Goal: Task Accomplishment & Management: Manage account settings

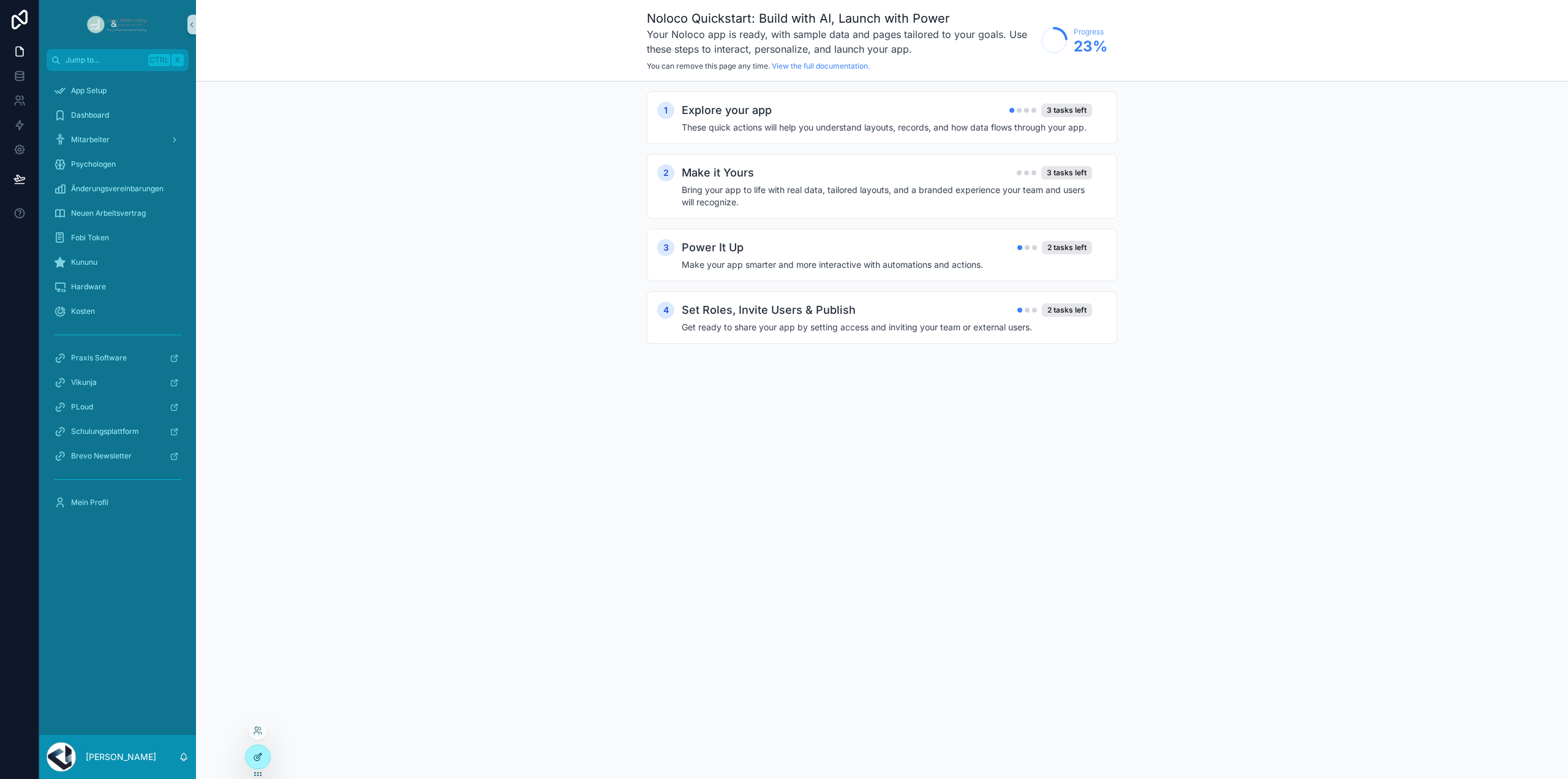
click at [255, 758] on icon at bounding box center [258, 756] width 10 height 10
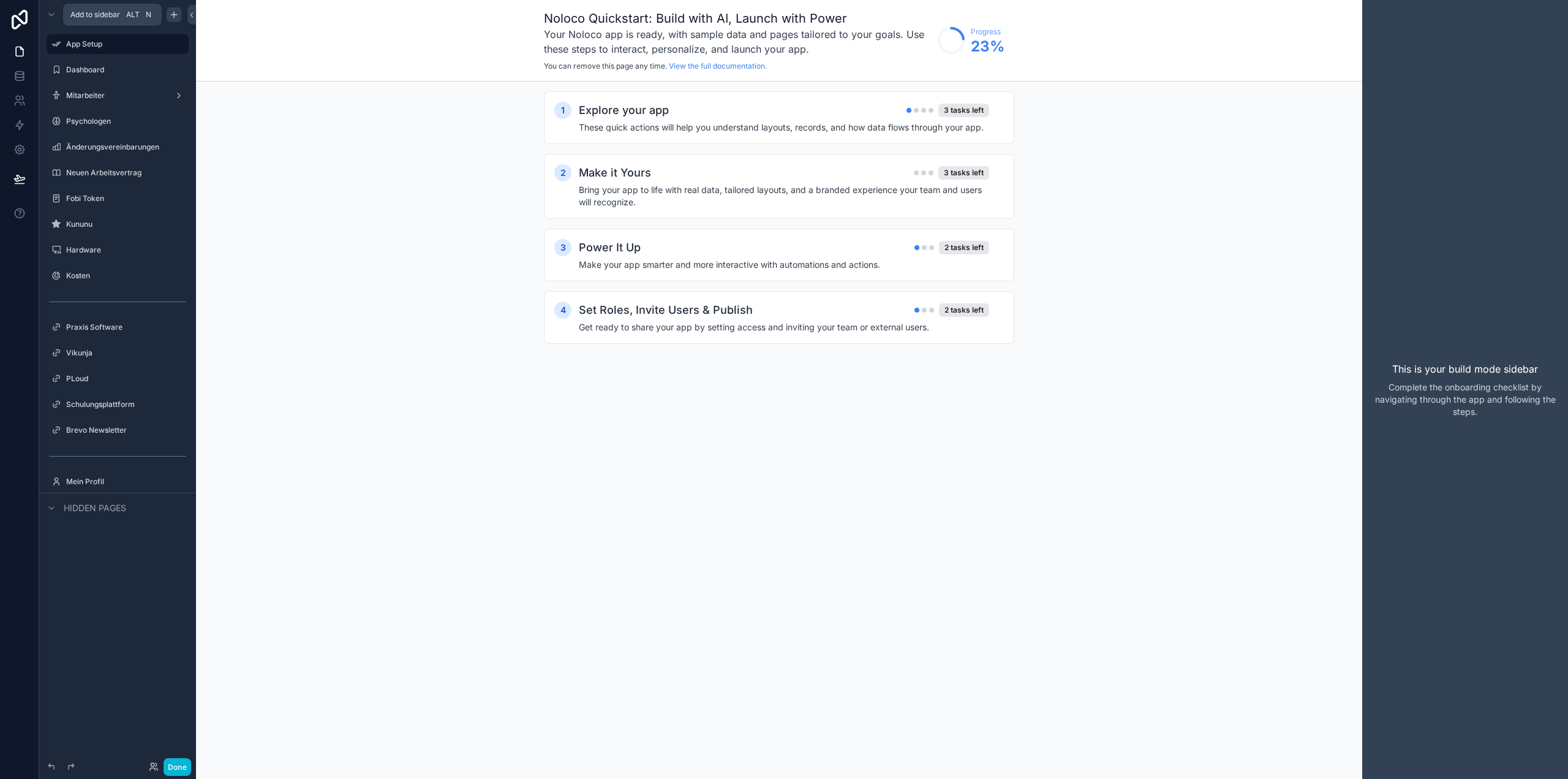
click at [176, 17] on icon "scrollable content" at bounding box center [174, 15] width 10 height 10
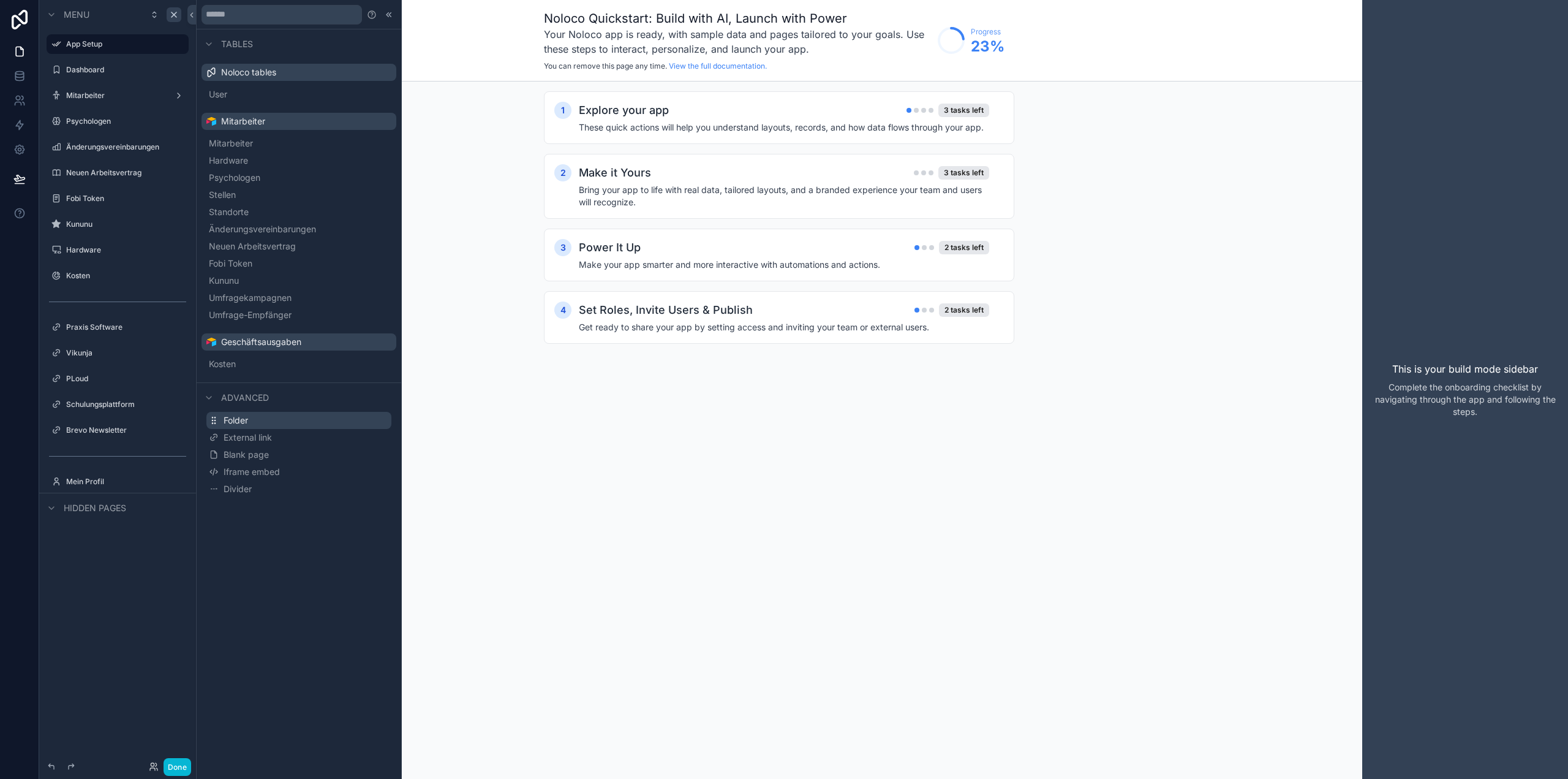
click at [250, 423] on button "Folder" at bounding box center [298, 420] width 185 height 17
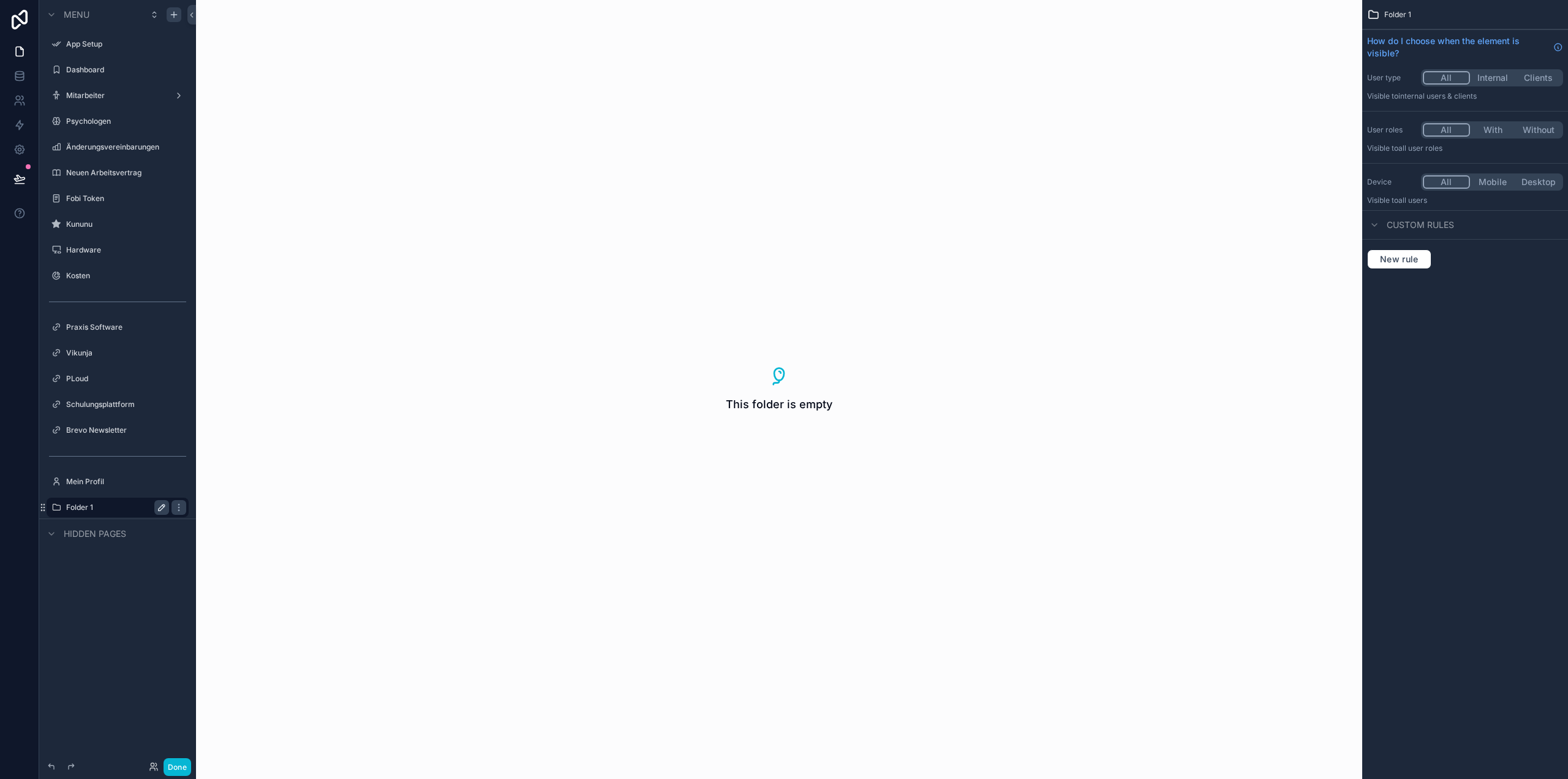
click at [163, 504] on icon "scrollable content" at bounding box center [162, 507] width 6 height 6
click at [97, 506] on input "********" at bounding box center [108, 507] width 83 height 15
click at [101, 506] on input "********" at bounding box center [108, 507] width 83 height 15
type input "*"
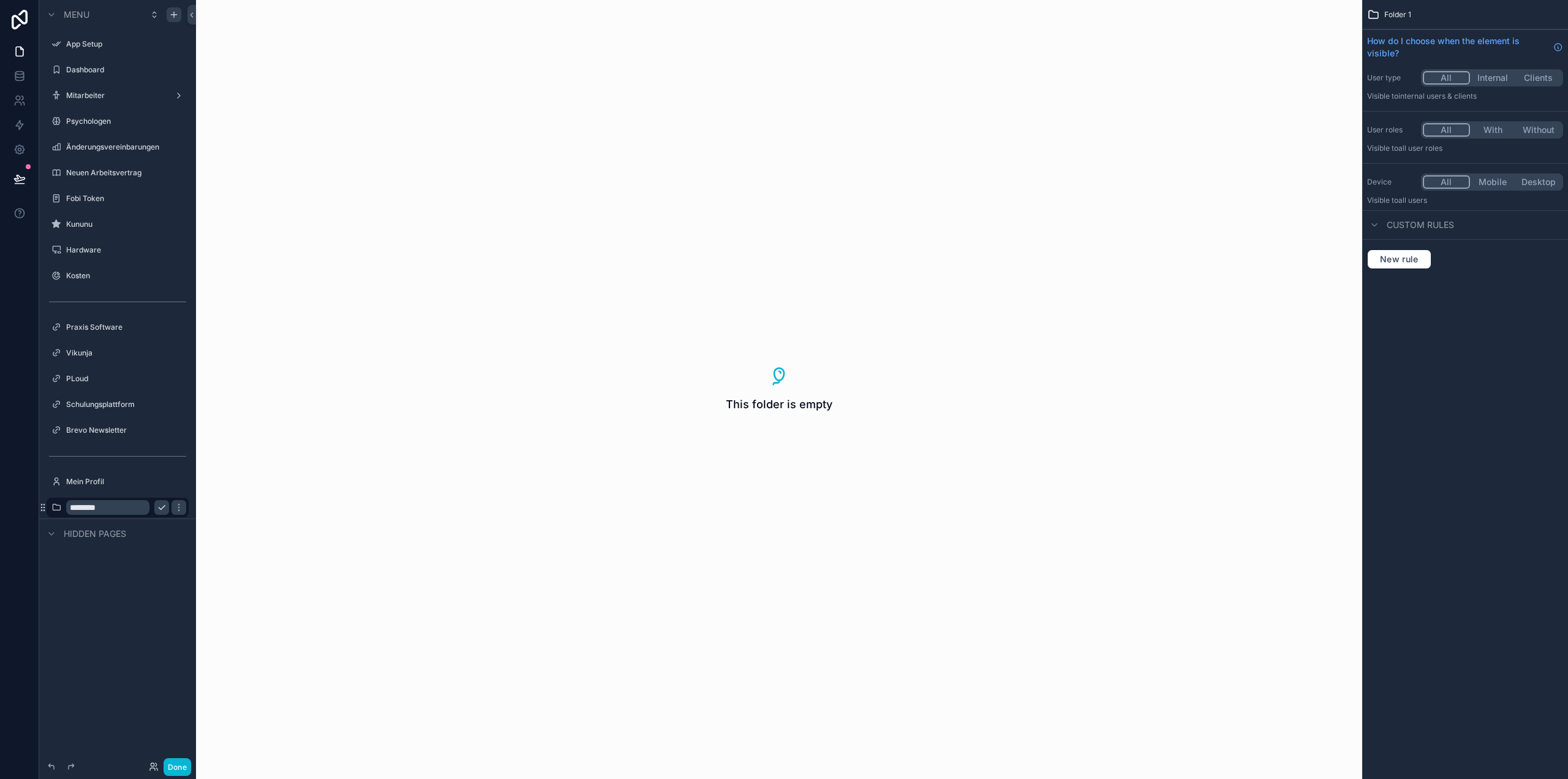
type input "********"
click at [163, 502] on button "scrollable content" at bounding box center [162, 507] width 15 height 15
click at [160, 302] on icon "scrollable content" at bounding box center [162, 302] width 10 height 10
click at [57, 305] on icon "scrollable content" at bounding box center [57, 302] width 10 height 10
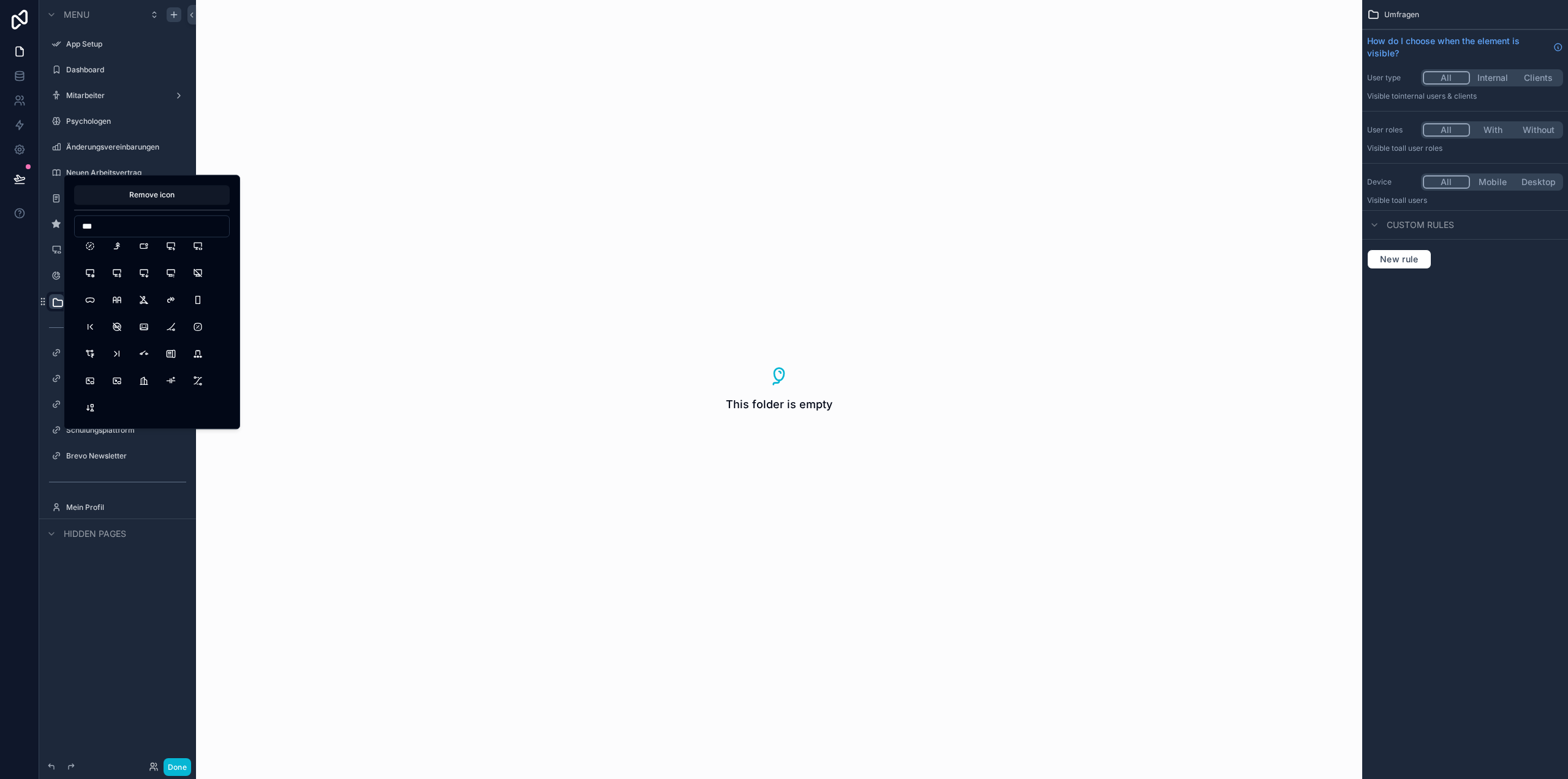
scroll to position [2919, 0]
type input "*"
type input "*****"
click at [88, 274] on button "MapPinSearch" at bounding box center [90, 272] width 22 height 22
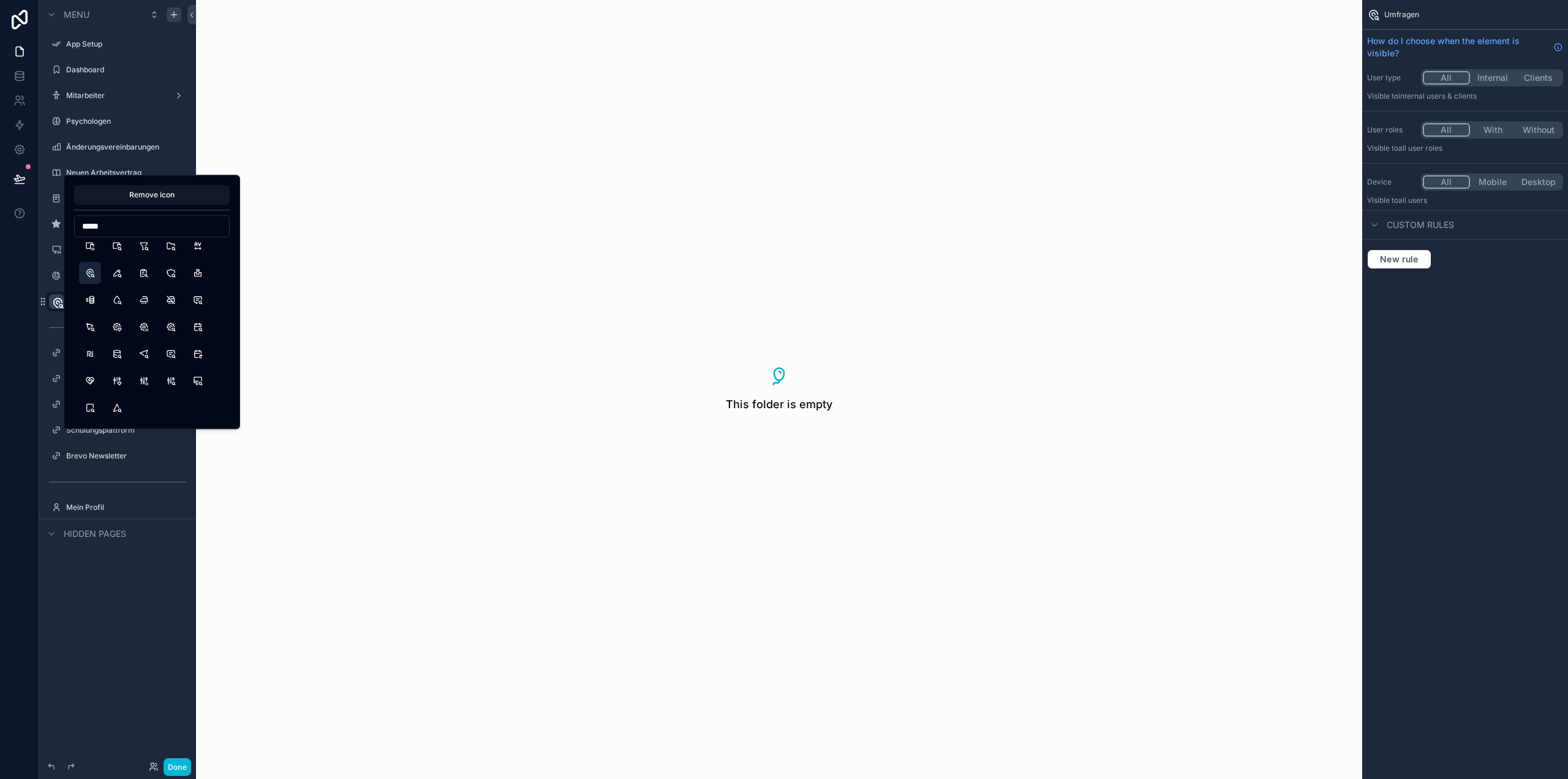
click at [327, 580] on div "This folder is empty" at bounding box center [779, 389] width 1166 height 779
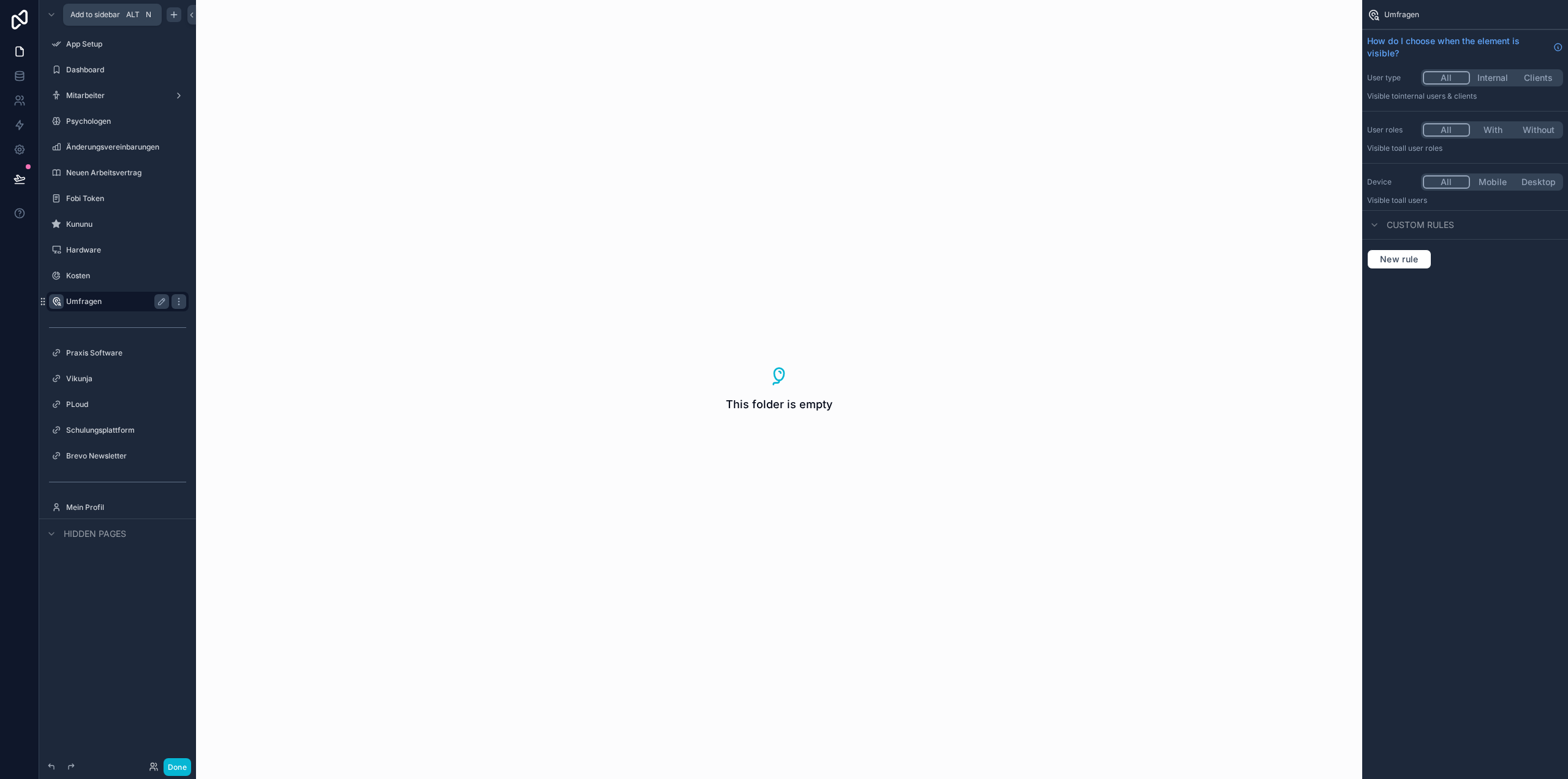
click at [170, 19] on icon "scrollable content" at bounding box center [174, 15] width 10 height 10
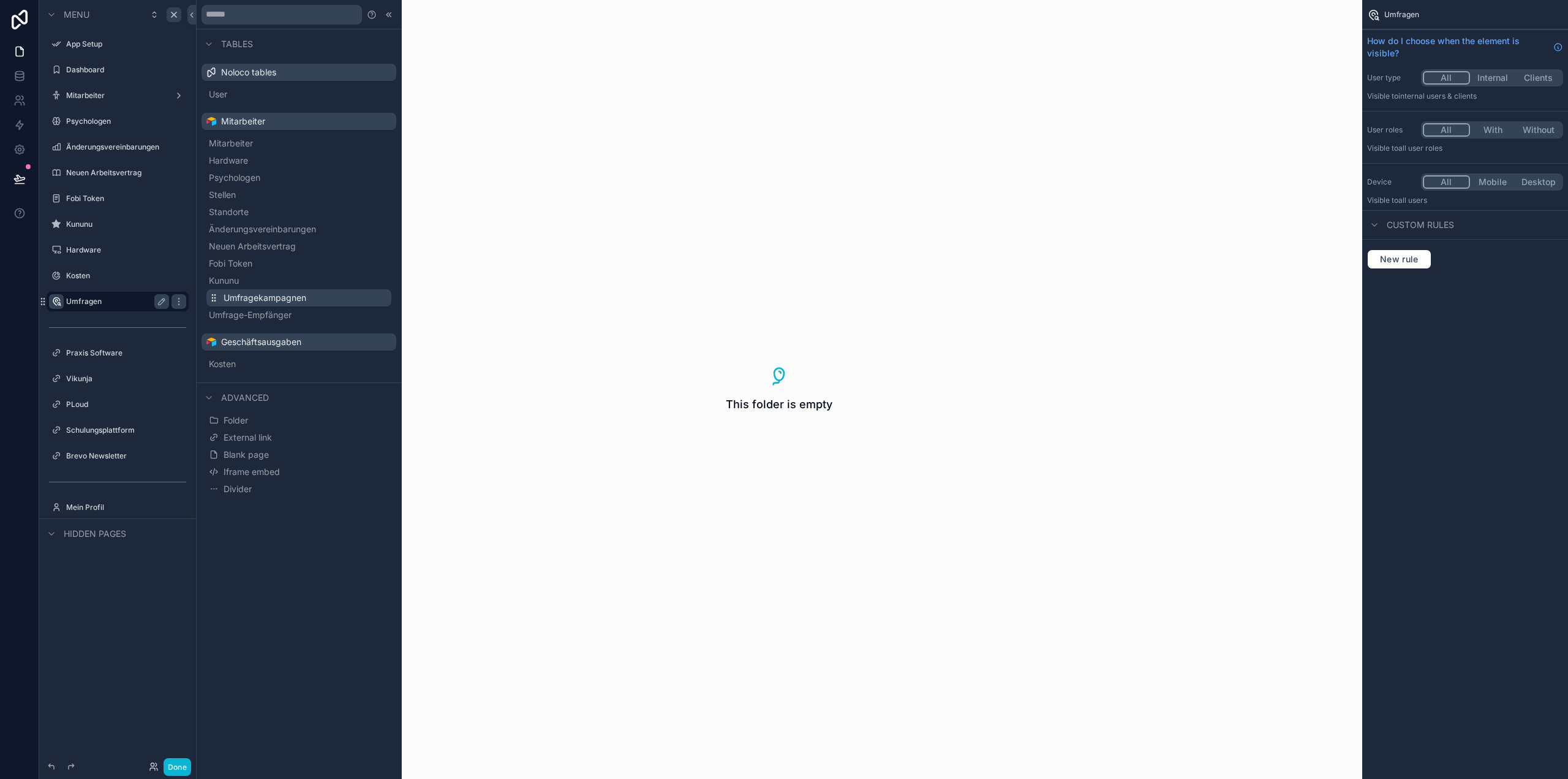
click at [281, 300] on span "Umfragekampagnen" at bounding box center [264, 298] width 82 height 12
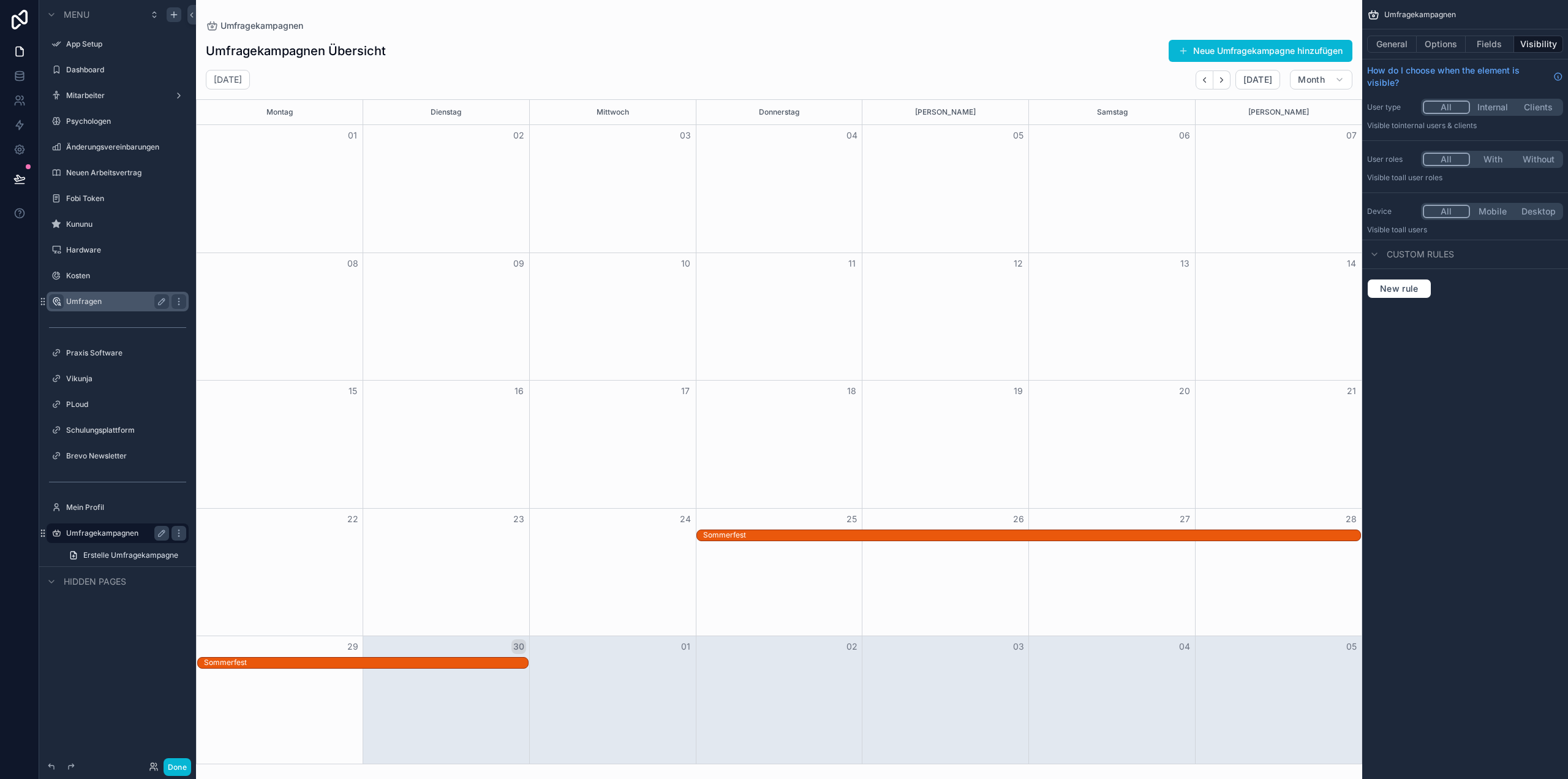
drag, startPoint x: 116, startPoint y: 529, endPoint x: 122, endPoint y: 533, distance: 7.2
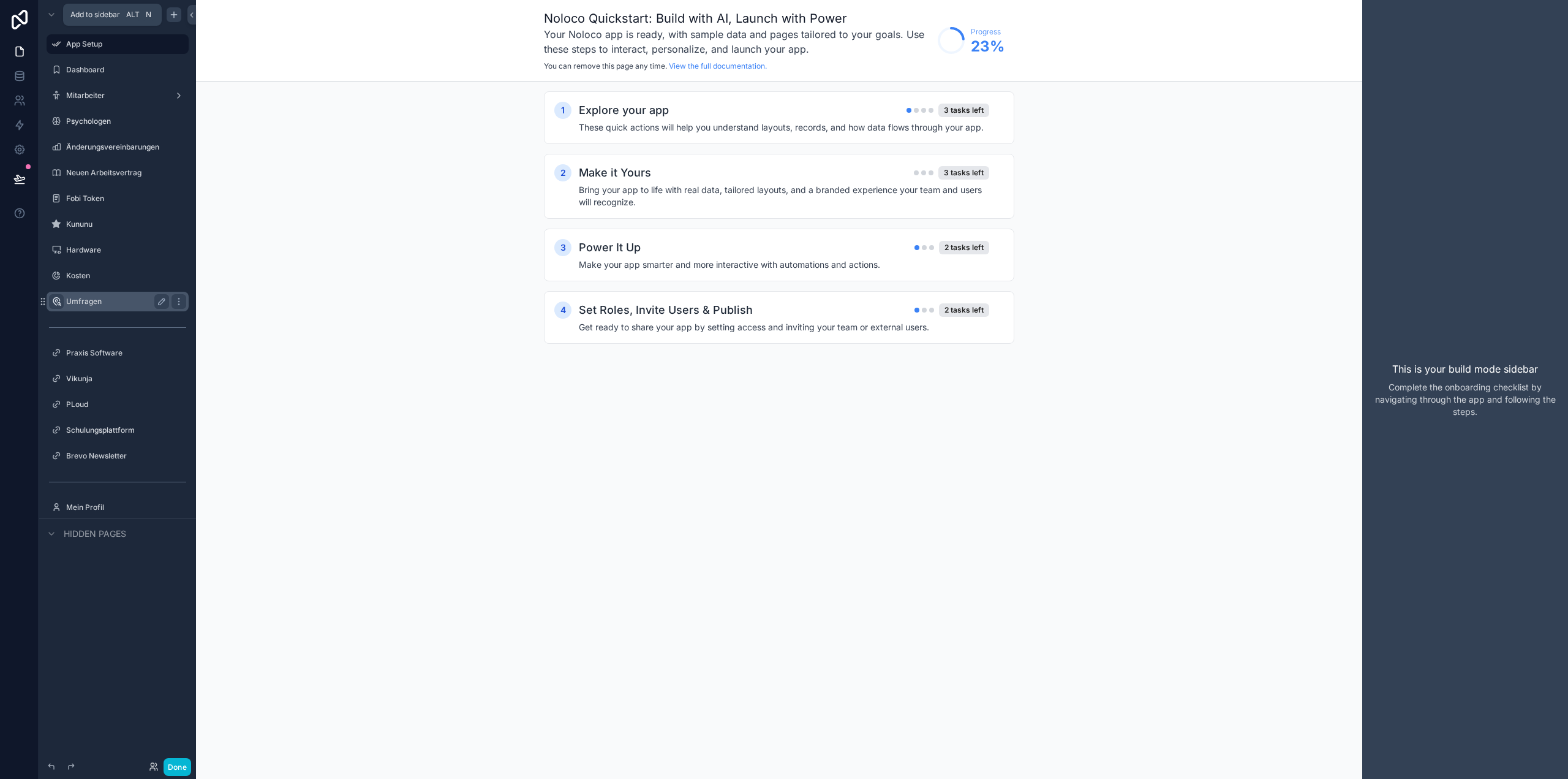
click at [174, 10] on icon "scrollable content" at bounding box center [174, 15] width 10 height 10
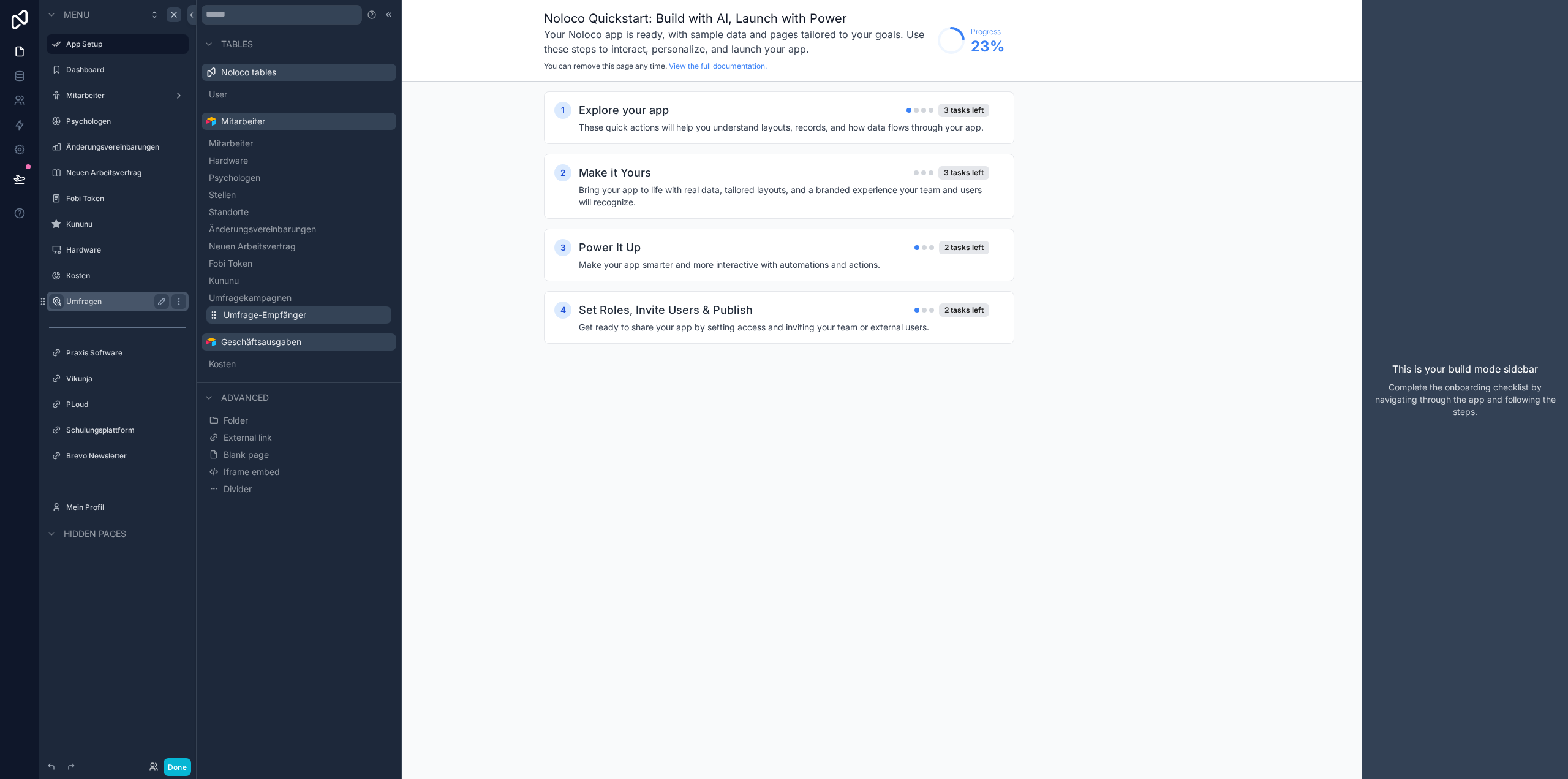
click at [290, 313] on span "Umfrage-Empfänger" at bounding box center [264, 315] width 82 height 12
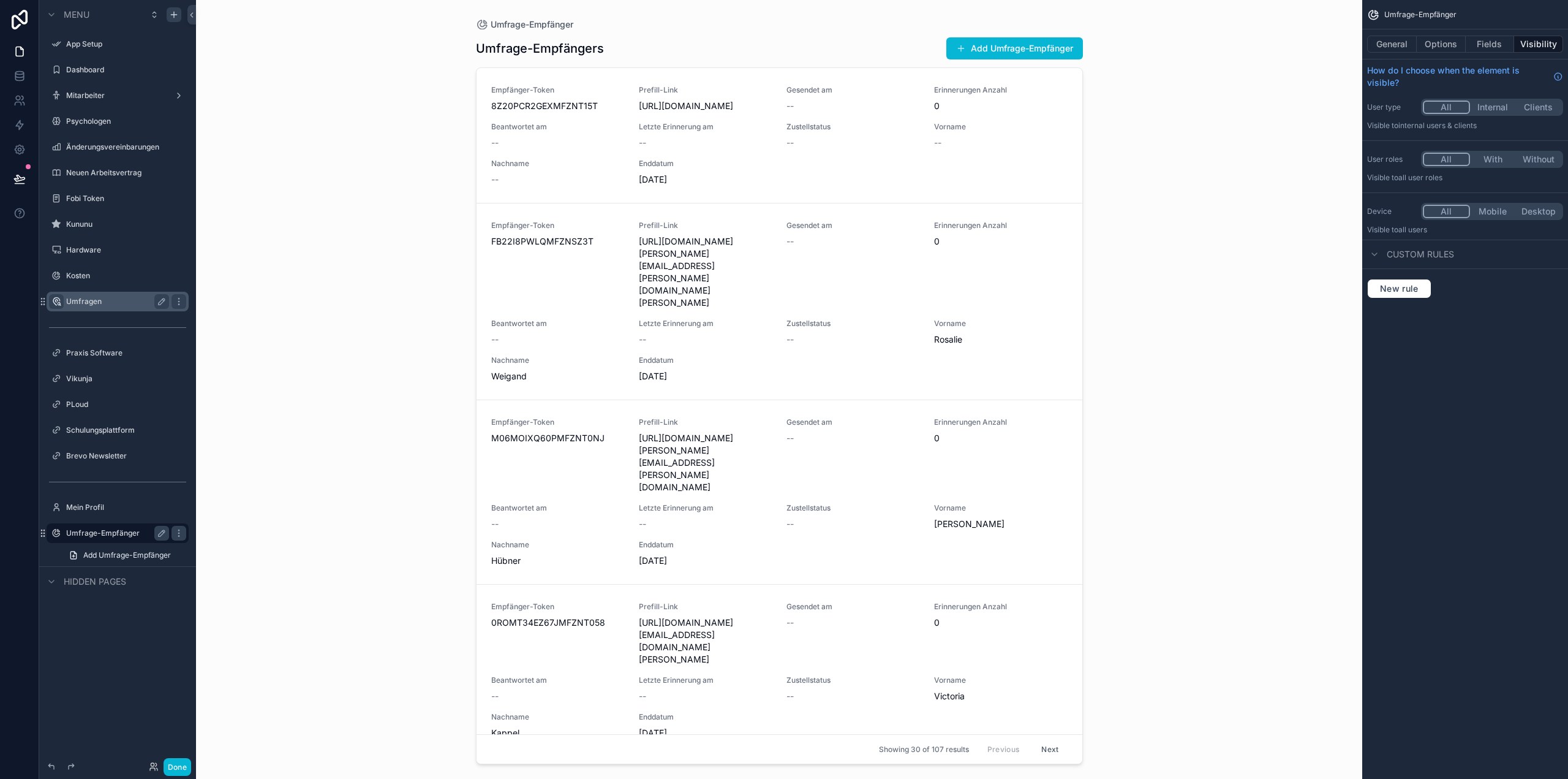
drag, startPoint x: 114, startPoint y: 529, endPoint x: 98, endPoint y: 304, distance: 225.6
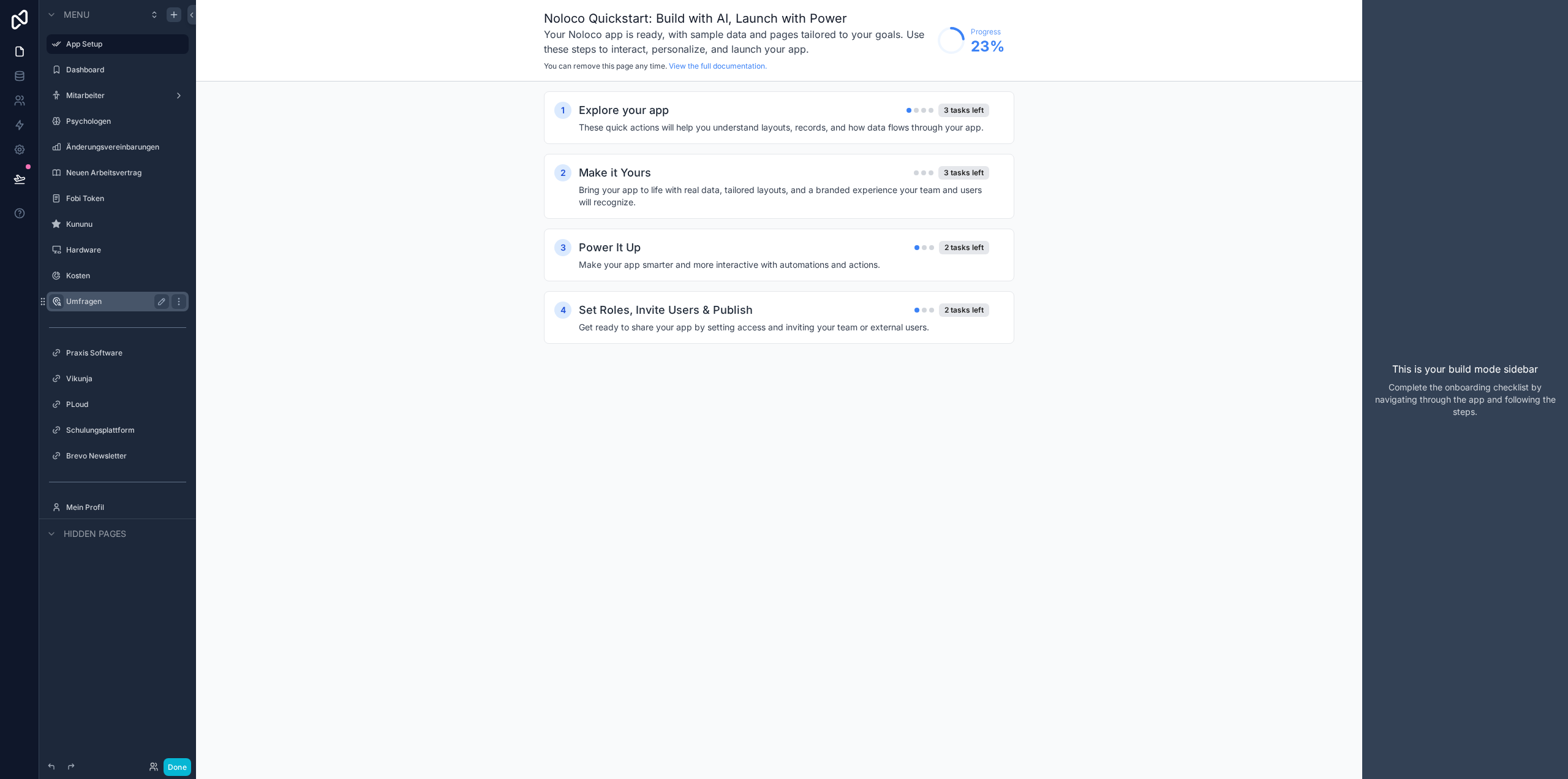
drag, startPoint x: 45, startPoint y: 529, endPoint x: 72, endPoint y: 303, distance: 227.6
click at [72, 303] on label "Umfragen" at bounding box center [115, 302] width 98 height 10
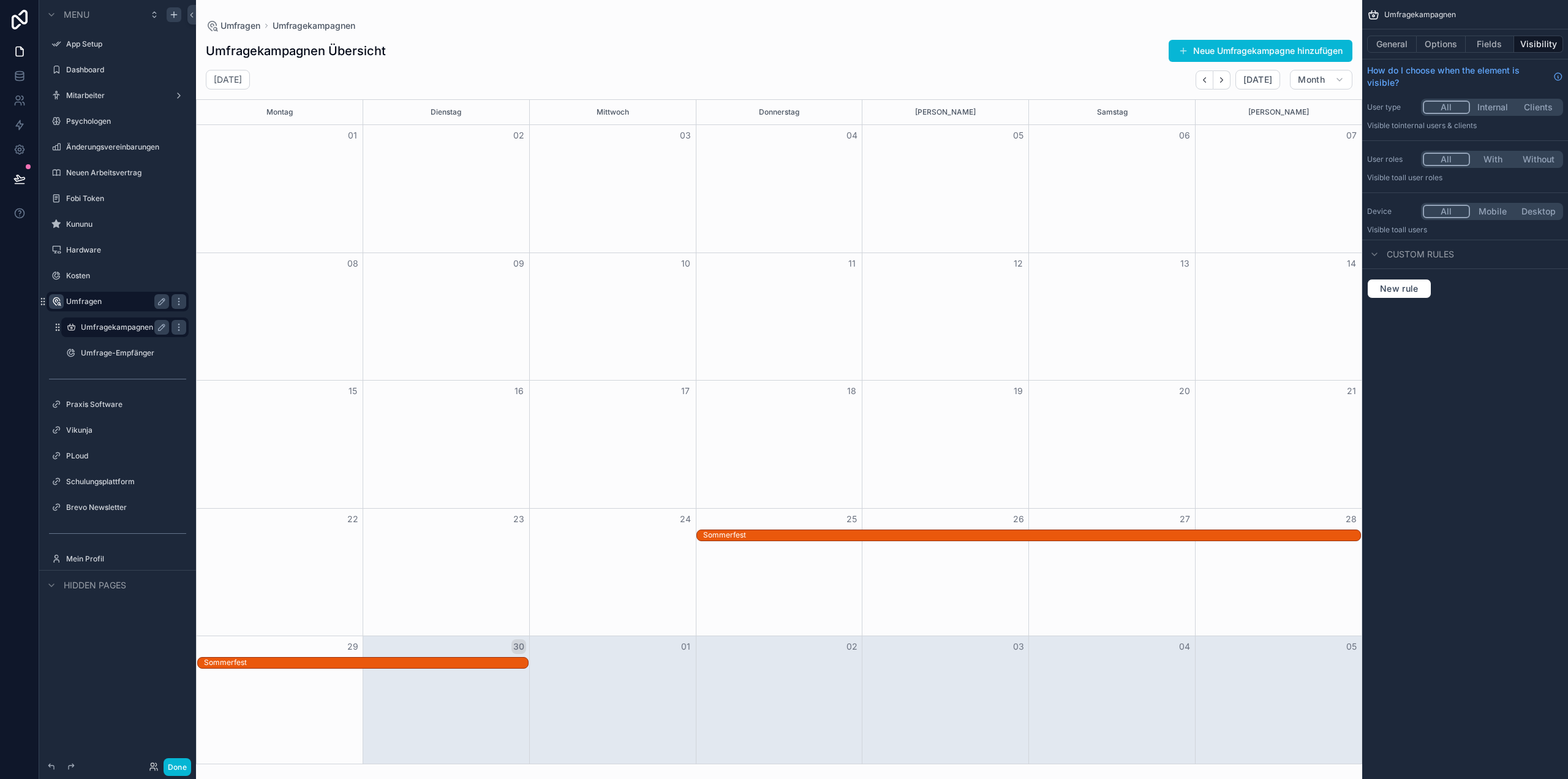
click at [135, 327] on label "Umfragekampagnen" at bounding box center [122, 327] width 83 height 10
click at [100, 350] on label "Umfrage-Empfänger" at bounding box center [122, 353] width 83 height 10
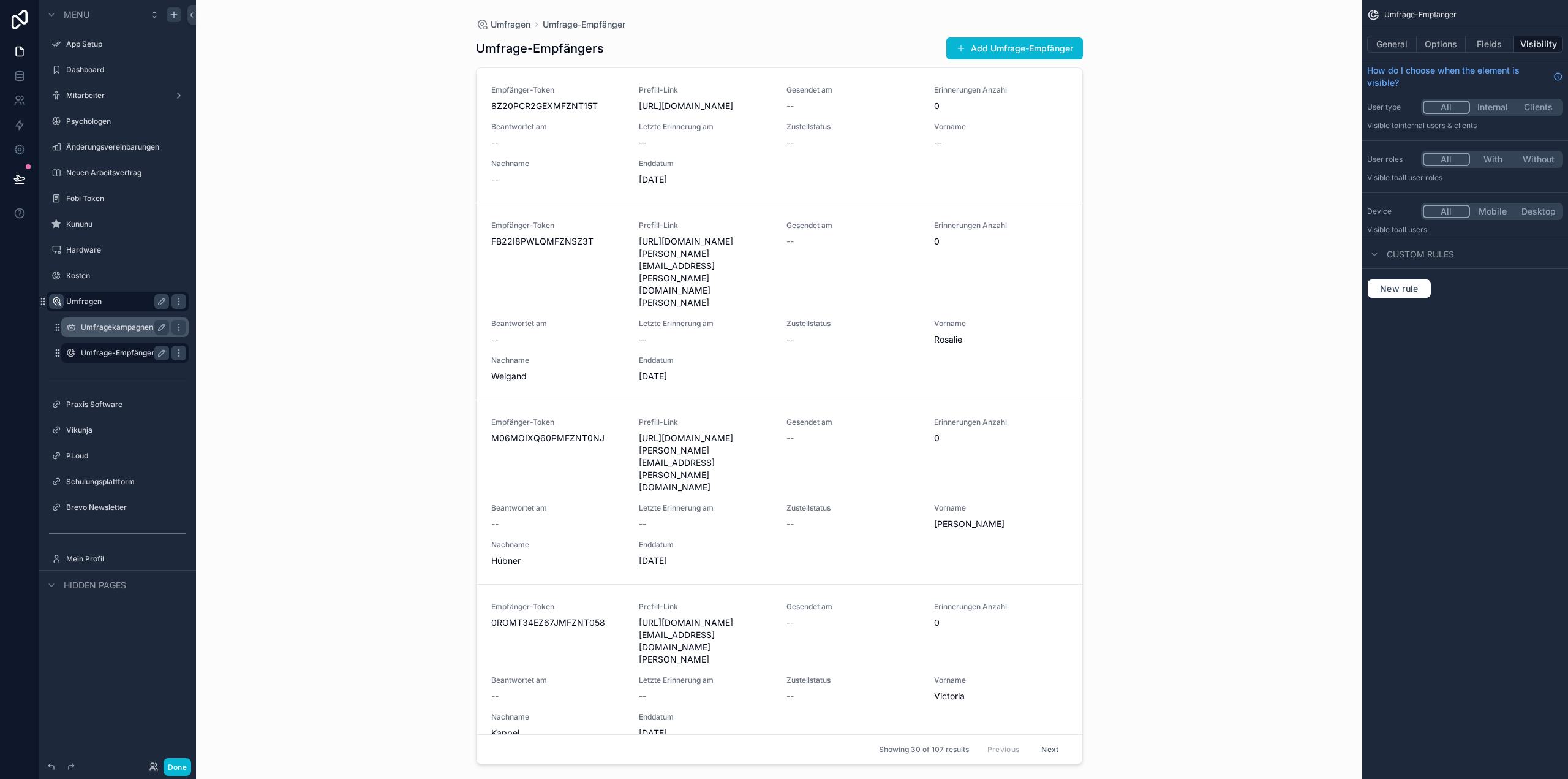
click at [118, 324] on label "Umfragekampagnen" at bounding box center [122, 327] width 83 height 10
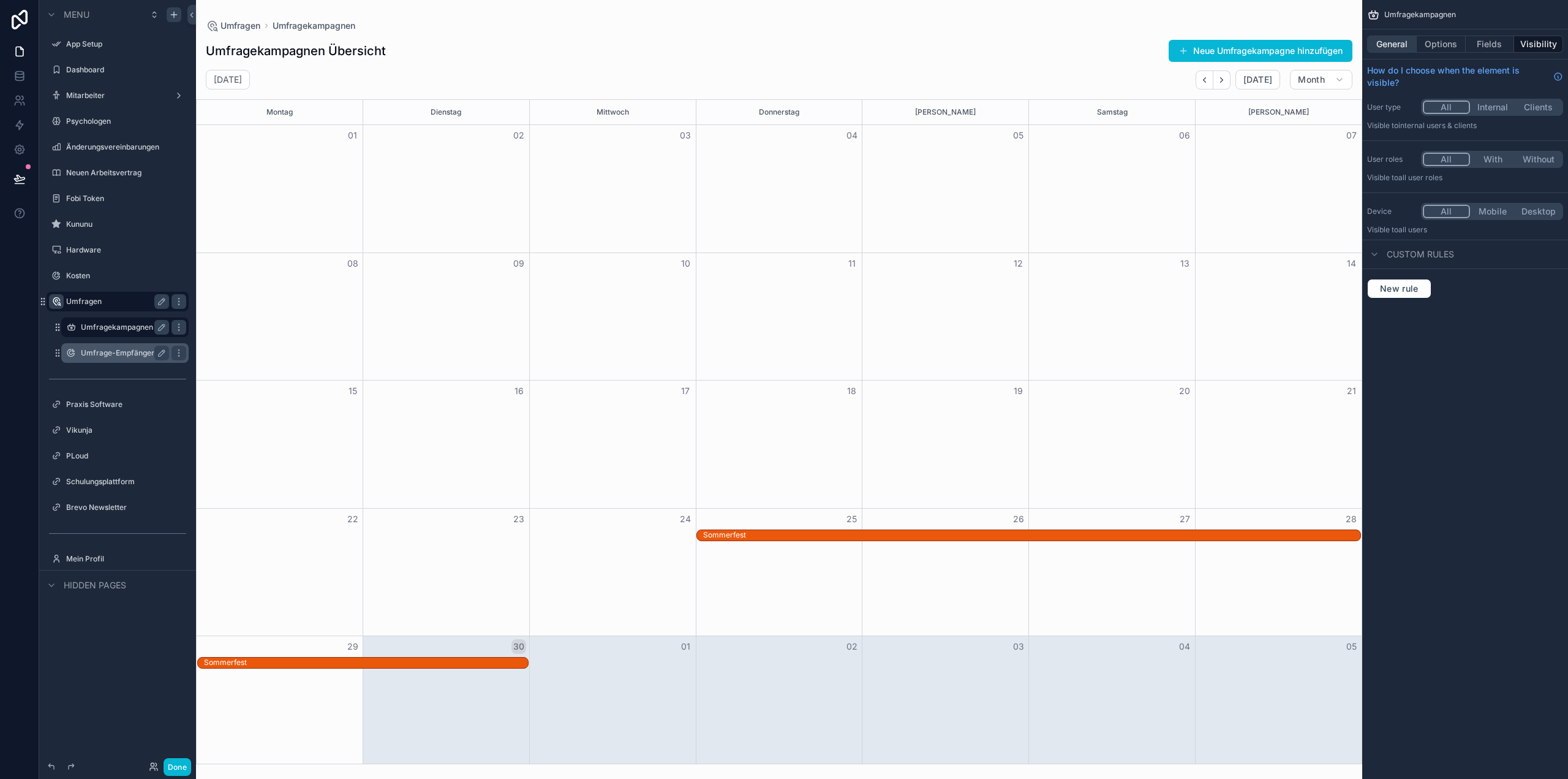
click at [1394, 40] on button "General" at bounding box center [1392, 44] width 49 height 17
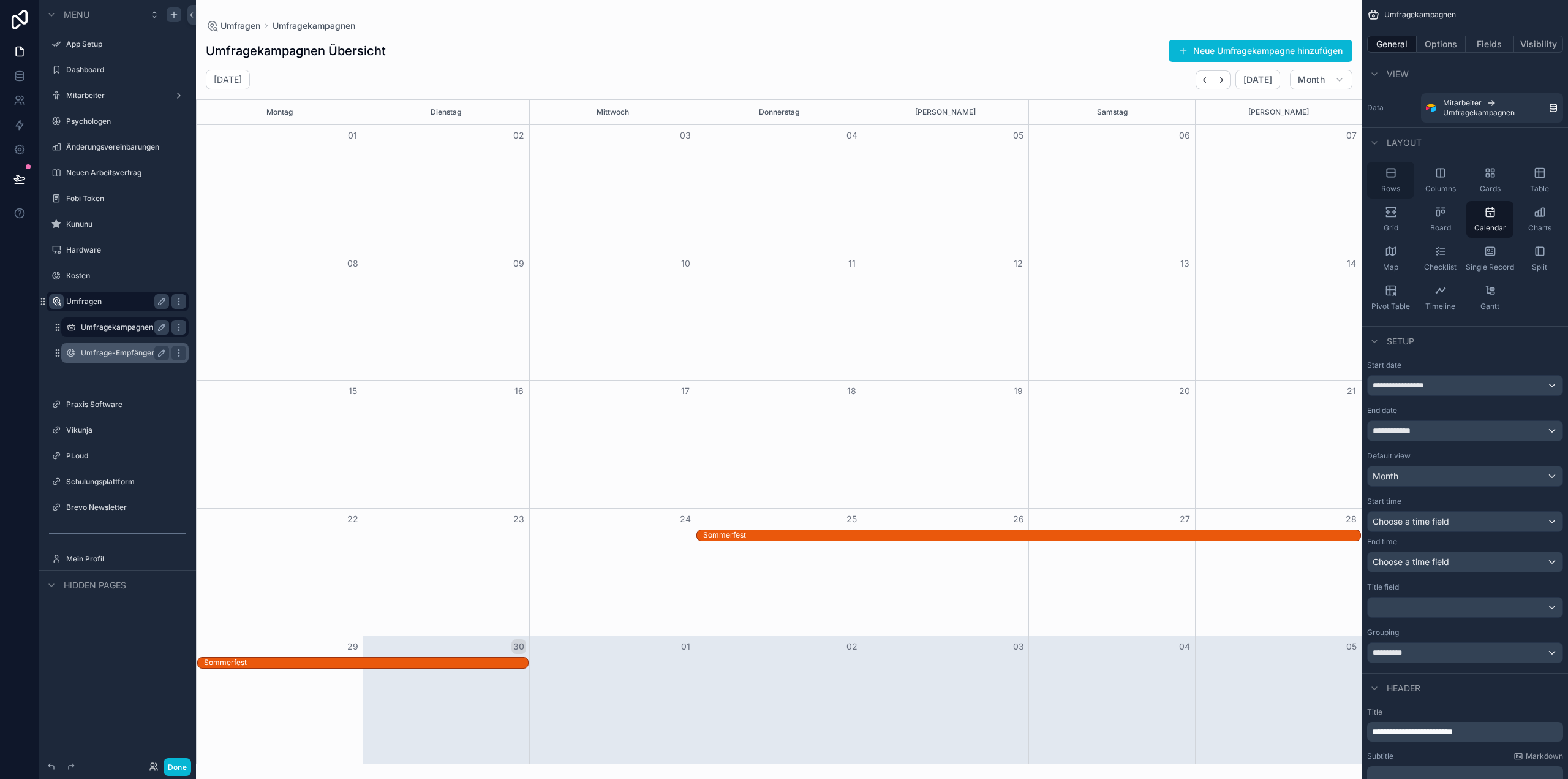
click at [1390, 180] on div "Rows" at bounding box center [1391, 180] width 47 height 36
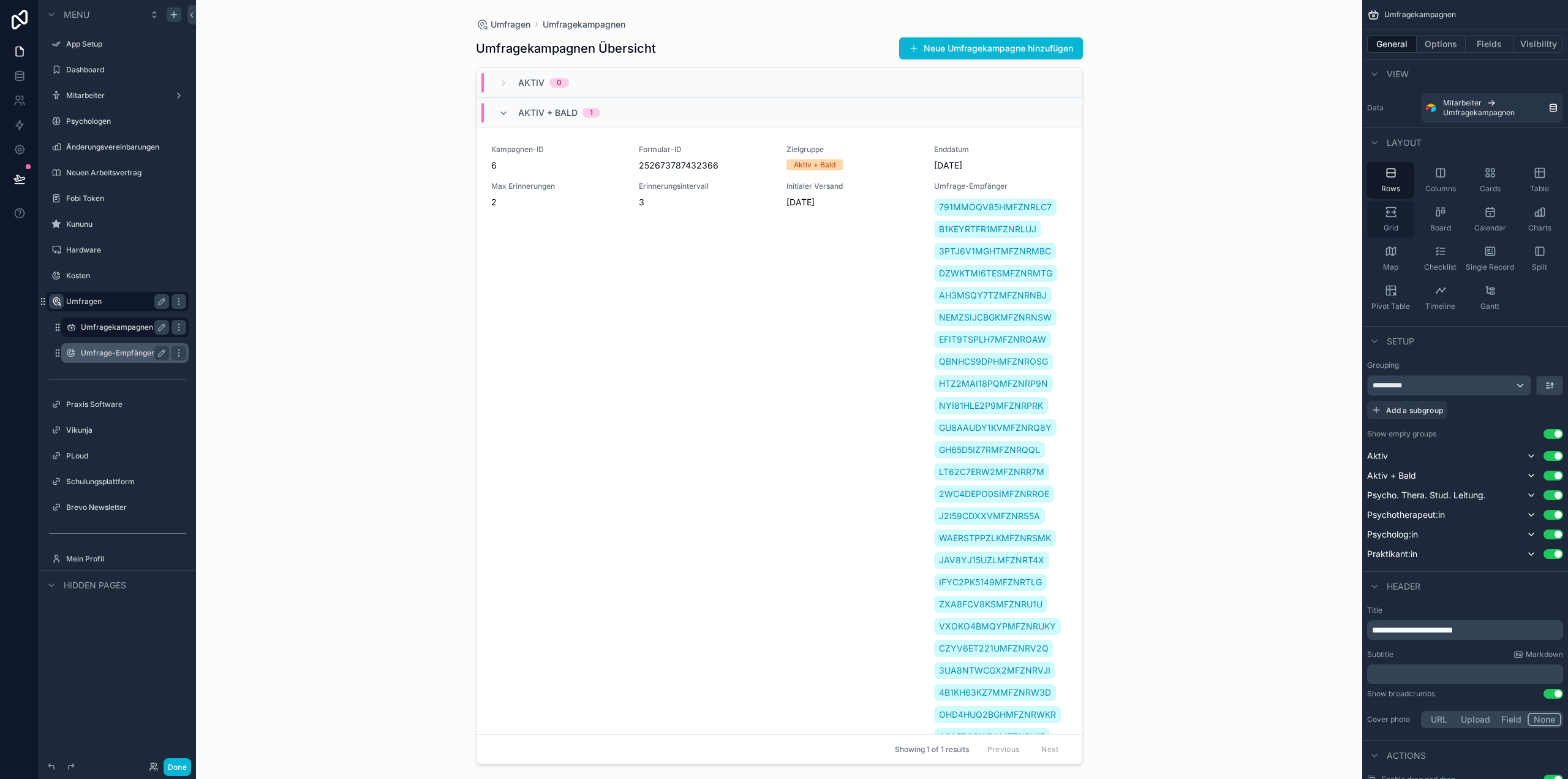
click at [1395, 222] on div "Grid" at bounding box center [1391, 218] width 47 height 36
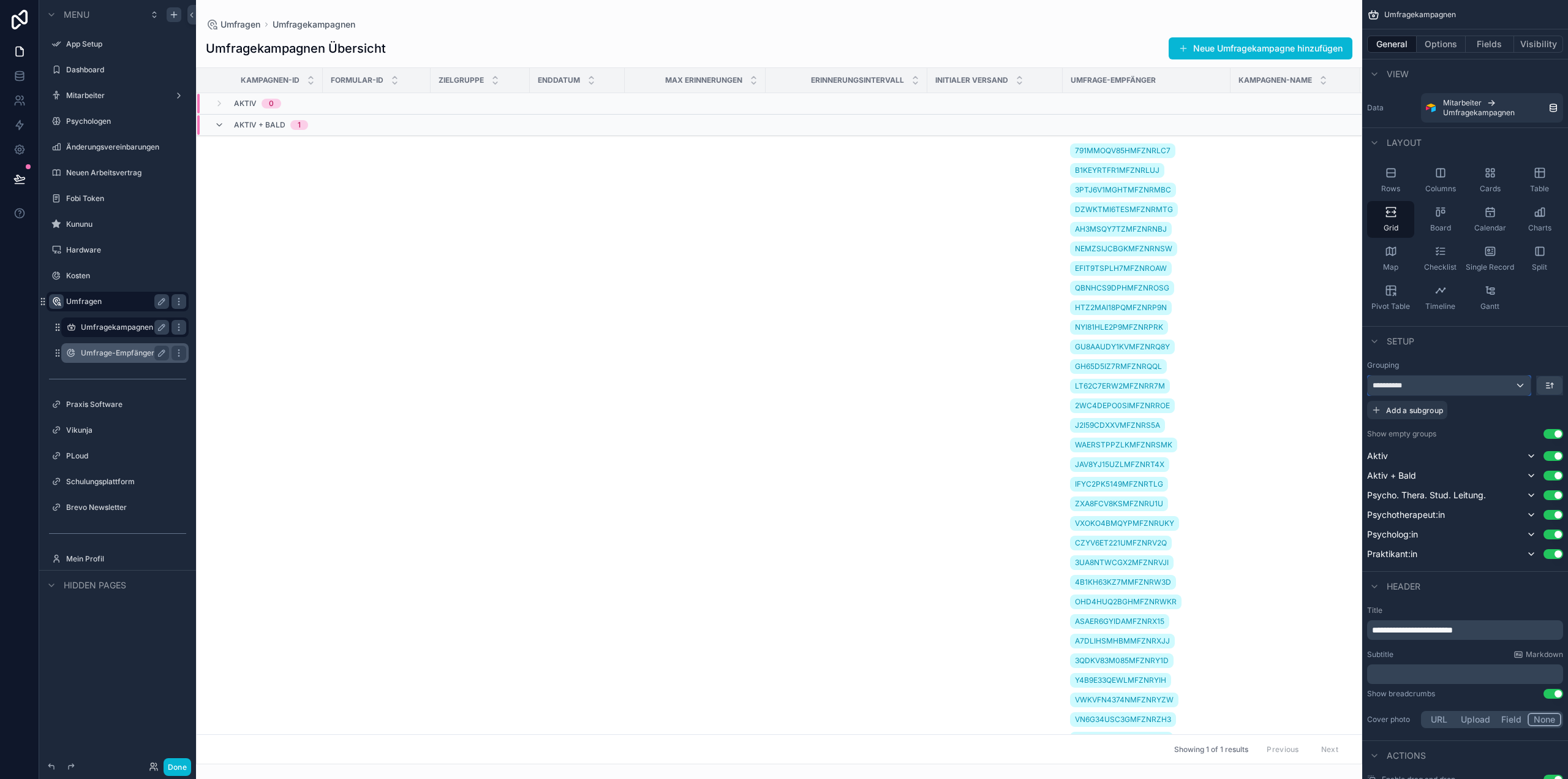
click at [1416, 380] on div "**********" at bounding box center [1448, 385] width 163 height 19
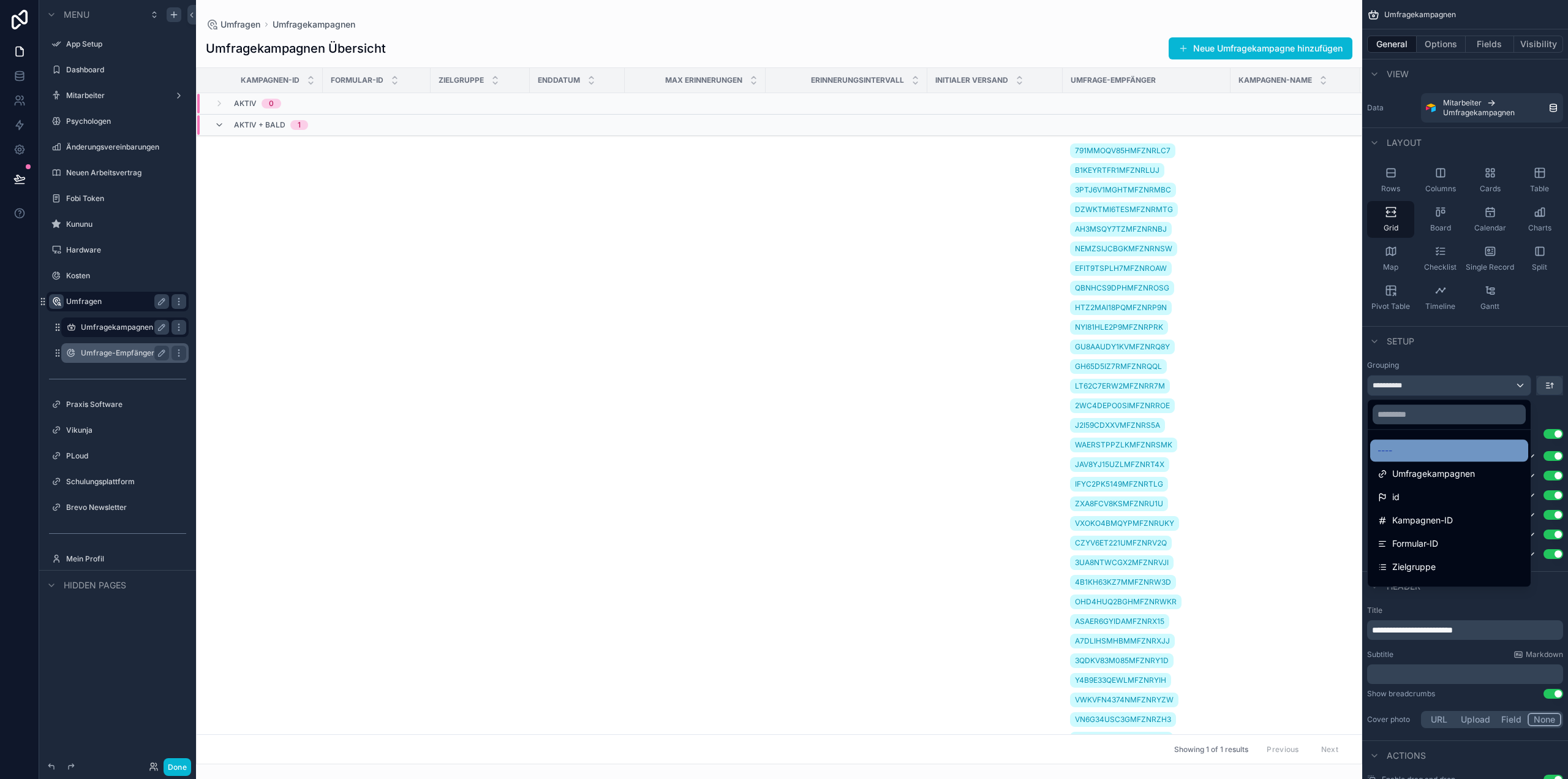
click at [1406, 456] on div "----" at bounding box center [1448, 451] width 143 height 15
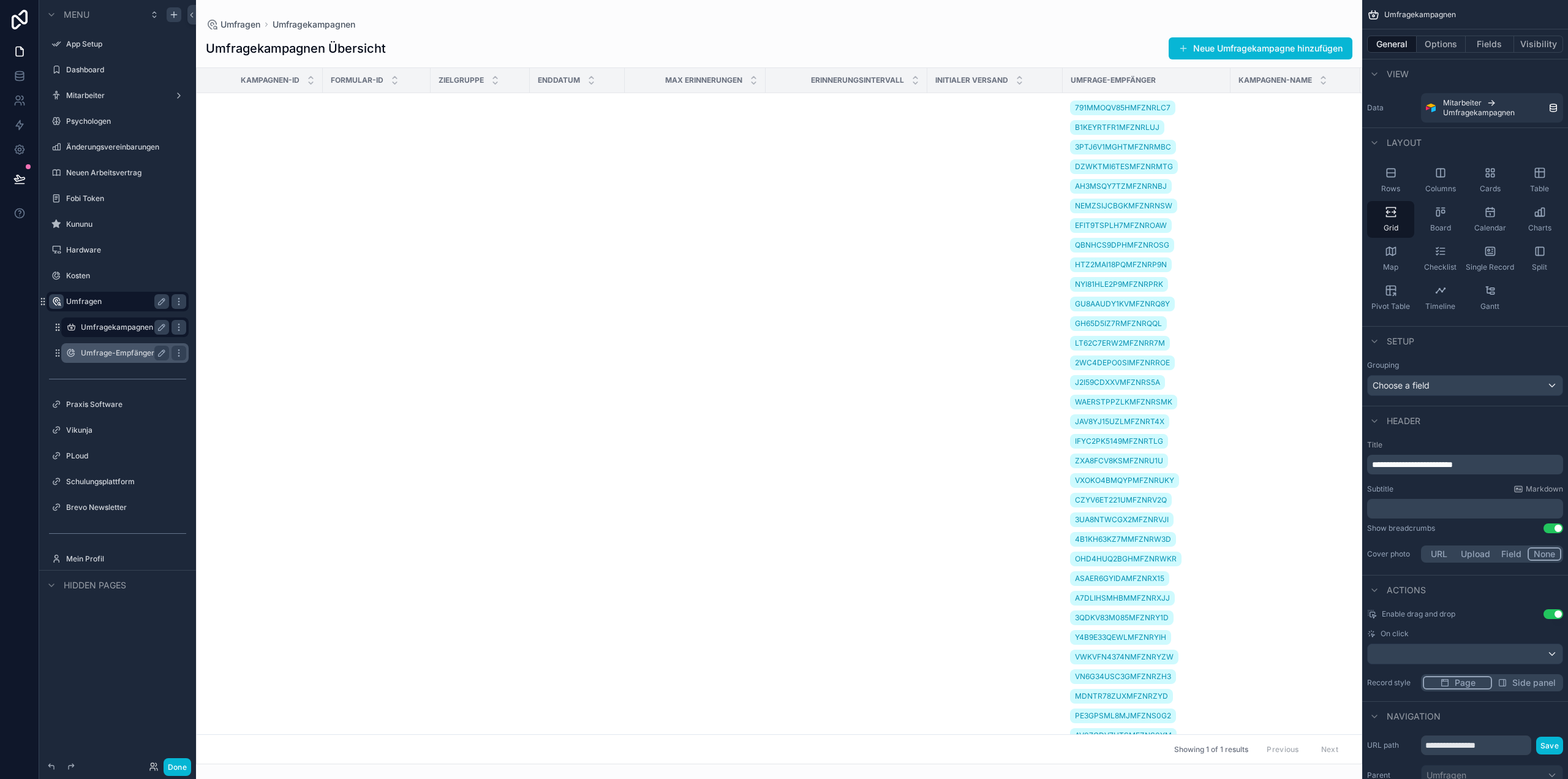
click at [1354, 144] on div "scrollable content" at bounding box center [779, 389] width 1166 height 779
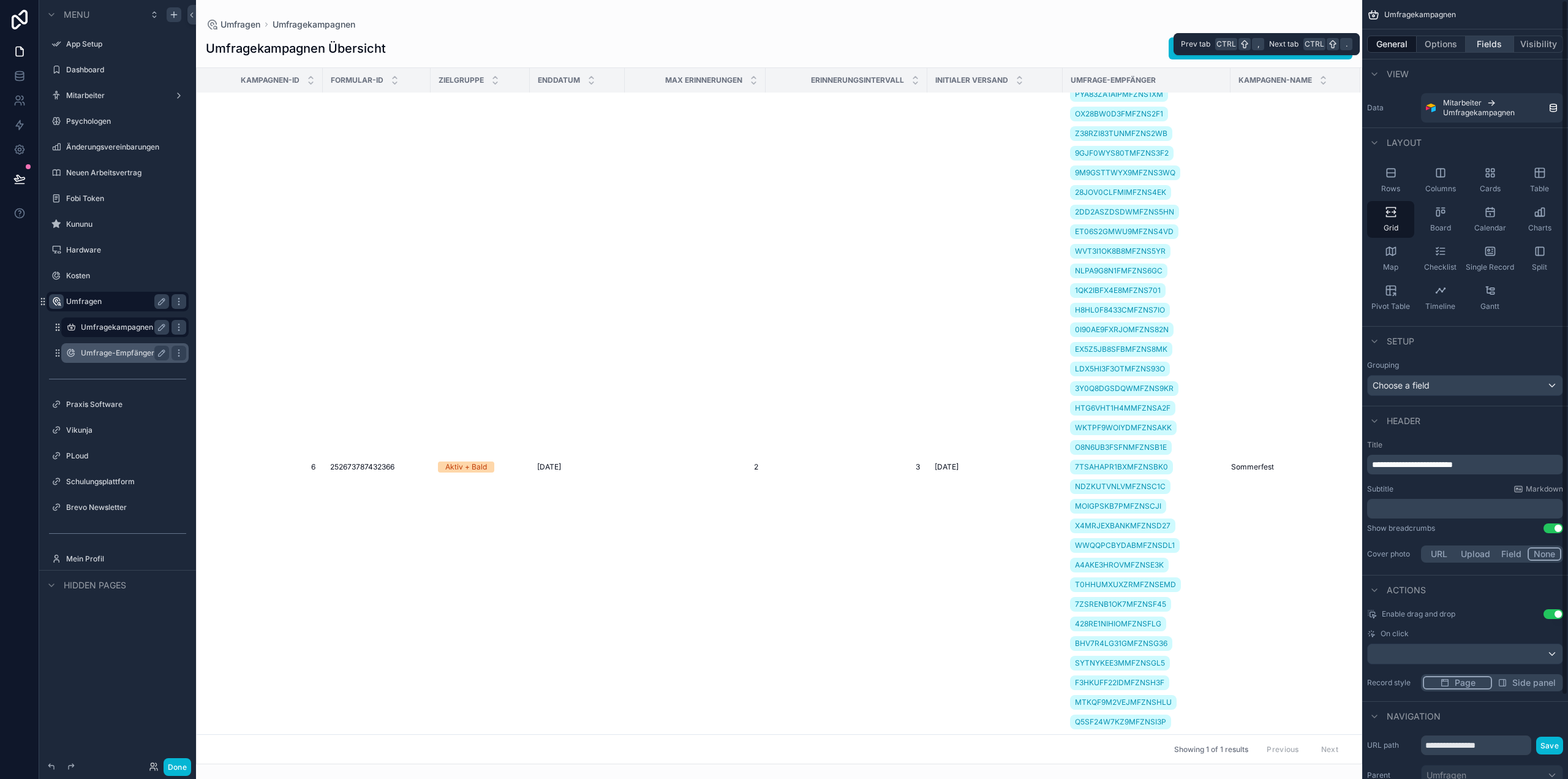
click at [1486, 39] on button "Fields" at bounding box center [1490, 44] width 49 height 17
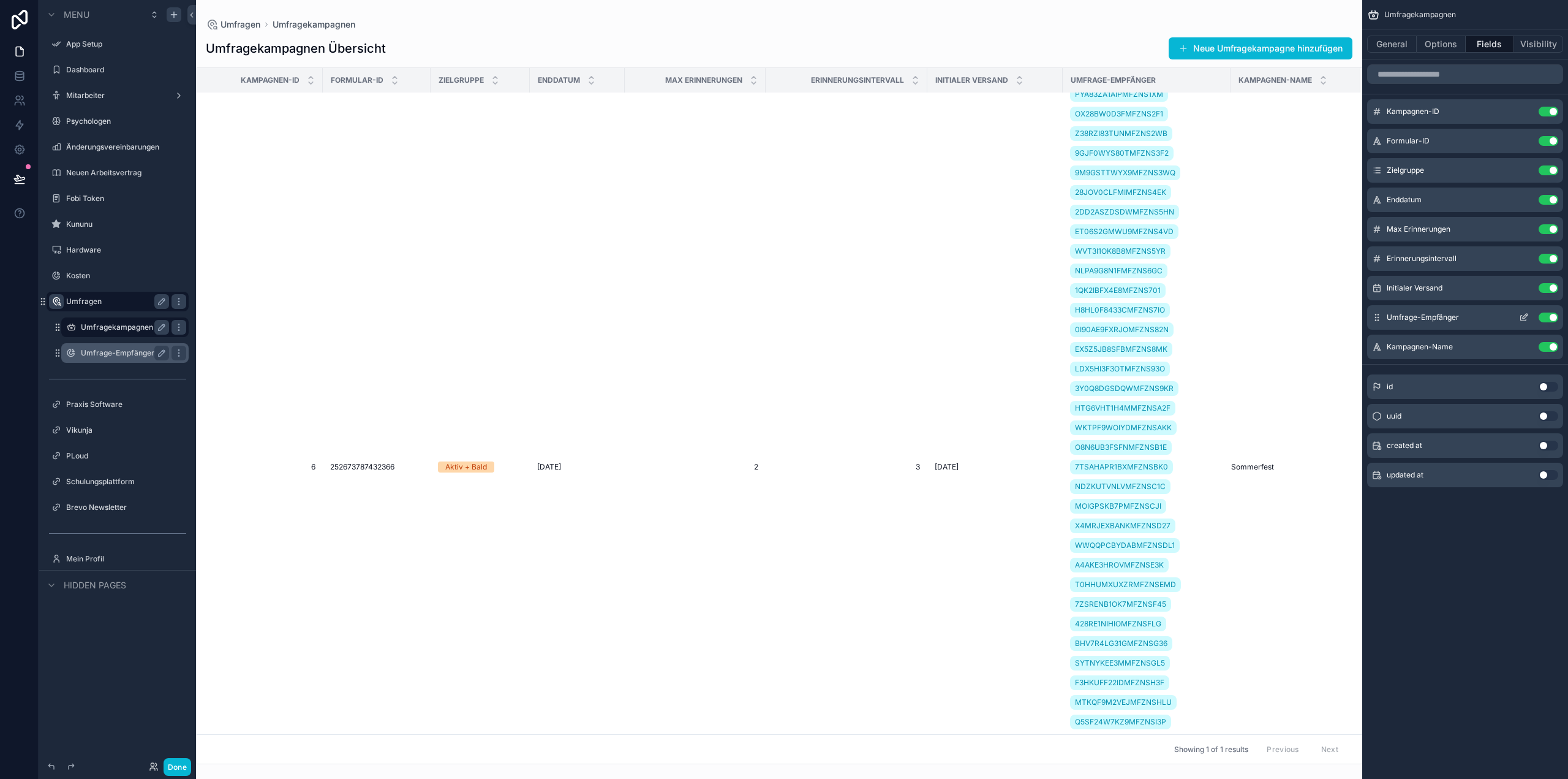
click at [1549, 320] on button "Use setting" at bounding box center [1549, 317] width 19 height 10
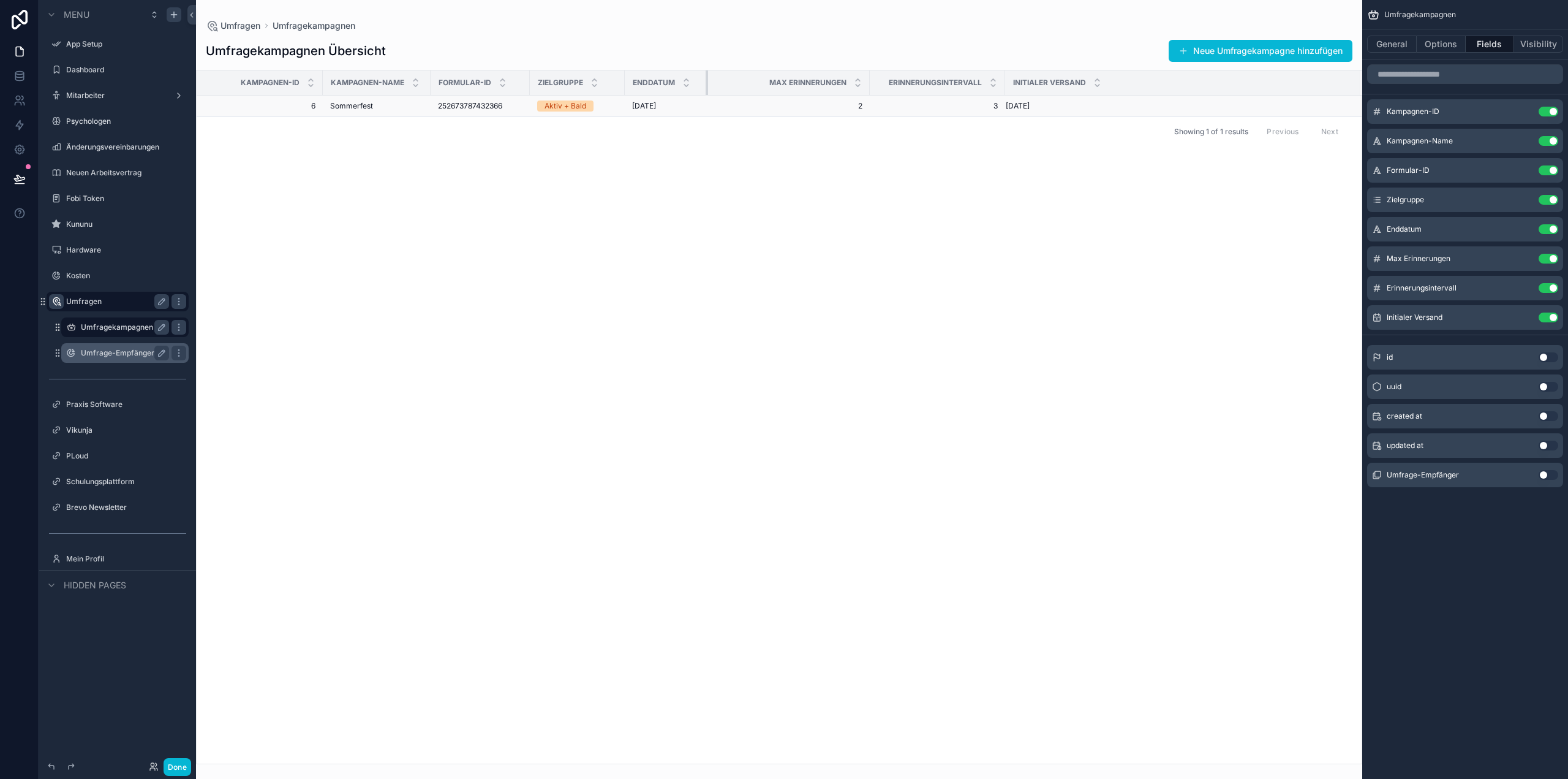
drag, startPoint x: 763, startPoint y: 79, endPoint x: 706, endPoint y: 99, distance: 60.4
click at [706, 99] on table "Kampagnen-ID Kampagnen-Name Formular-ID Zielgruppe Enddatum Max Erinnerungen Er…" at bounding box center [779, 93] width 1165 height 46
drag, startPoint x: 868, startPoint y: 84, endPoint x: 820, endPoint y: 85, distance: 48.0
click at [820, 85] on div "scrollable content" at bounding box center [822, 83] width 5 height 24
drag, startPoint x: 995, startPoint y: 83, endPoint x: 975, endPoint y: 89, distance: 20.9
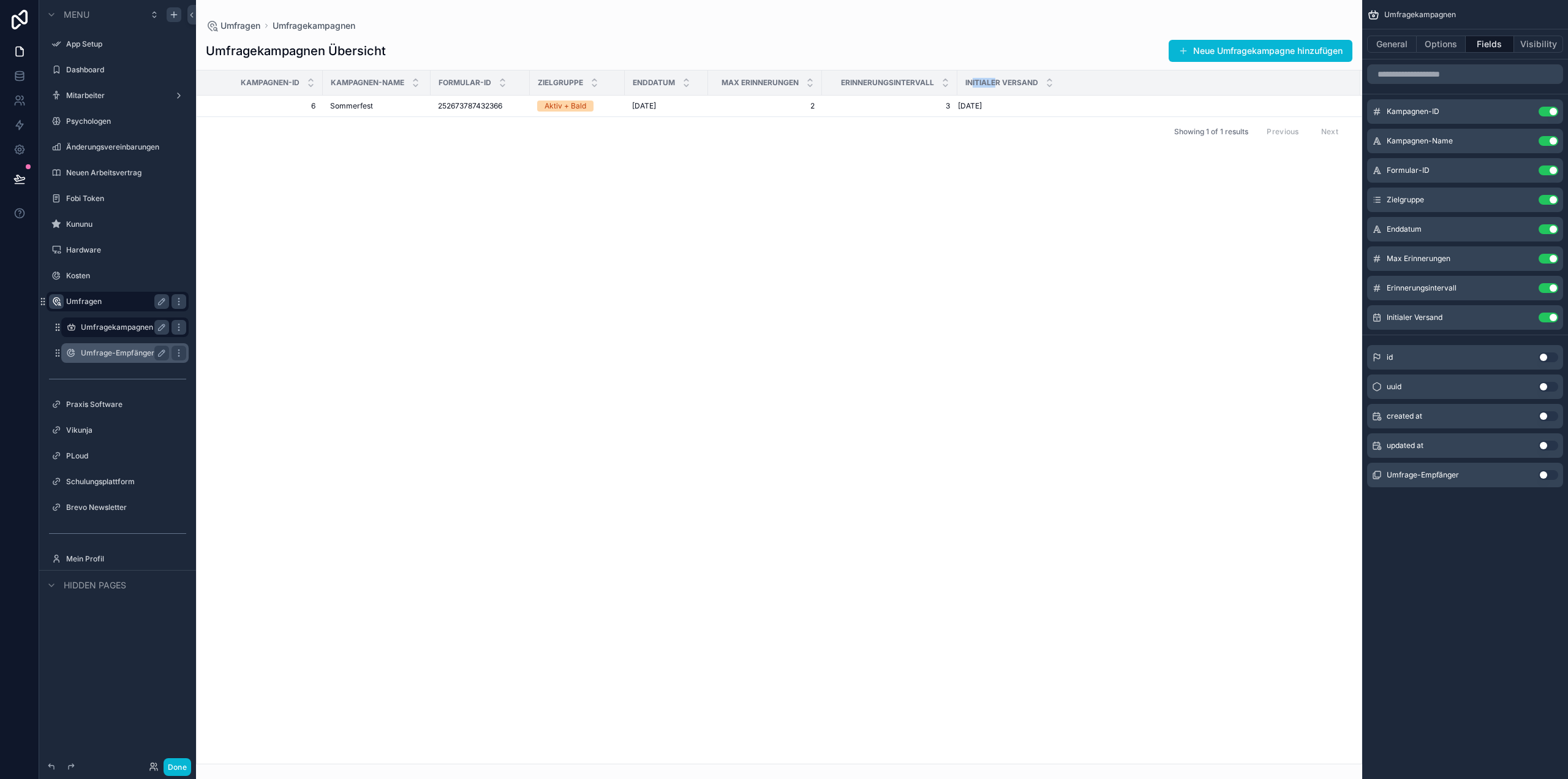
click at [975, 89] on div "Initialer Versand" at bounding box center [1159, 83] width 402 height 23
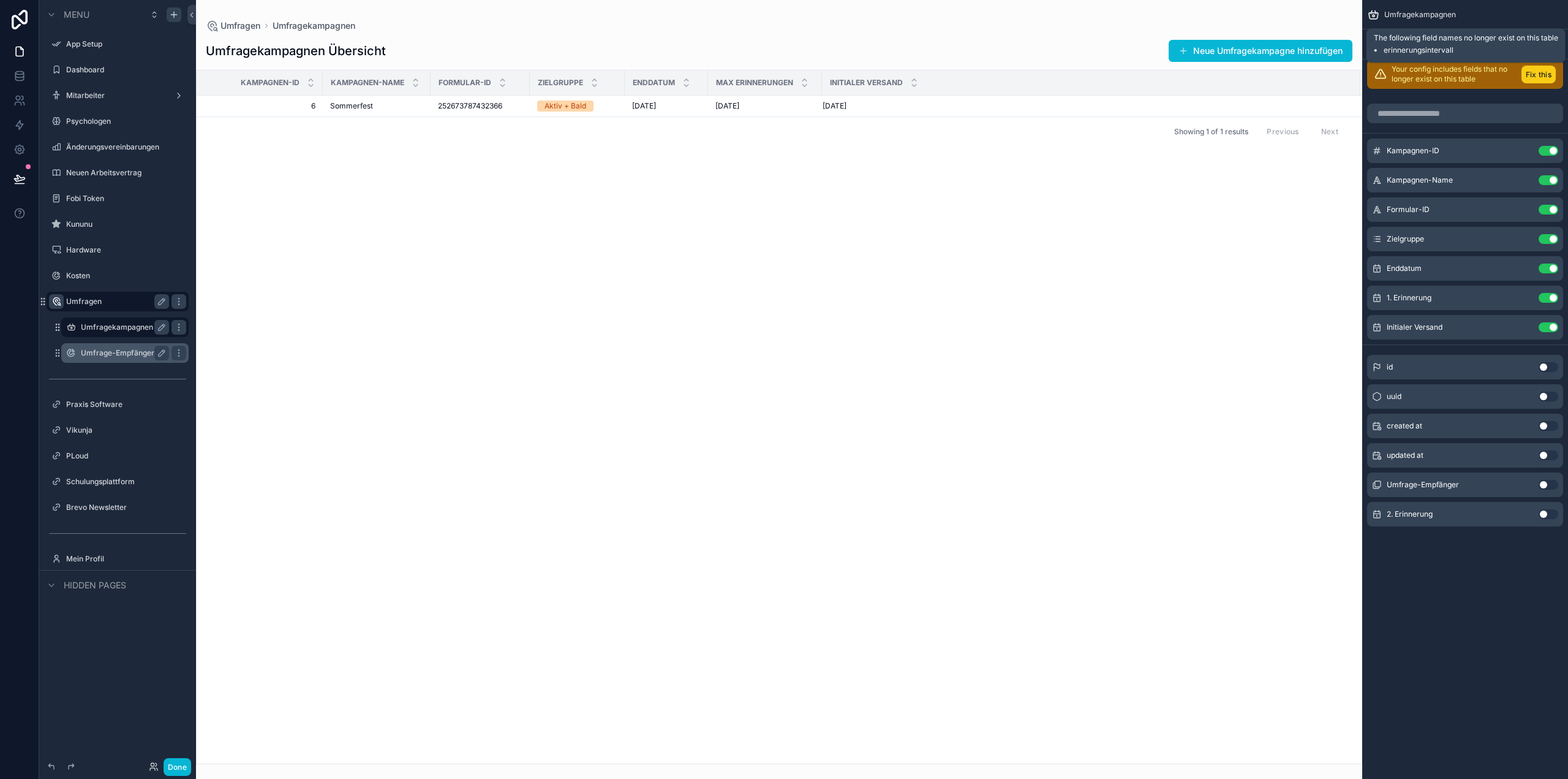
click at [1546, 73] on button "Fix this" at bounding box center [1538, 74] width 34 height 18
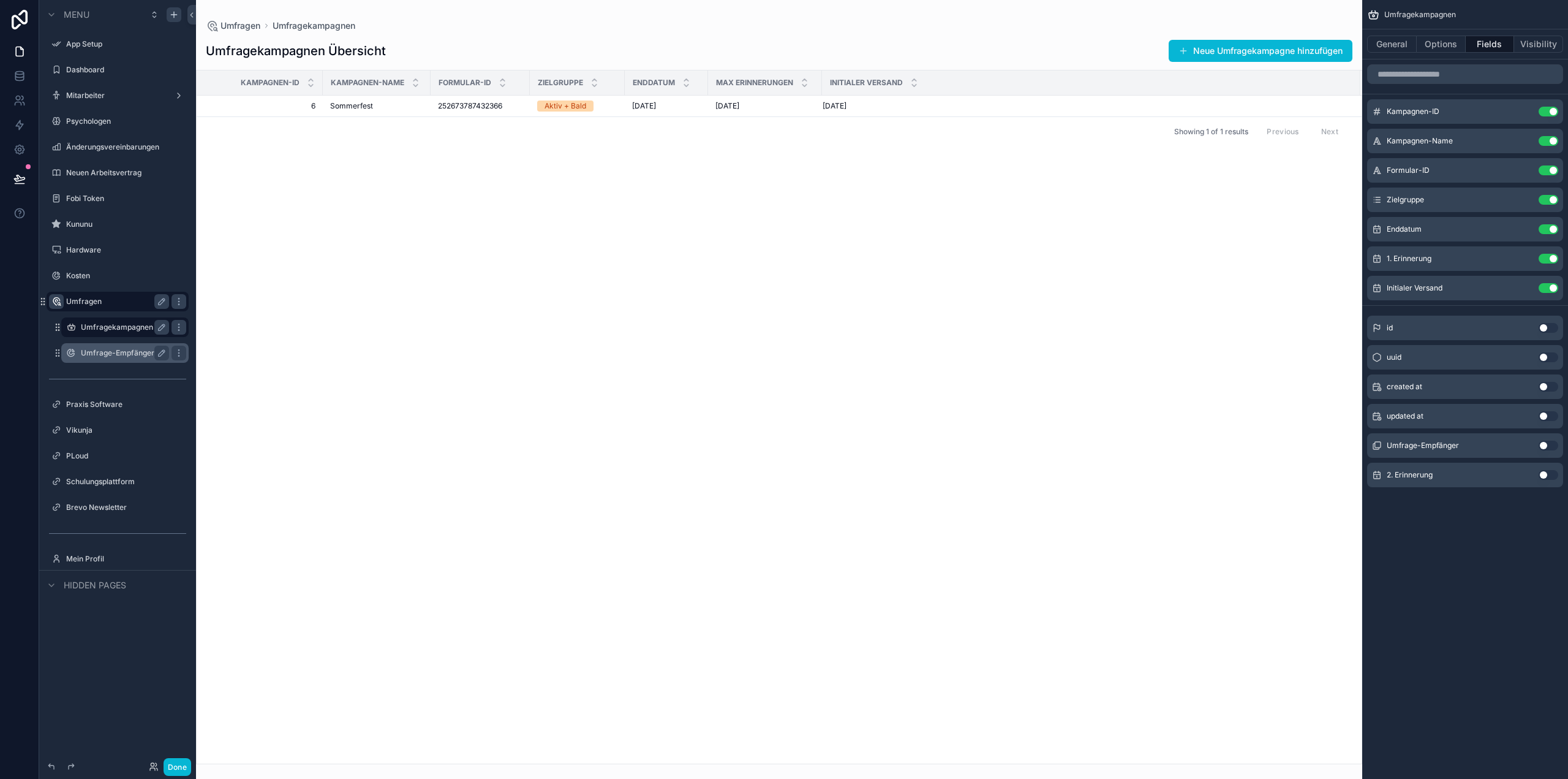
click at [1544, 471] on button "Use setting" at bounding box center [1549, 475] width 19 height 10
click at [1321, 50] on button "Neue Umfragekampagne hinzufügen" at bounding box center [1260, 50] width 184 height 22
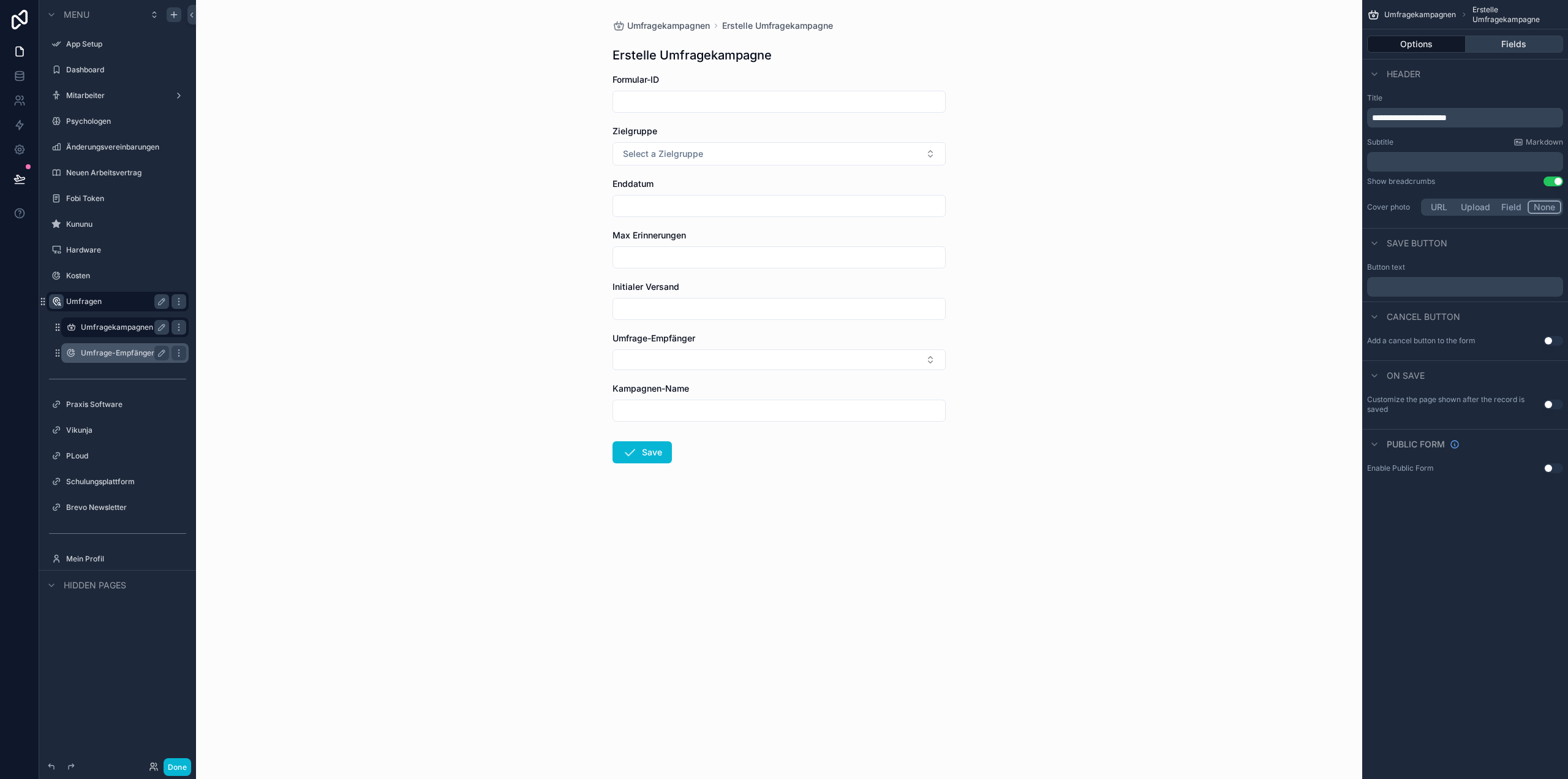
click at [1541, 44] on button "Fields" at bounding box center [1514, 44] width 98 height 17
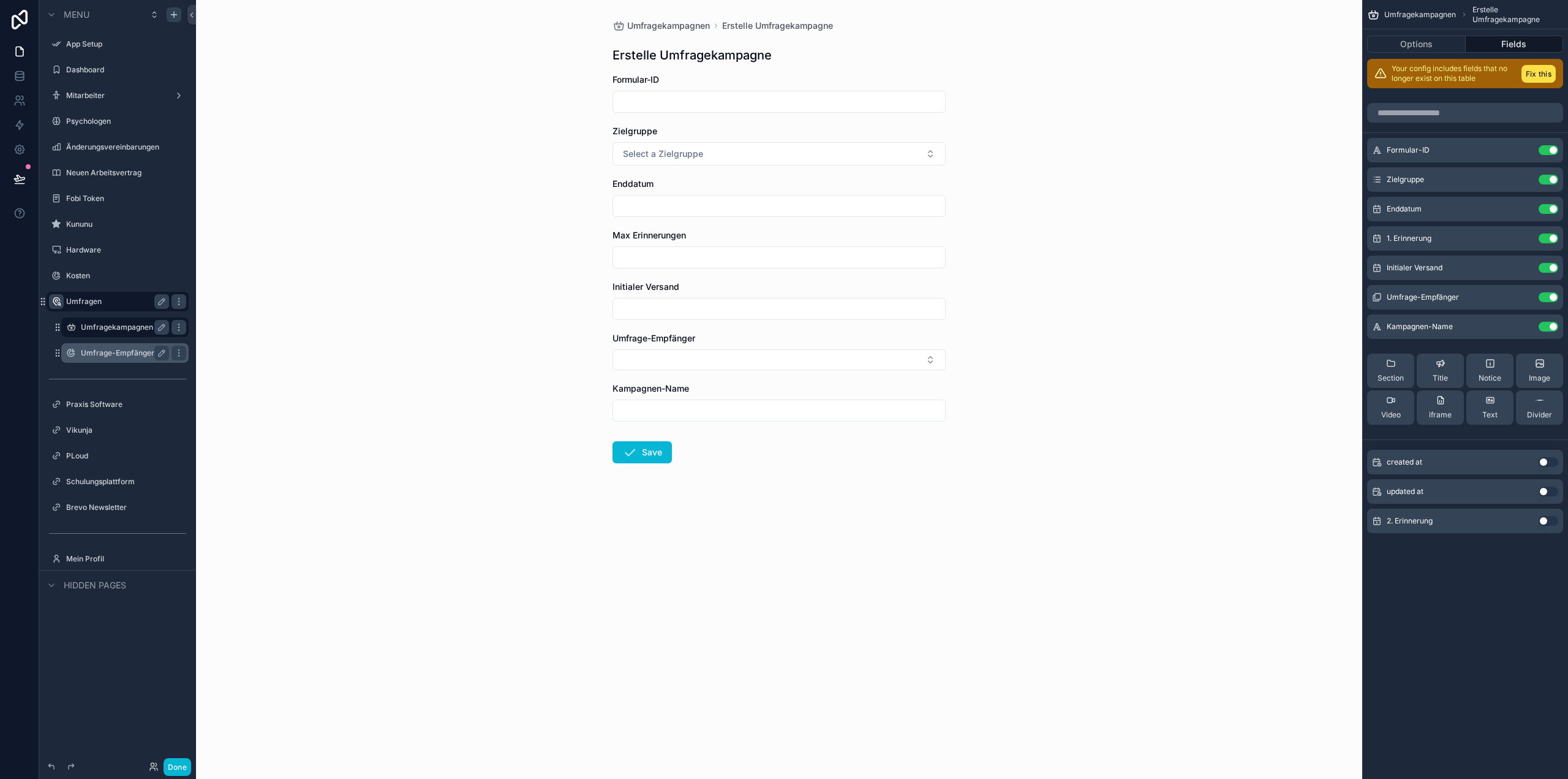
click at [1549, 519] on button "Use setting" at bounding box center [1549, 521] width 19 height 10
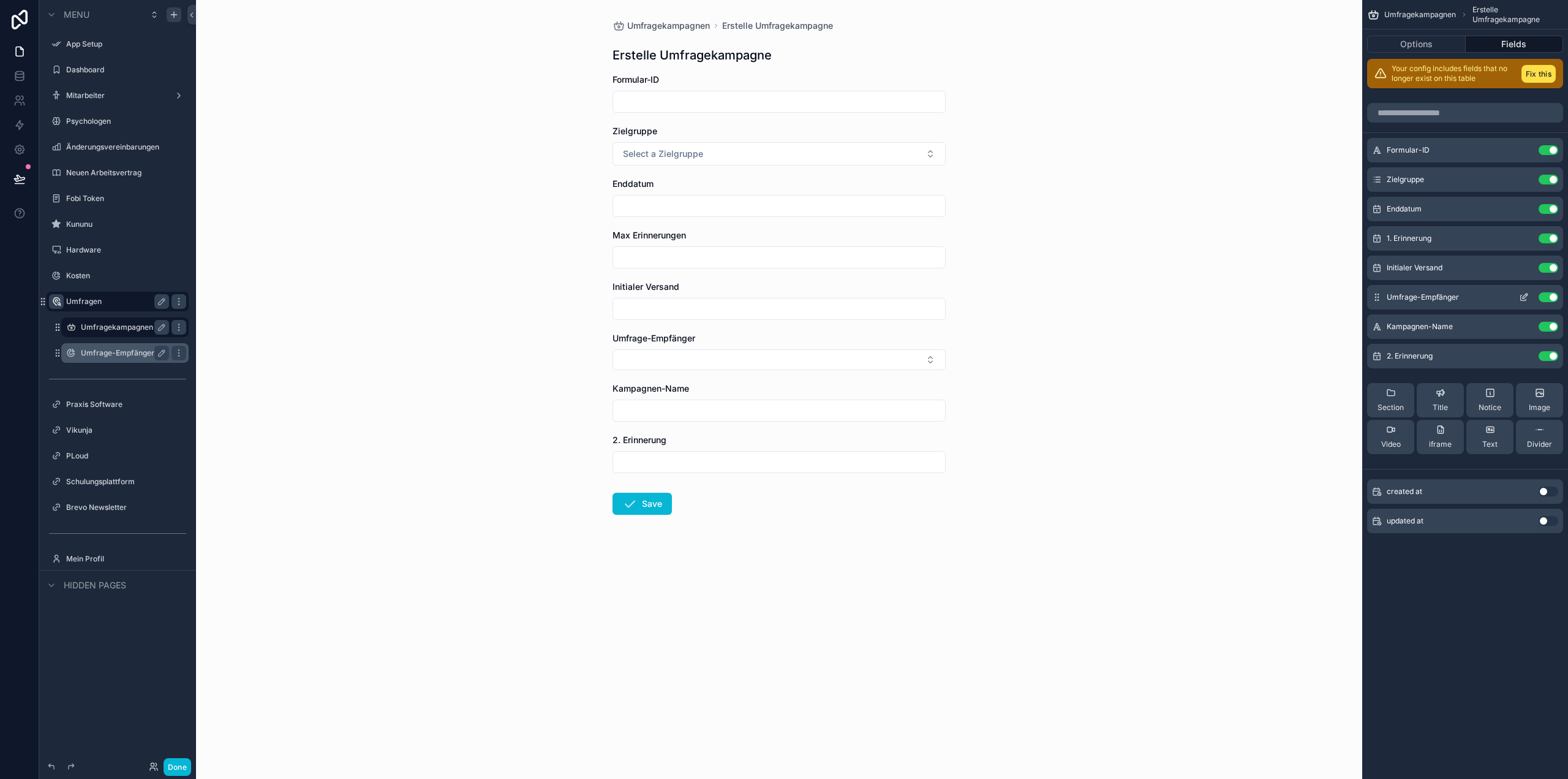
click at [1549, 296] on button "Use setting" at bounding box center [1549, 297] width 19 height 10
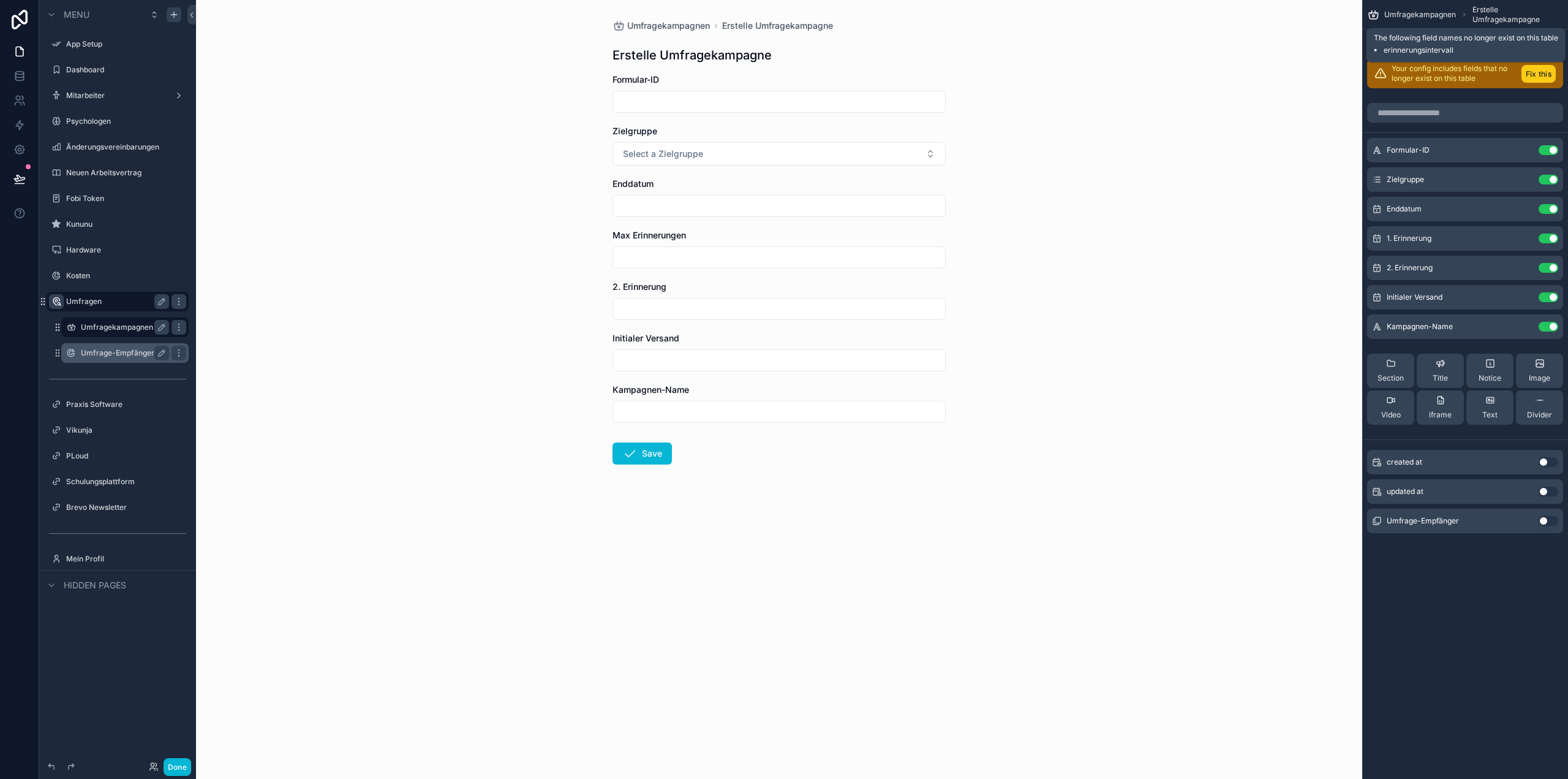
click at [1543, 74] on button "Fix this" at bounding box center [1538, 74] width 34 height 18
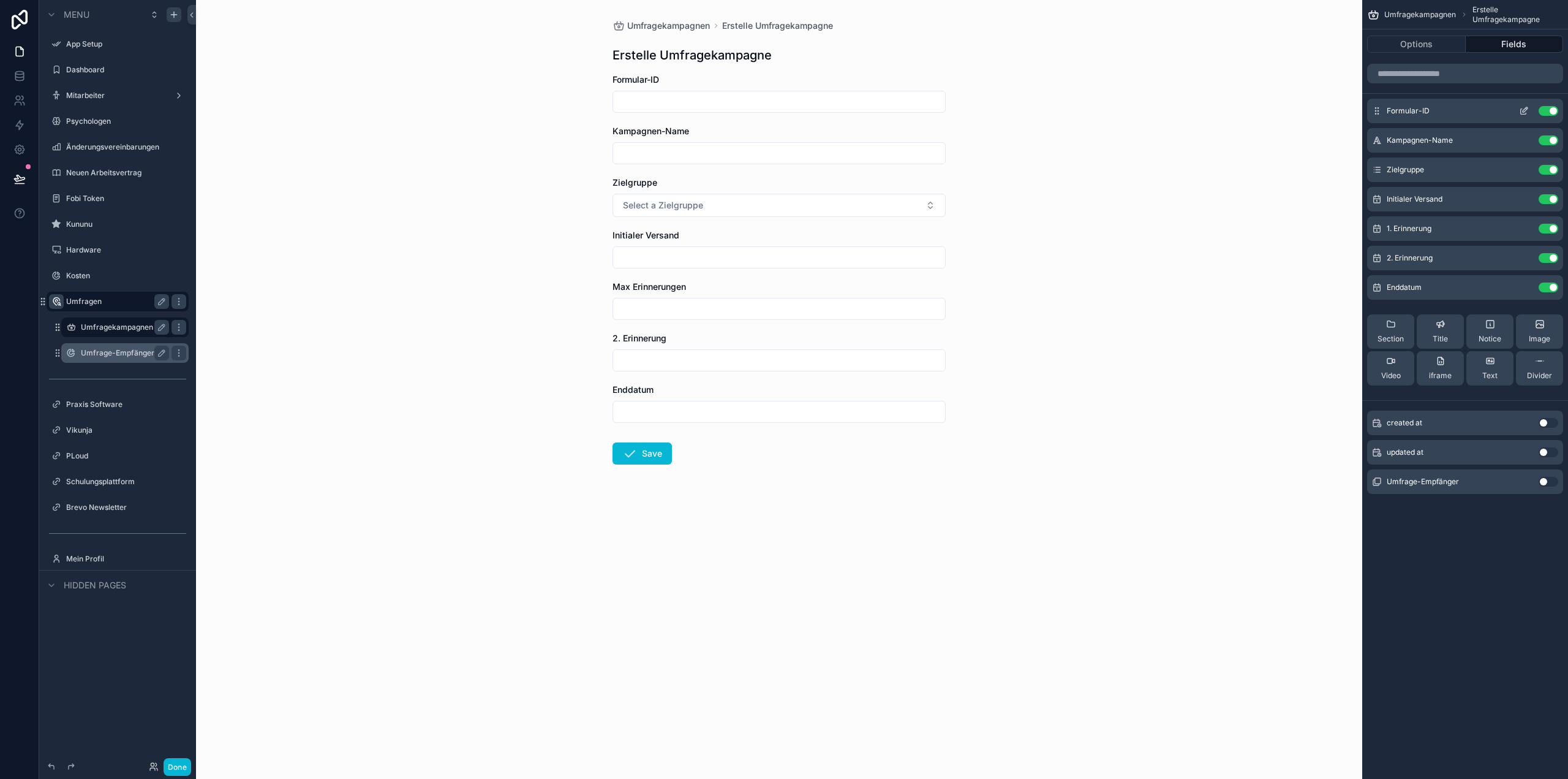
click at [1519, 108] on icon "scrollable content" at bounding box center [1524, 111] width 10 height 10
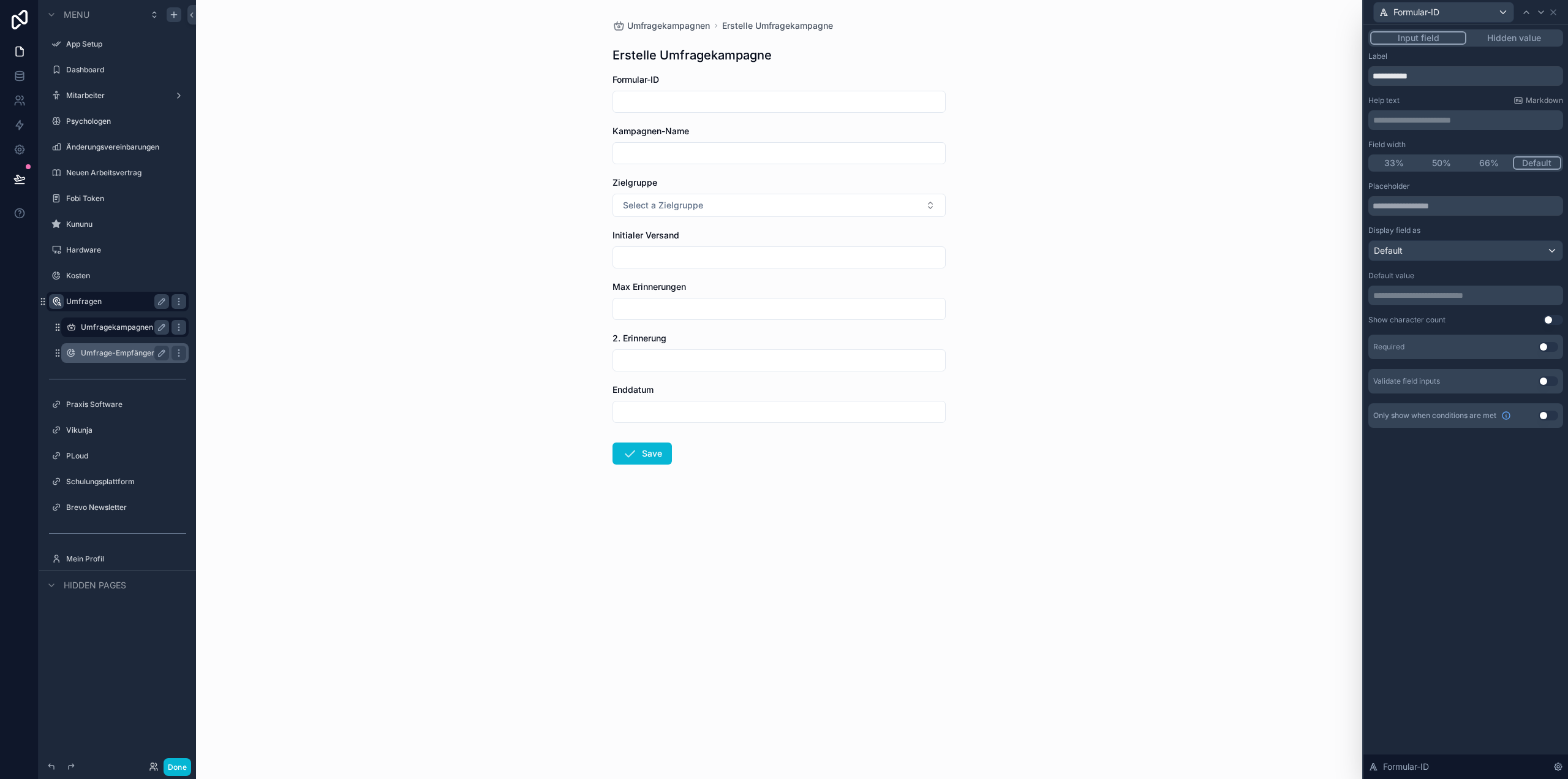
click at [1476, 119] on p "**********" at bounding box center [1467, 120] width 188 height 12
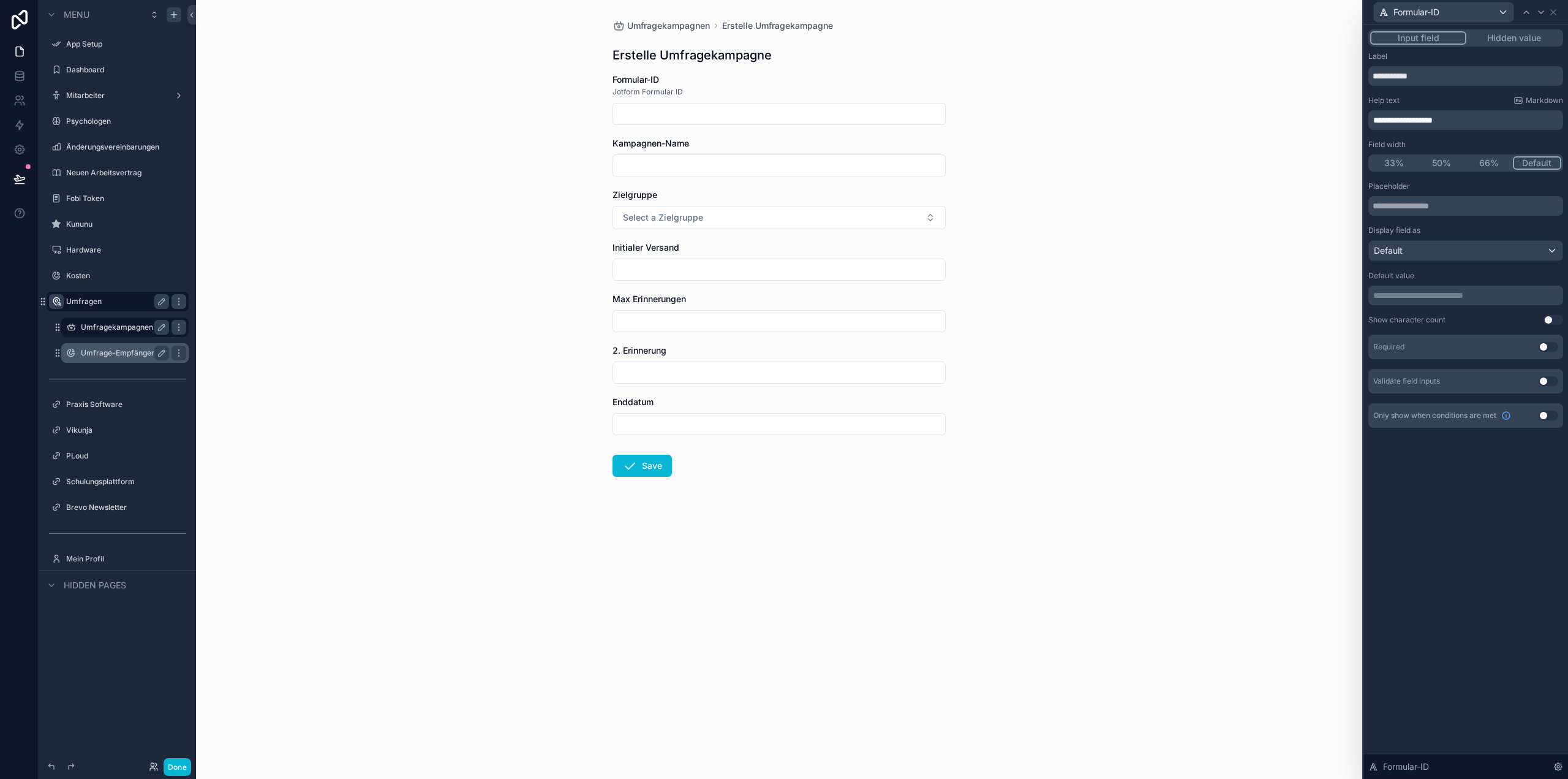
click at [1538, 483] on div "**********" at bounding box center [1465, 401] width 205 height 754
click at [1486, 544] on div "**********" at bounding box center [1465, 401] width 205 height 754
click at [1544, 8] on icon at bounding box center [1541, 12] width 10 height 10
click at [1408, 128] on div "**********" at bounding box center [1465, 120] width 195 height 19
click at [1410, 124] on p "**********" at bounding box center [1467, 120] width 188 height 12
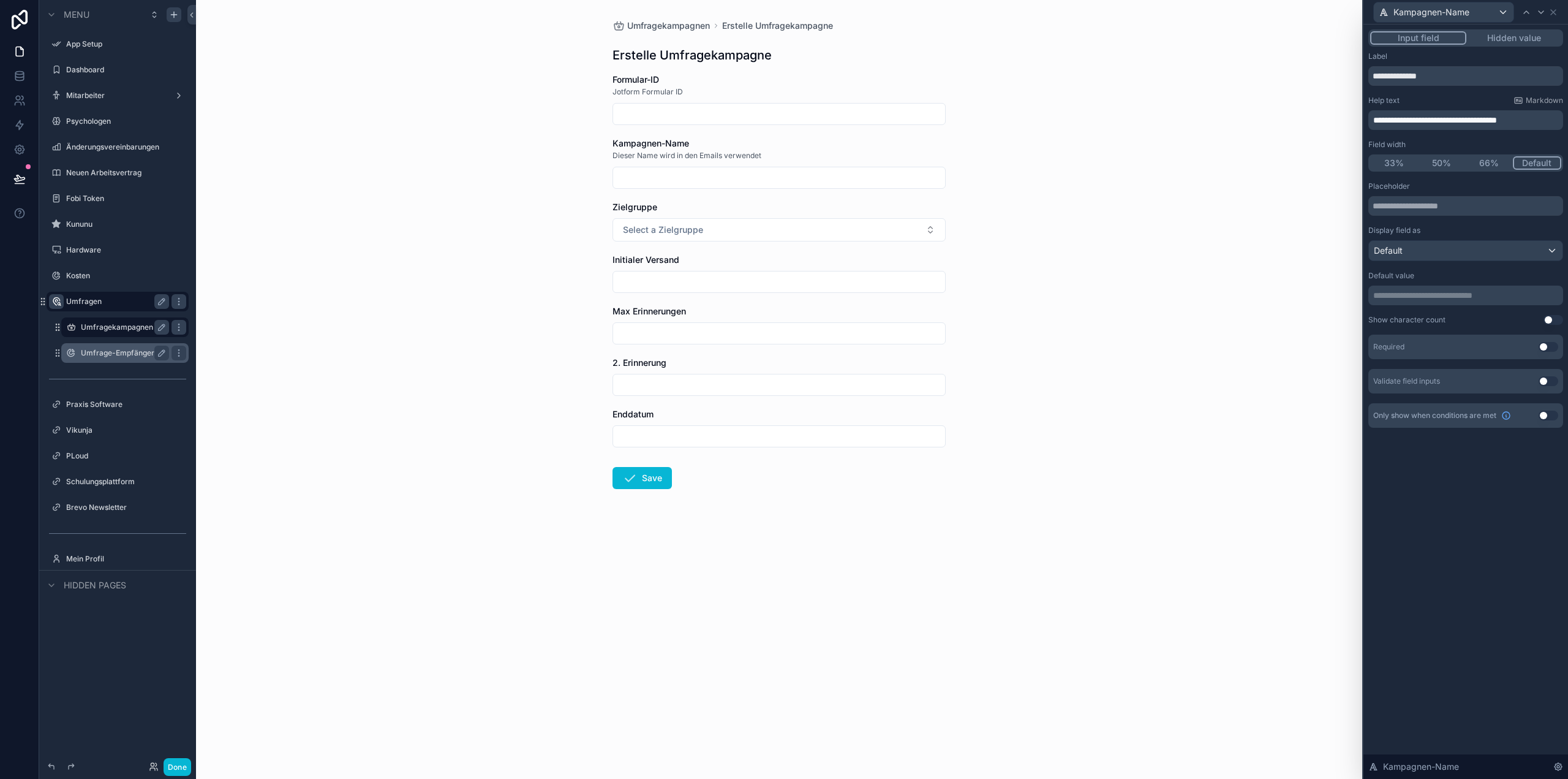
drag, startPoint x: 1525, startPoint y: 601, endPoint x: 1519, endPoint y: 607, distance: 8.5
click at [1524, 603] on div "**********" at bounding box center [1465, 401] width 205 height 754
click at [695, 230] on span "Select a Zielgruppe" at bounding box center [662, 229] width 80 height 12
click at [1552, 349] on button "Use setting" at bounding box center [1549, 347] width 19 height 10
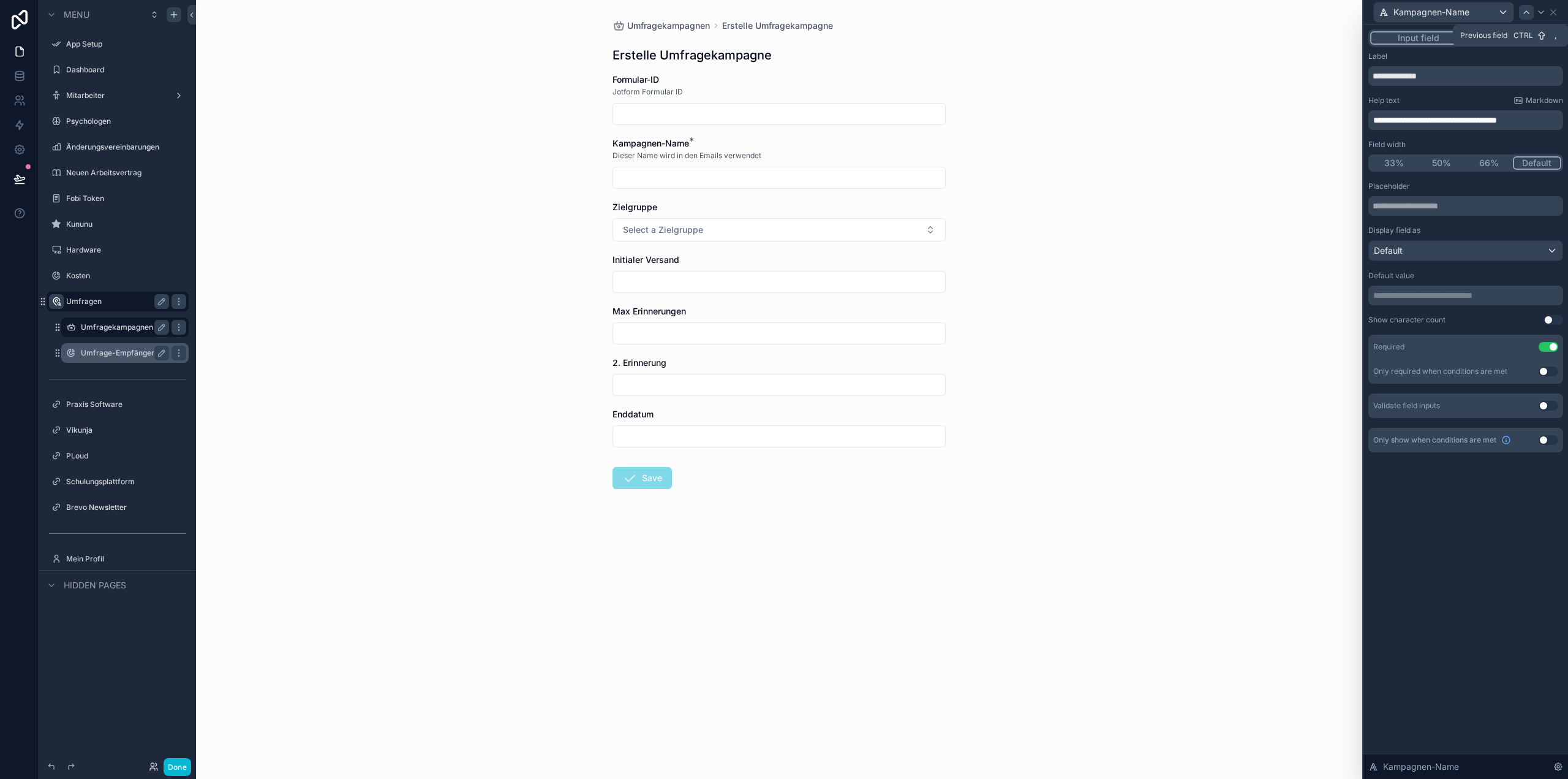
click at [1526, 13] on icon at bounding box center [1526, 12] width 10 height 10
click at [1552, 342] on button "Use setting" at bounding box center [1549, 347] width 19 height 10
click at [1539, 14] on icon at bounding box center [1541, 12] width 10 height 10
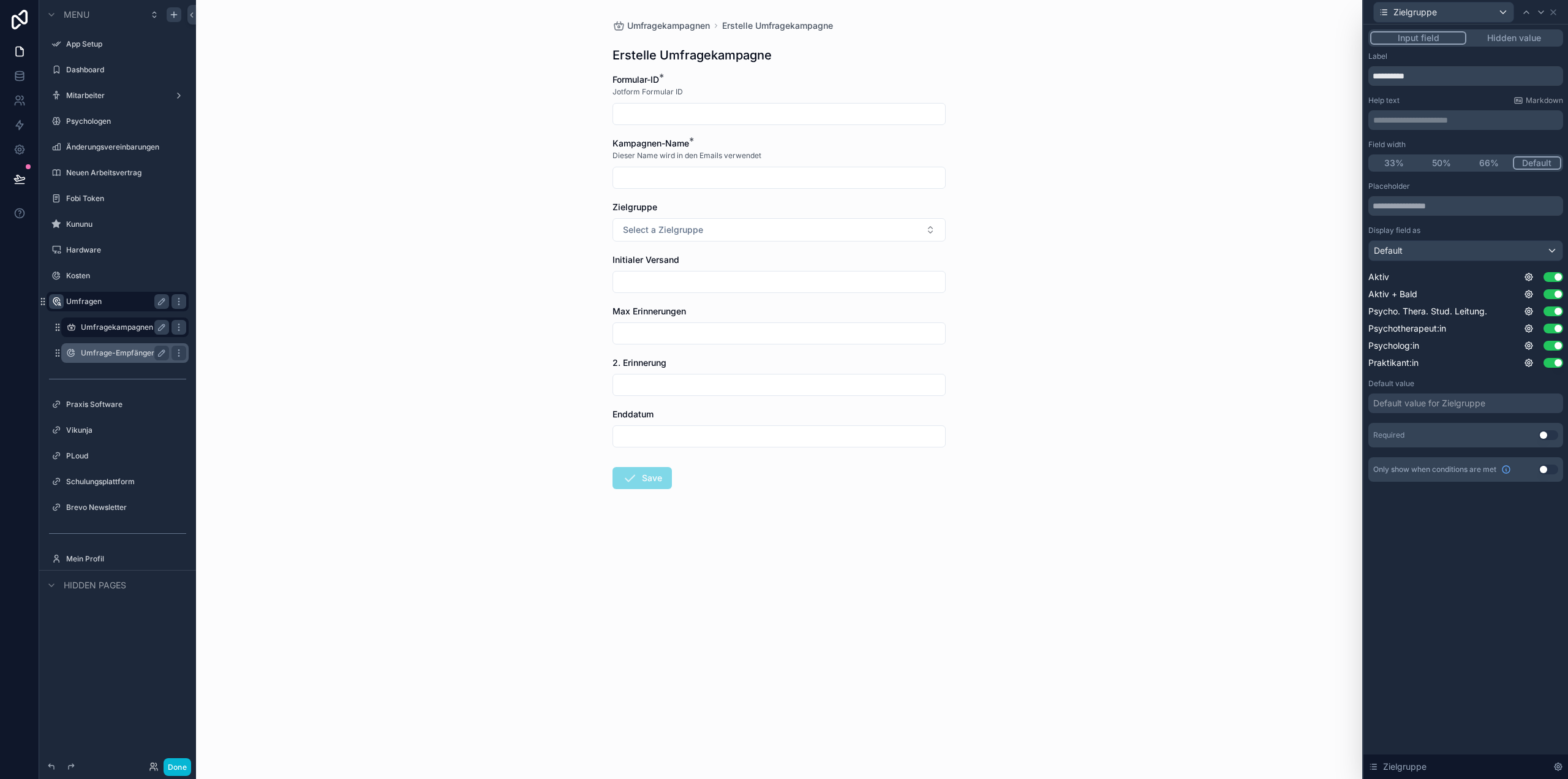
click at [1415, 121] on p "**********" at bounding box center [1467, 120] width 188 height 12
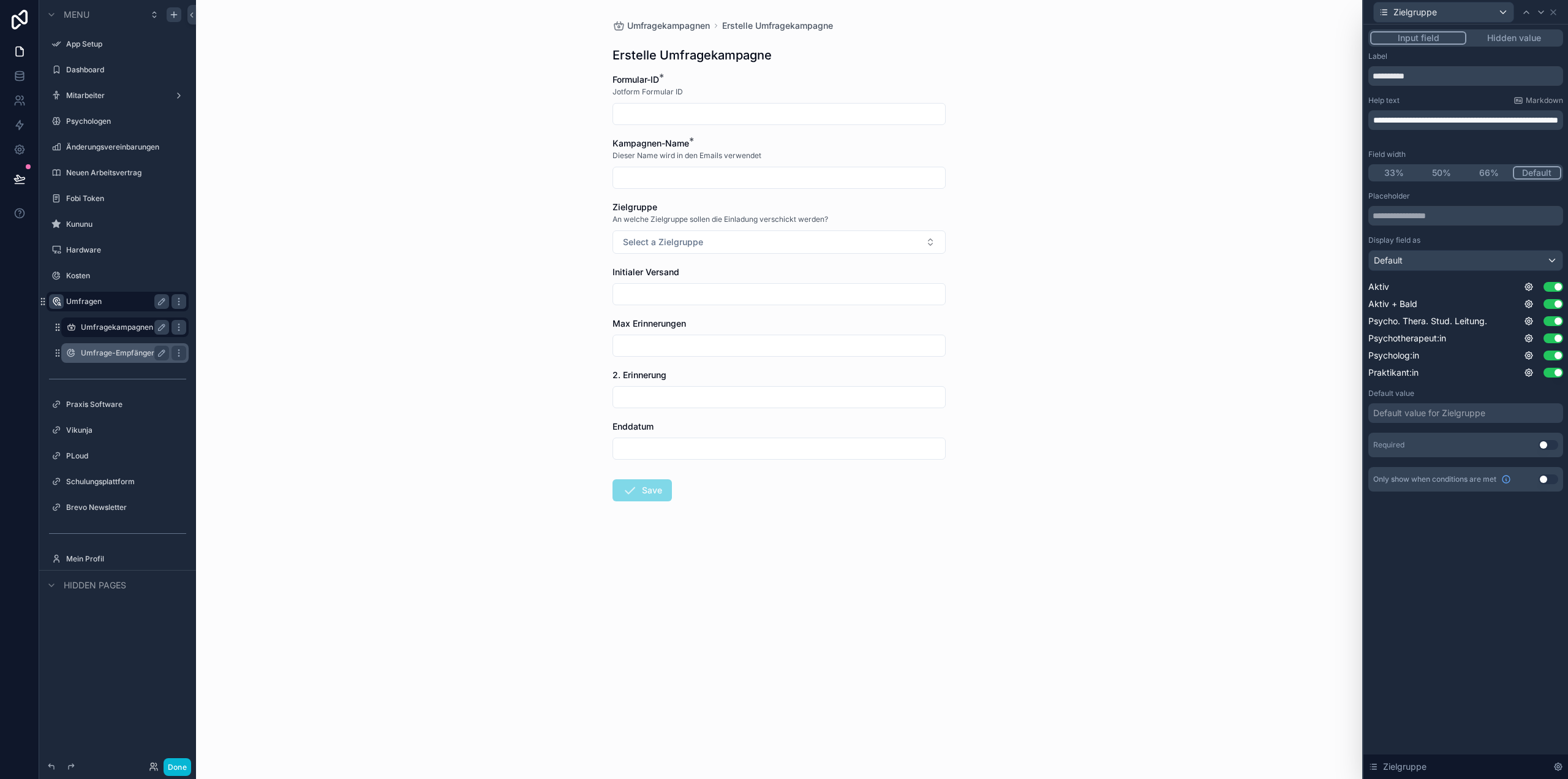
click at [1473, 581] on div "**********" at bounding box center [1465, 401] width 205 height 754
click at [1458, 411] on div "Default value for Zielgruppe" at bounding box center [1429, 413] width 112 height 12
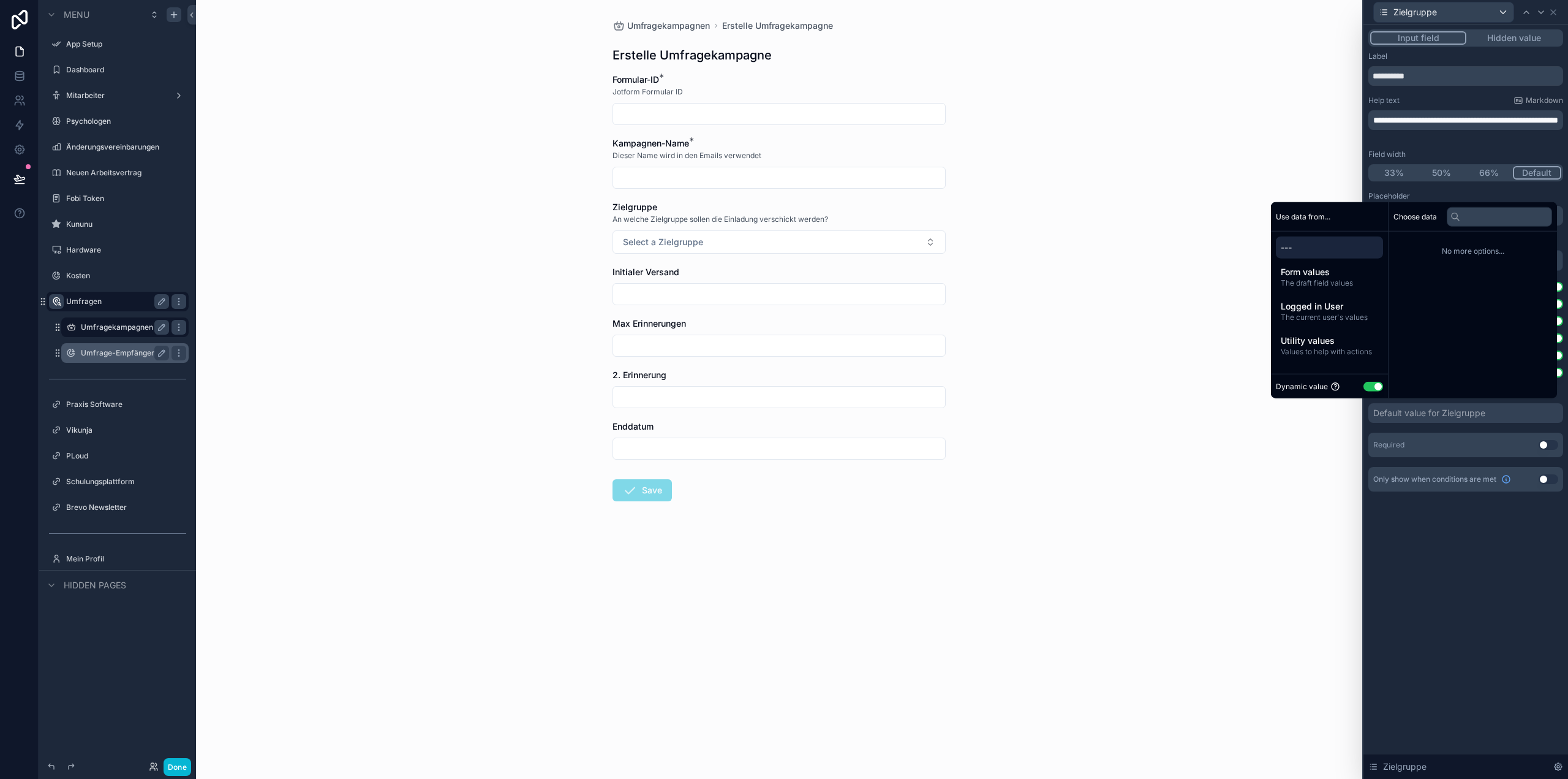
click at [1458, 411] on div "Default value for Zielgruppe" at bounding box center [1429, 413] width 112 height 12
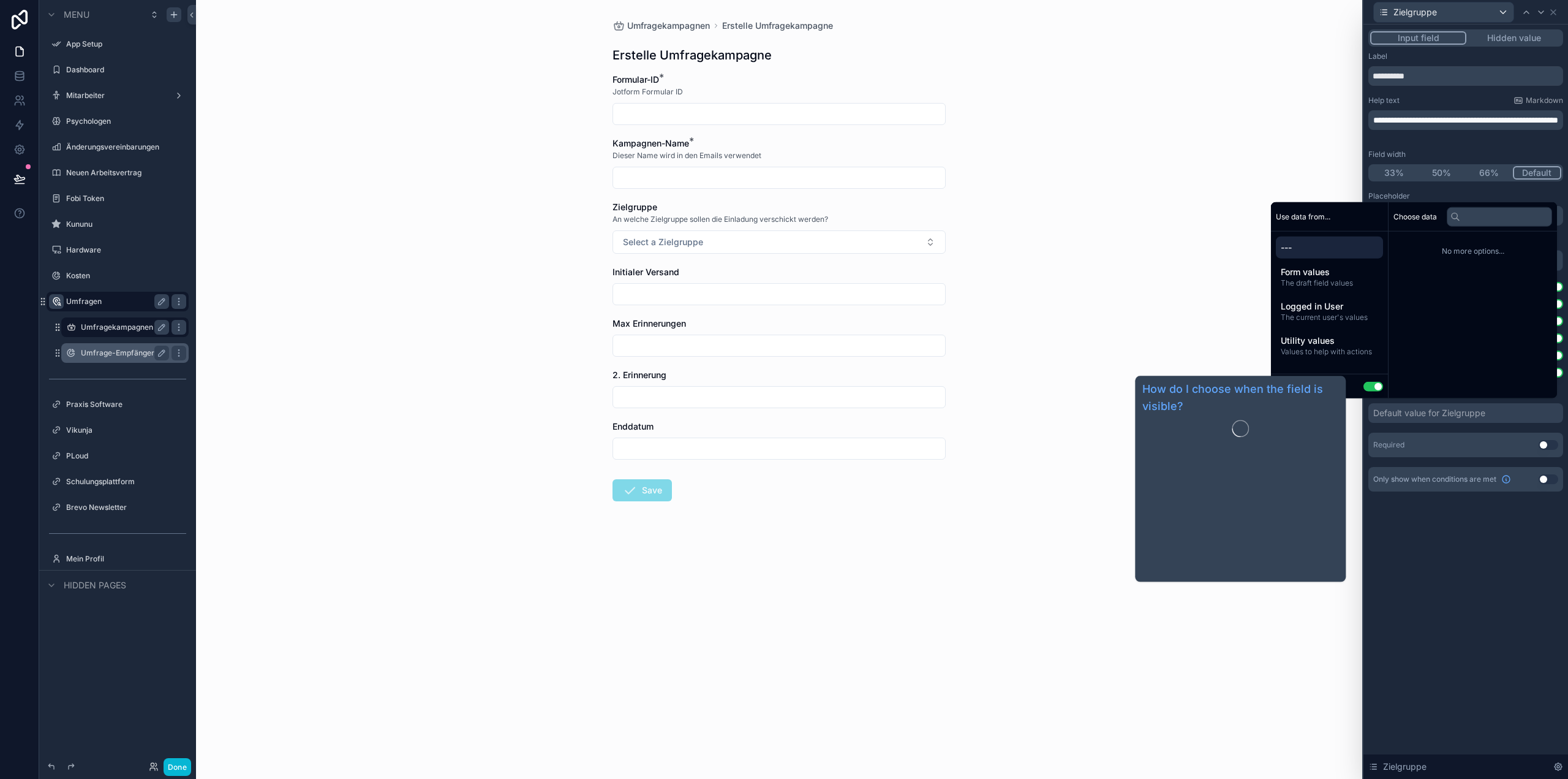
click at [1457, 534] on div "**********" at bounding box center [1465, 401] width 205 height 754
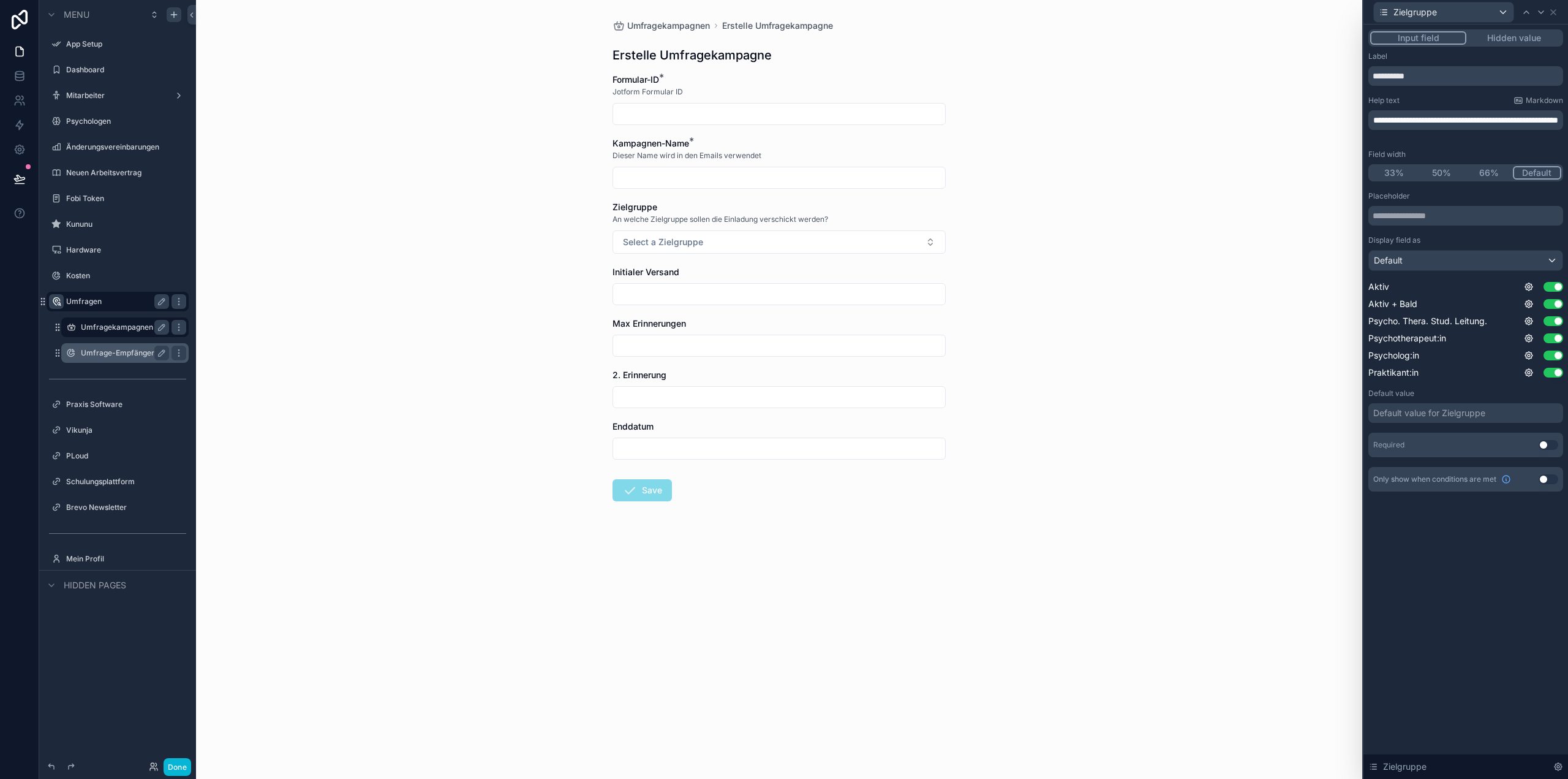
click at [1547, 445] on button "Use setting" at bounding box center [1549, 445] width 19 height 10
click at [691, 283] on div "scrollable content" at bounding box center [779, 294] width 333 height 22
click at [1539, 9] on icon at bounding box center [1541, 12] width 10 height 10
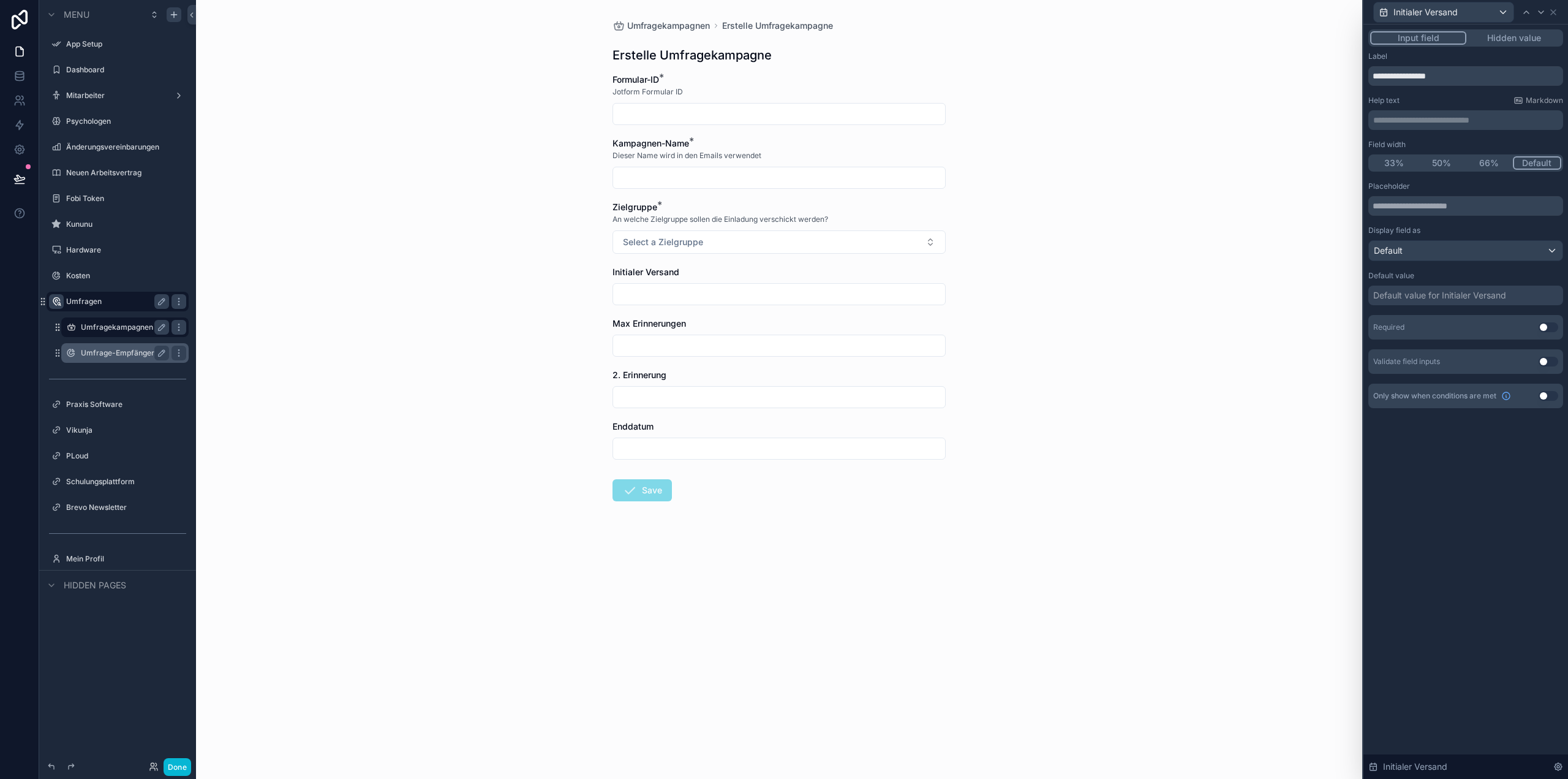
click at [1549, 327] on button "Use setting" at bounding box center [1549, 327] width 19 height 10
click at [1426, 111] on div "**********" at bounding box center [1465, 120] width 195 height 19
click at [1429, 121] on p "**********" at bounding box center [1467, 120] width 188 height 12
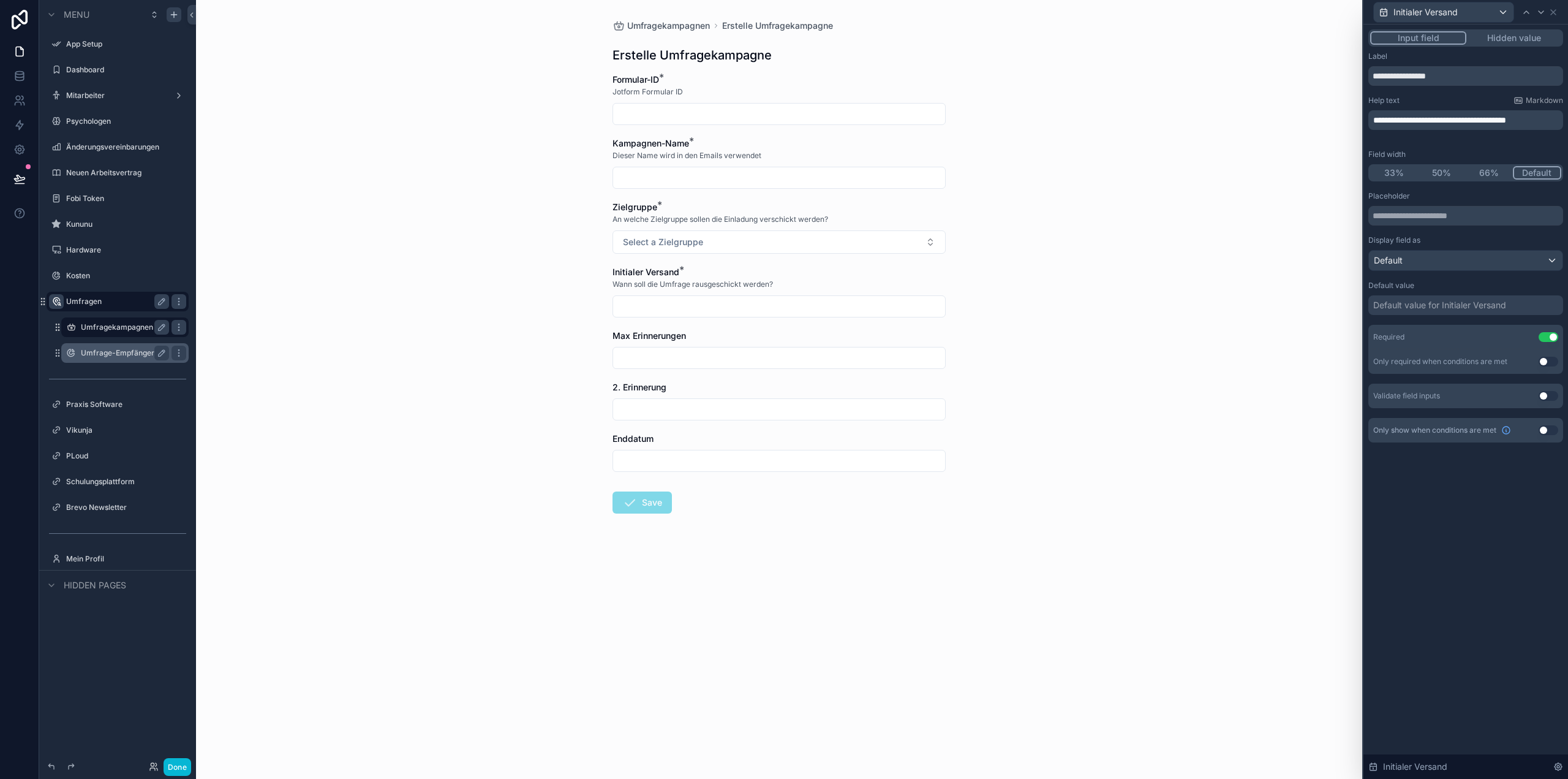
click at [928, 451] on div "scrollable content" at bounding box center [779, 460] width 333 height 22
click at [1545, 14] on icon at bounding box center [1541, 12] width 10 height 10
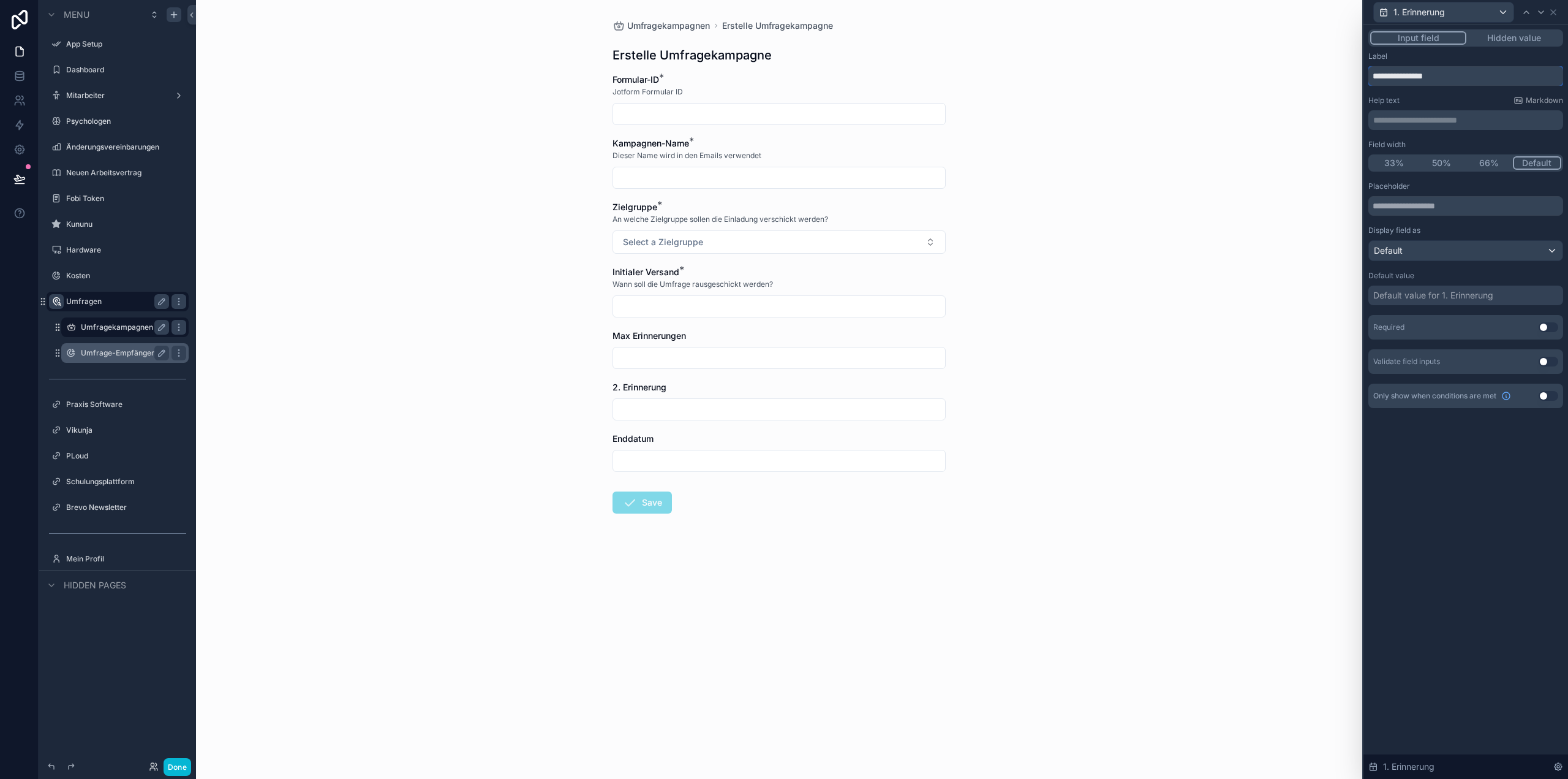
drag, startPoint x: 1449, startPoint y: 77, endPoint x: 1342, endPoint y: 87, distance: 107.5
click at [1342, 87] on div "**********" at bounding box center [784, 389] width 1568 height 779
type input "**********"
click at [1428, 114] on p "**********" at bounding box center [1467, 120] width 188 height 12
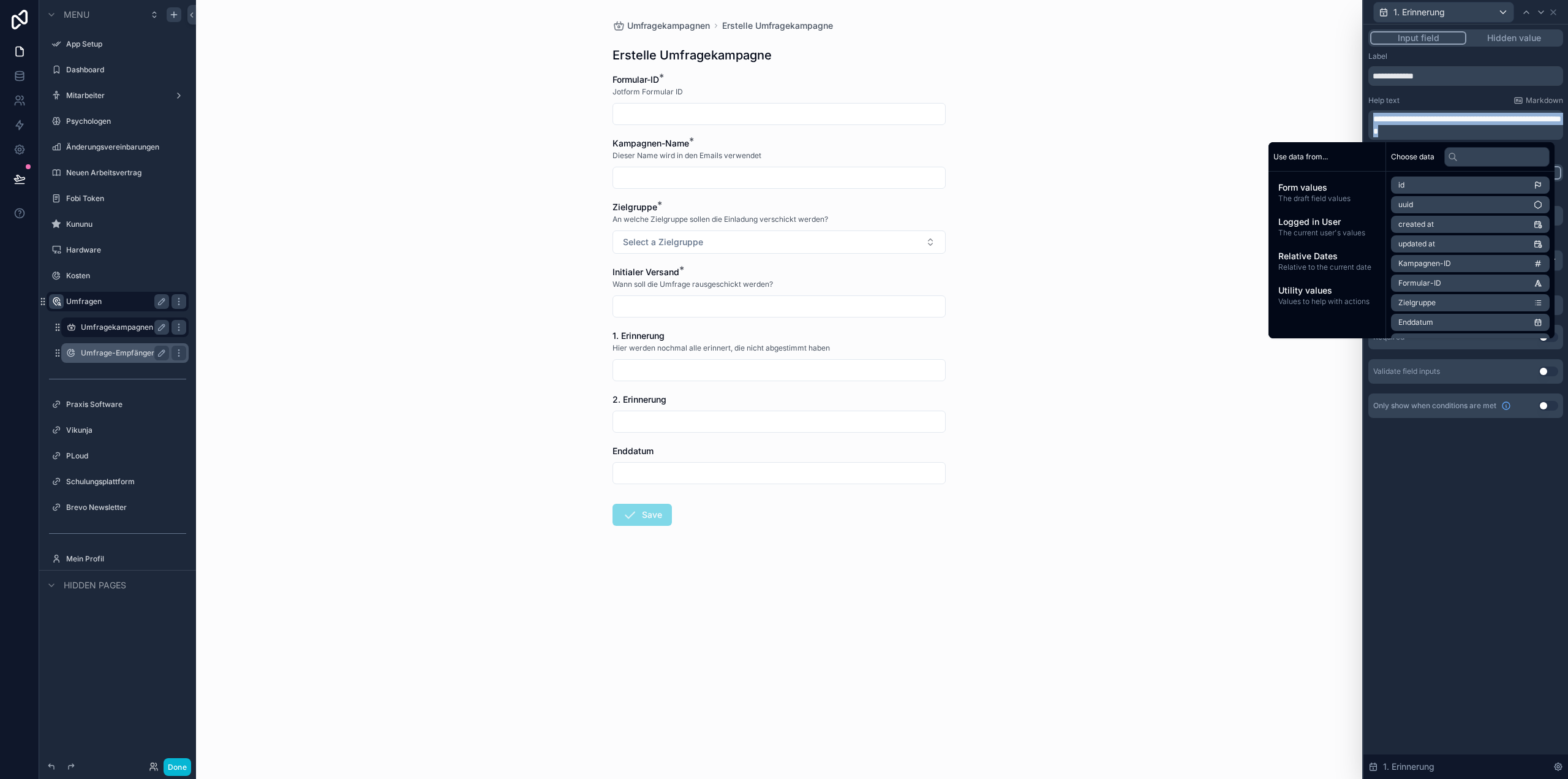
copy span "**********"
click at [1462, 574] on div "**********" at bounding box center [1465, 401] width 205 height 754
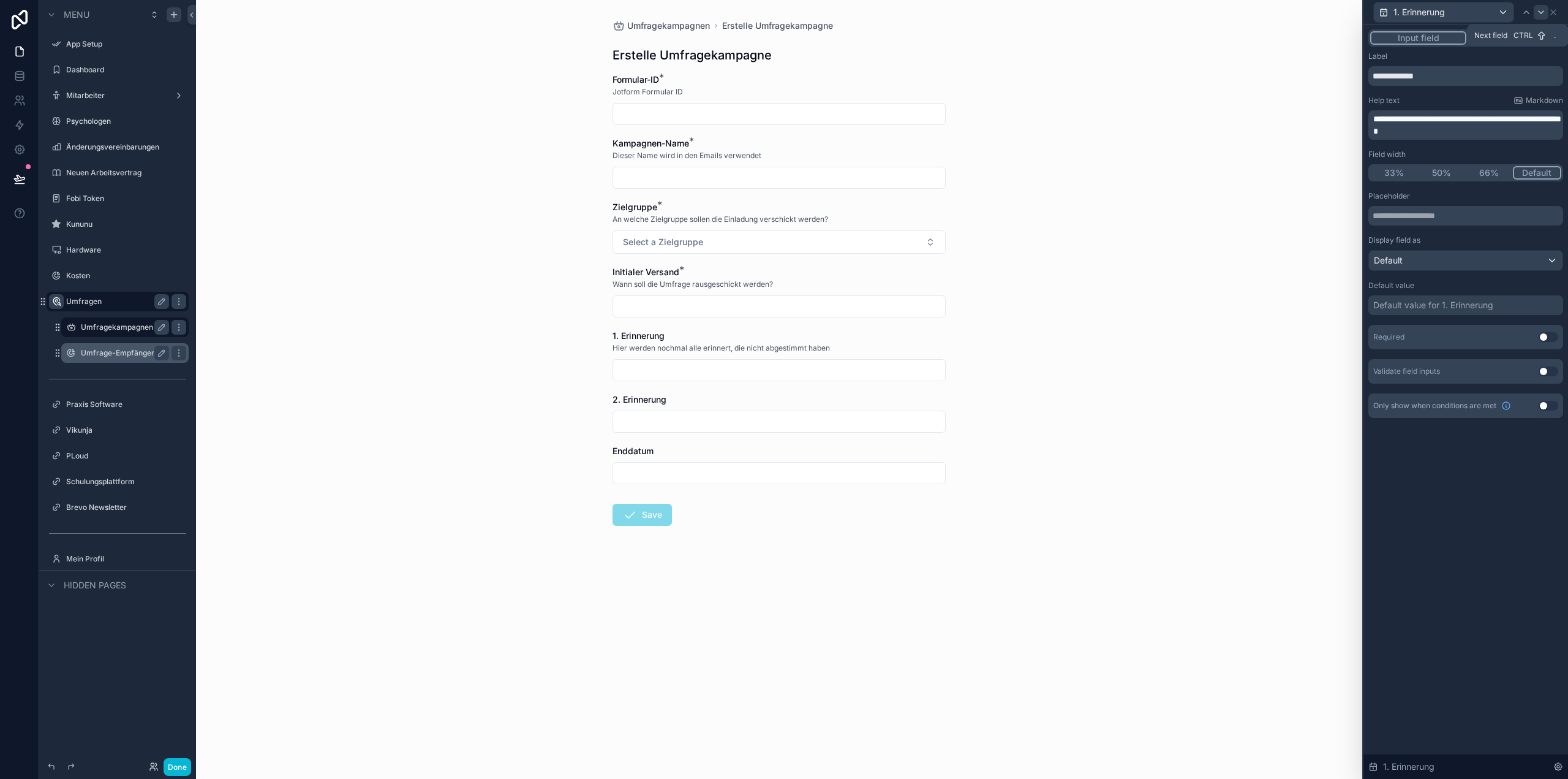
click at [1541, 12] on icon at bounding box center [1541, 12] width 5 height 2
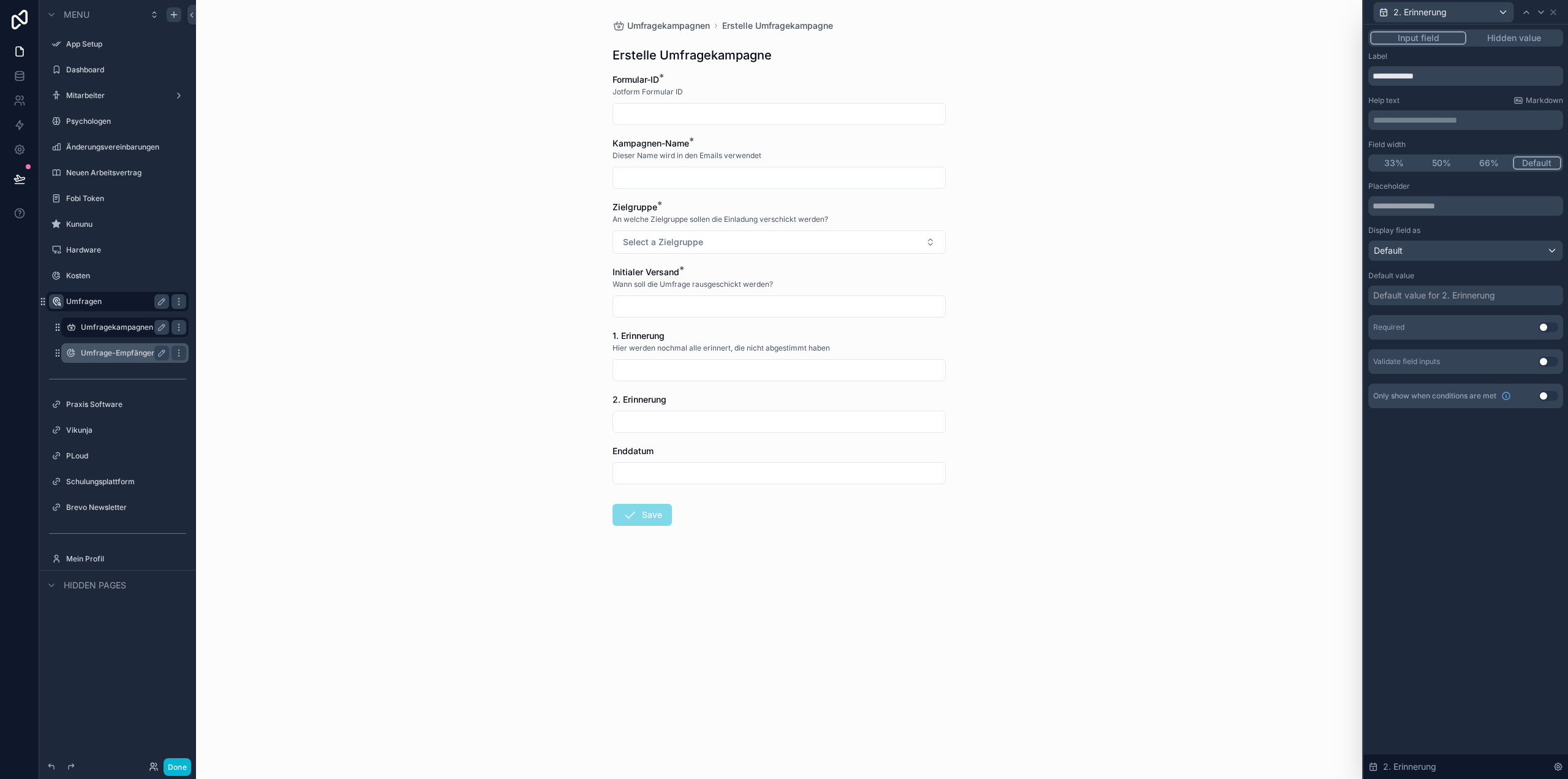
click at [1426, 129] on div "**********" at bounding box center [1465, 120] width 195 height 19
click at [1423, 116] on p "**********" at bounding box center [1467, 120] width 188 height 12
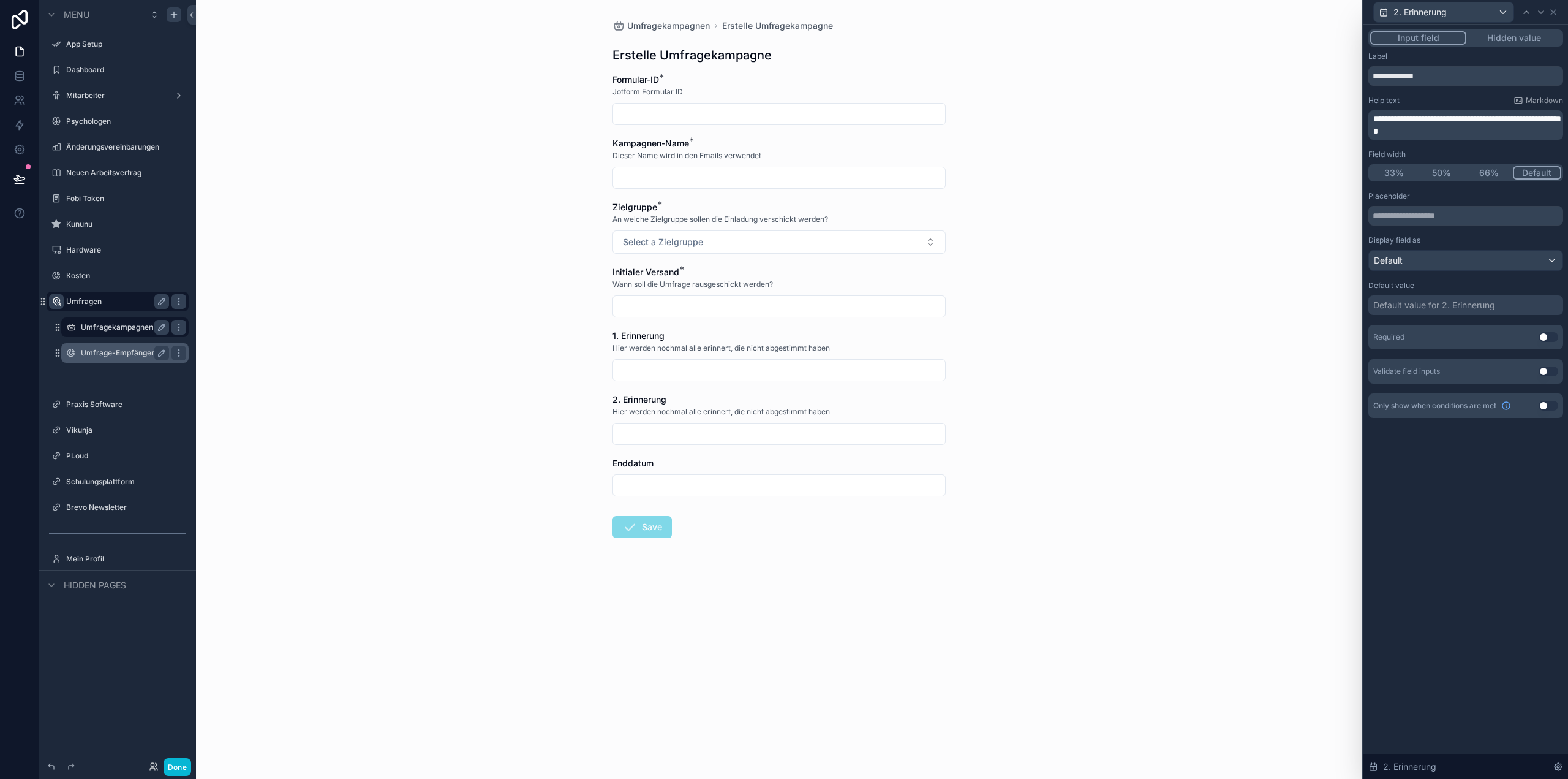
click at [1480, 567] on div "**********" at bounding box center [1465, 401] width 205 height 754
click at [1539, 13] on icon at bounding box center [1541, 12] width 10 height 10
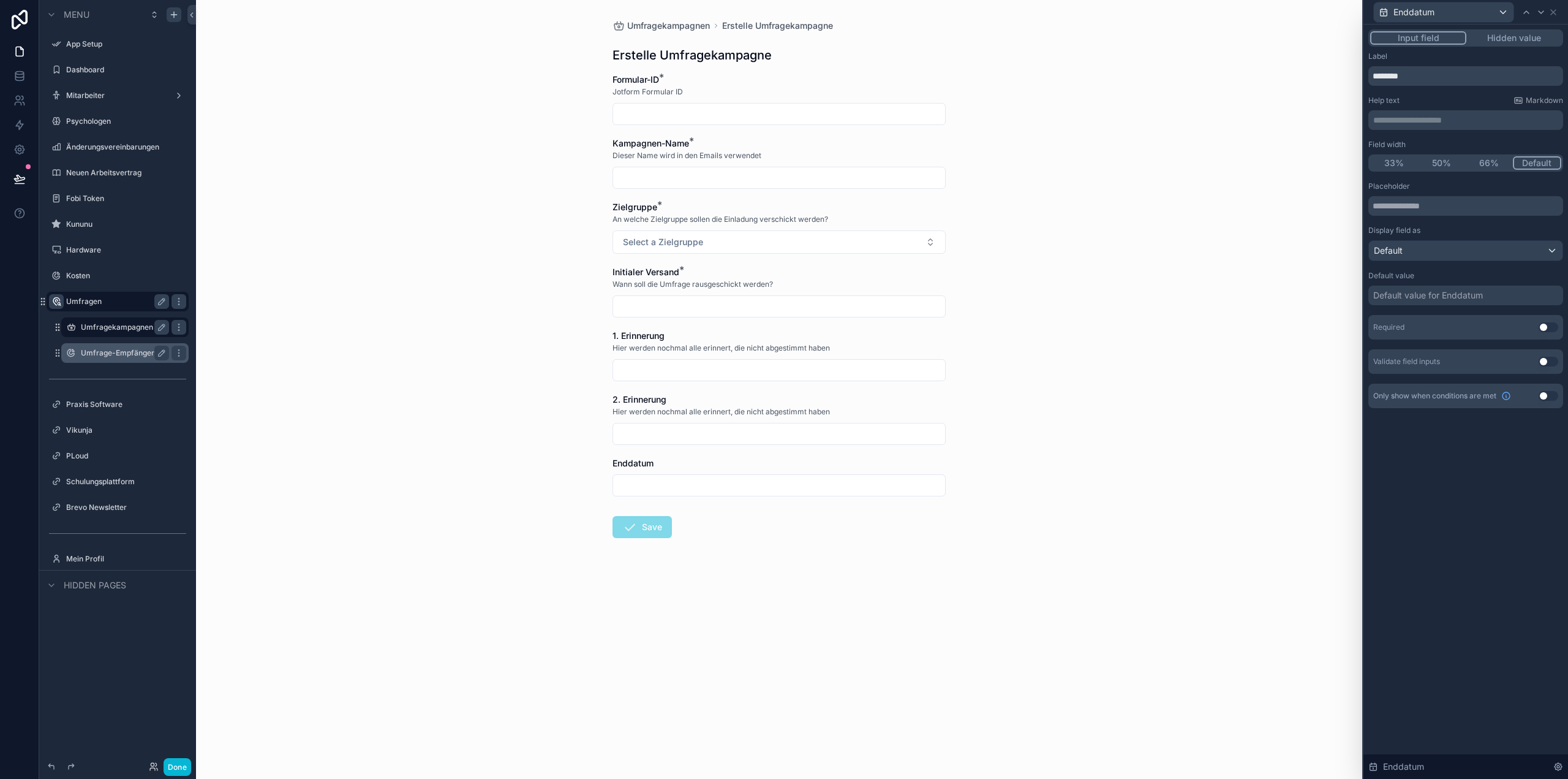
click at [1399, 125] on p "**********" at bounding box center [1467, 120] width 188 height 12
click at [1466, 489] on div "**********" at bounding box center [1465, 401] width 205 height 754
click at [1547, 335] on div "Required Use setting" at bounding box center [1465, 327] width 195 height 24
click at [1545, 329] on button "Use setting" at bounding box center [1549, 327] width 19 height 10
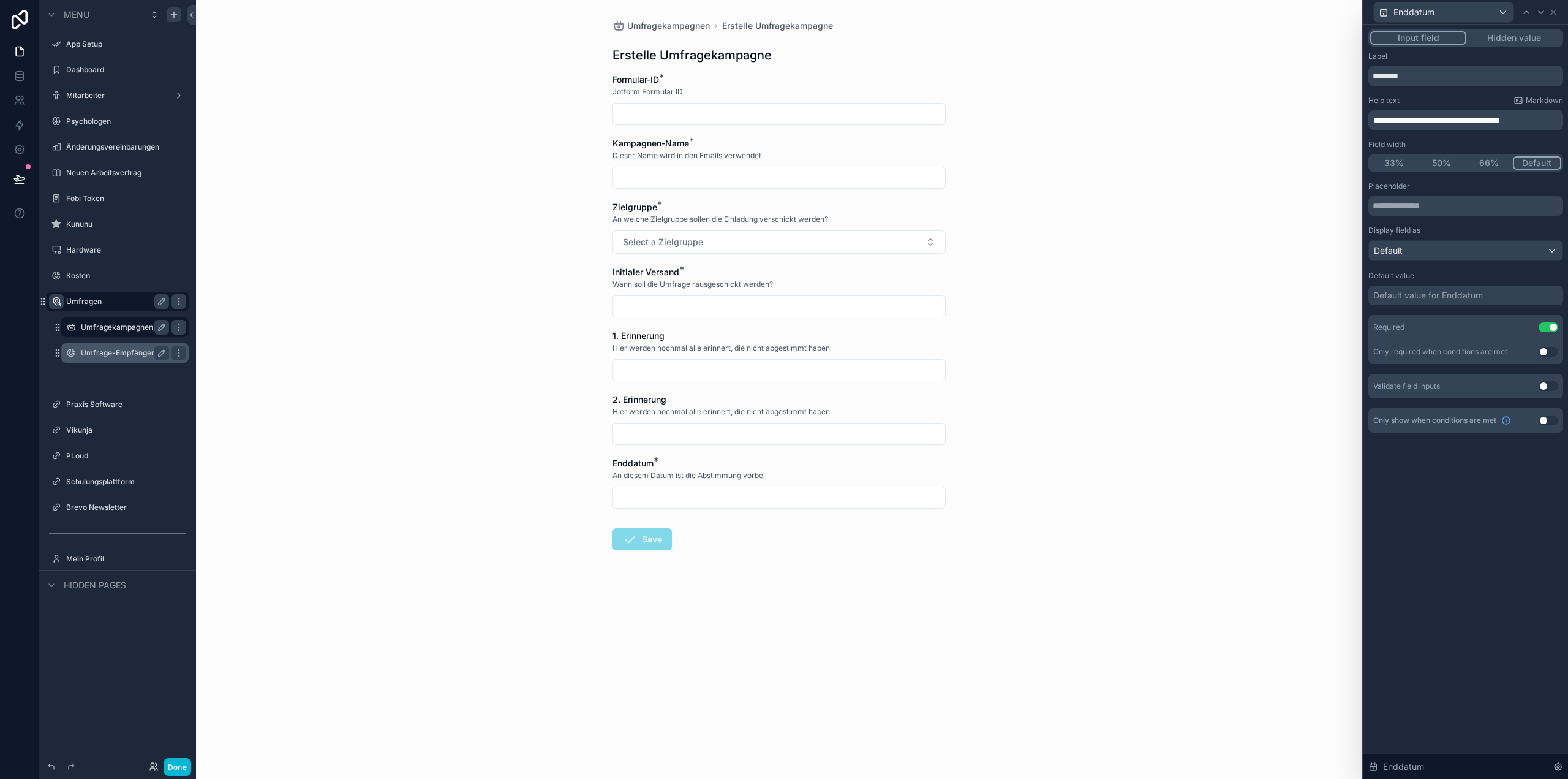
click at [449, 308] on div "Umfragekampagnen Erstelle Umfragekampagne Erstelle Umfragekampagne Formular-ID …" at bounding box center [779, 389] width 1166 height 779
click at [671, 167] on div "scrollable content" at bounding box center [779, 177] width 333 height 22
click at [649, 111] on input "scrollable content" at bounding box center [779, 113] width 332 height 17
click at [517, 141] on div "Umfragekampagnen Erstelle Umfragekampagne Erstelle Umfragekampagne Formular-ID …" at bounding box center [779, 389] width 1166 height 779
click at [1529, 36] on button "Hidden value" at bounding box center [1513, 38] width 95 height 14
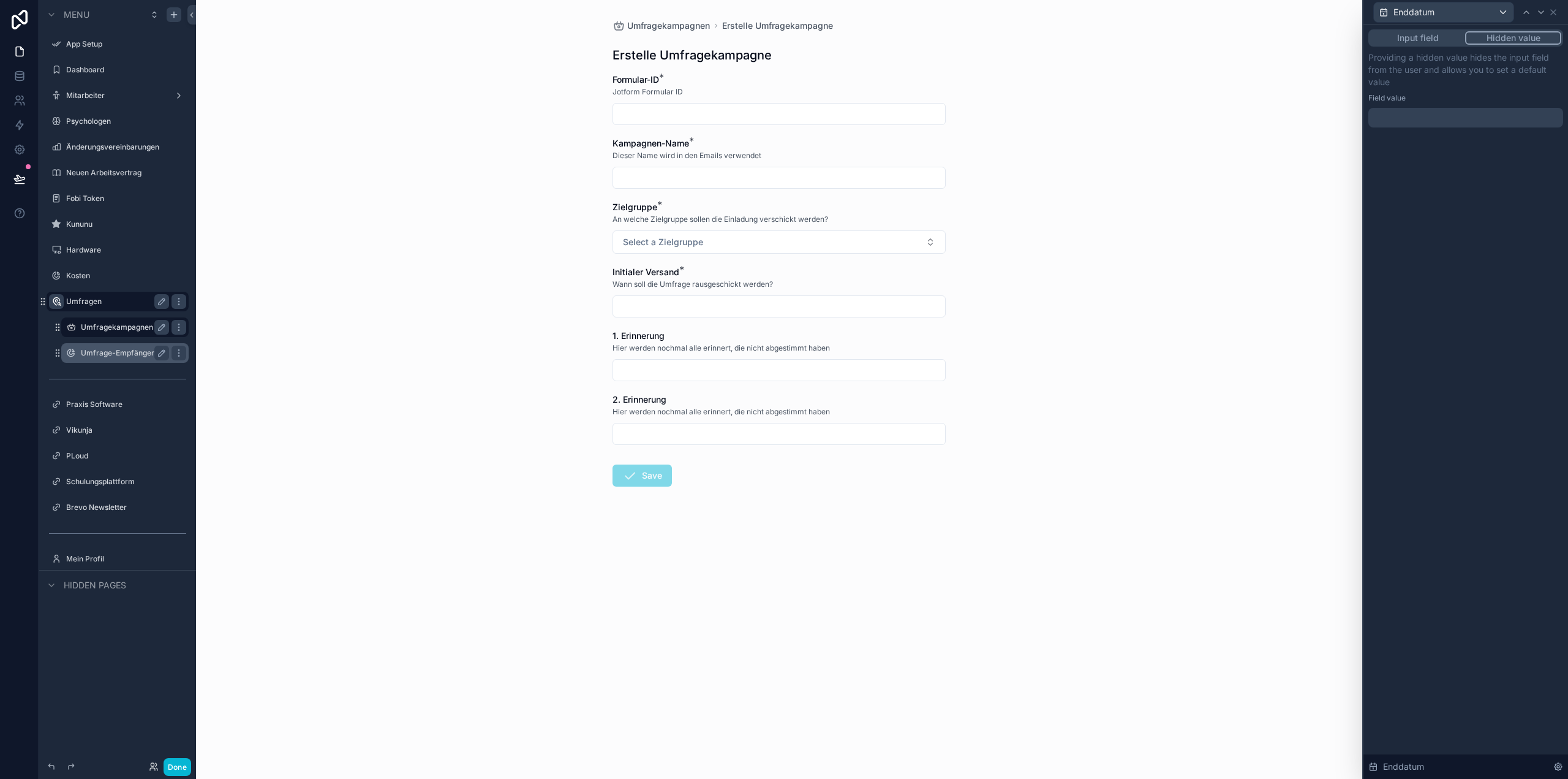
click at [1413, 38] on button "Input field" at bounding box center [1417, 38] width 95 height 14
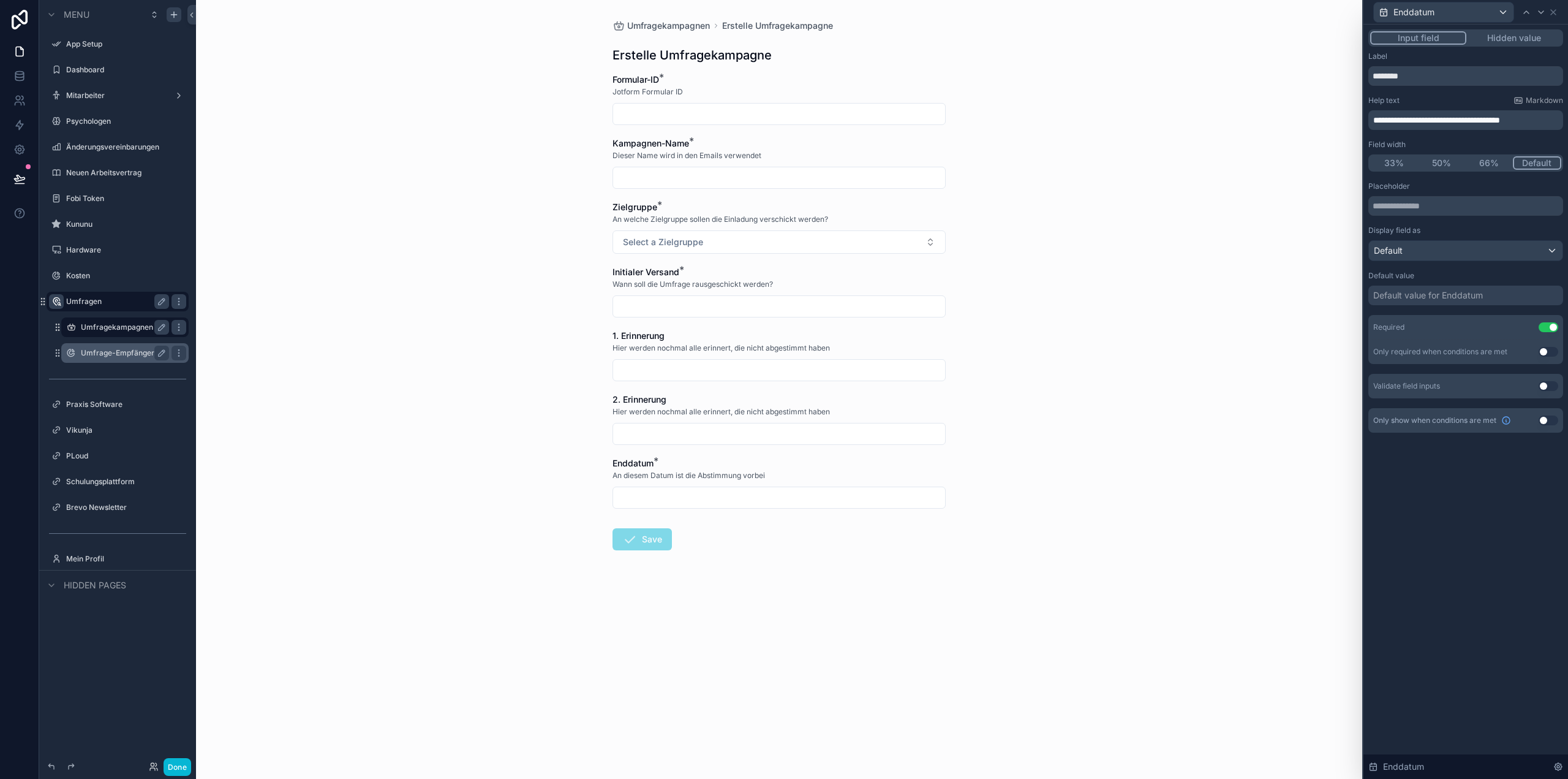
click at [1558, 15] on div "Enddatum" at bounding box center [1465, 12] width 195 height 24
click at [1553, 16] on icon at bounding box center [1553, 12] width 10 height 10
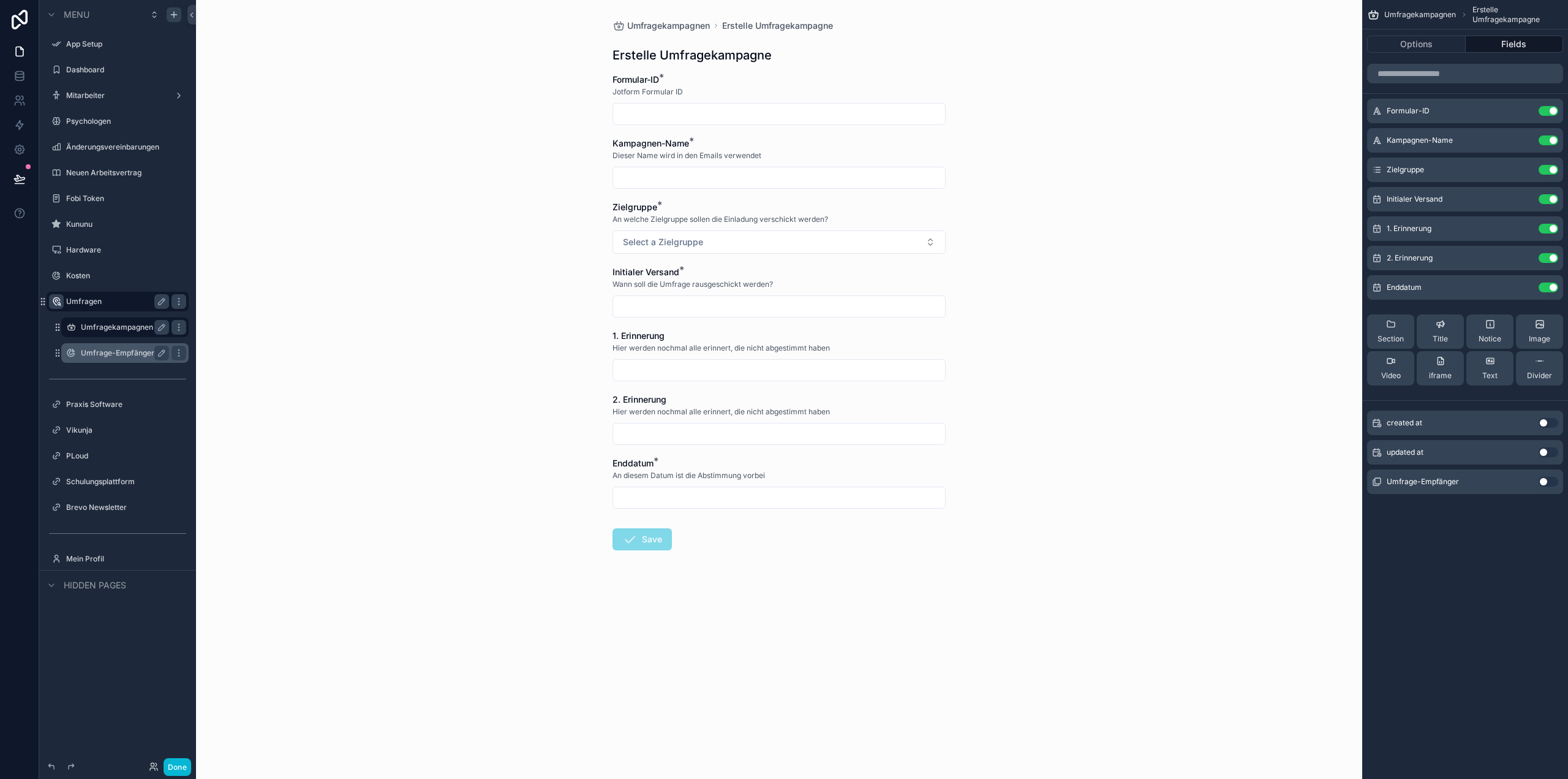
click at [107, 358] on label "Umfrage-Empfänger" at bounding box center [122, 353] width 83 height 10
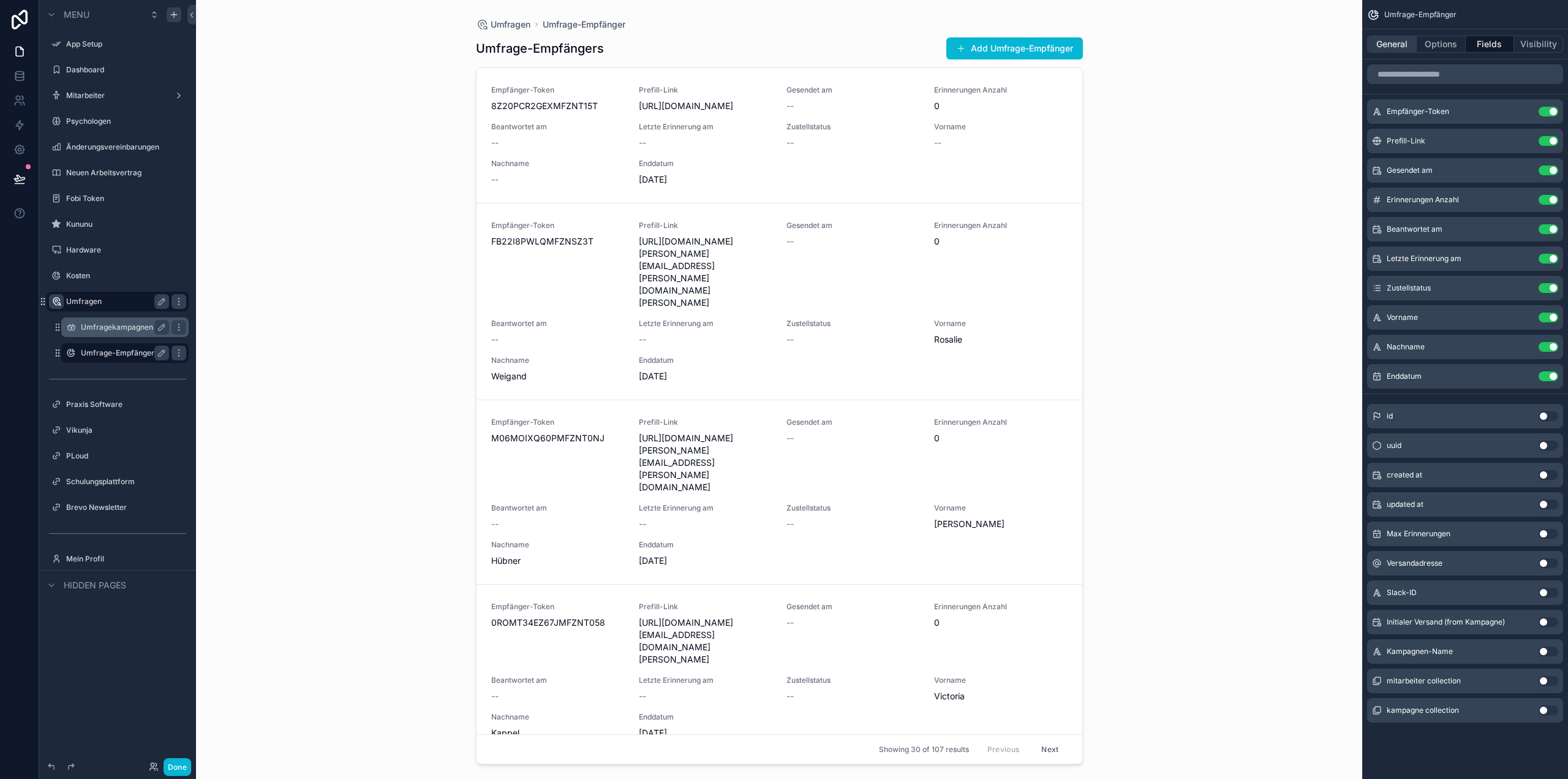
click at [1399, 42] on button "General" at bounding box center [1392, 44] width 49 height 17
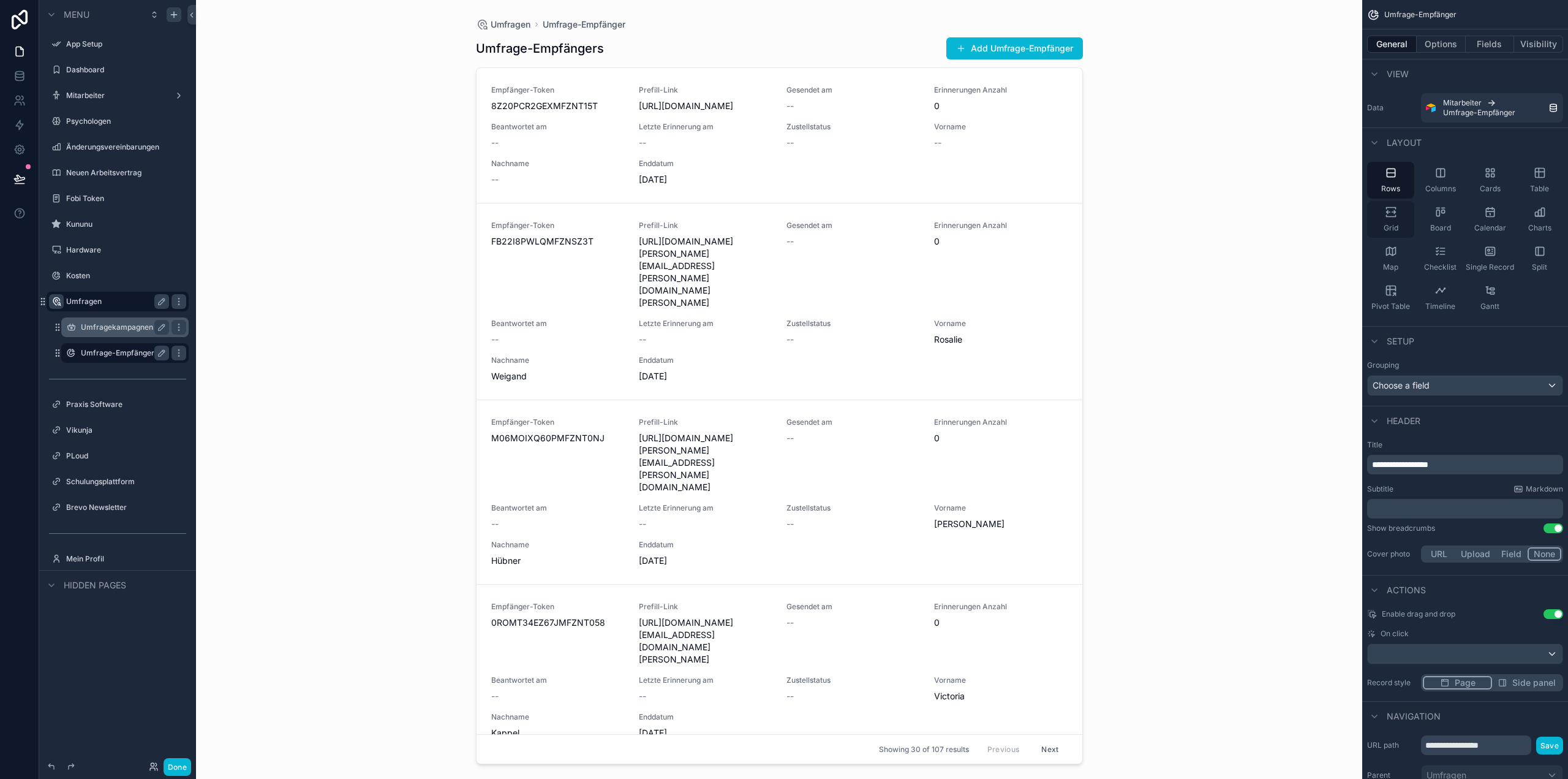
click at [1390, 208] on icon "scrollable content" at bounding box center [1390, 211] width 12 height 12
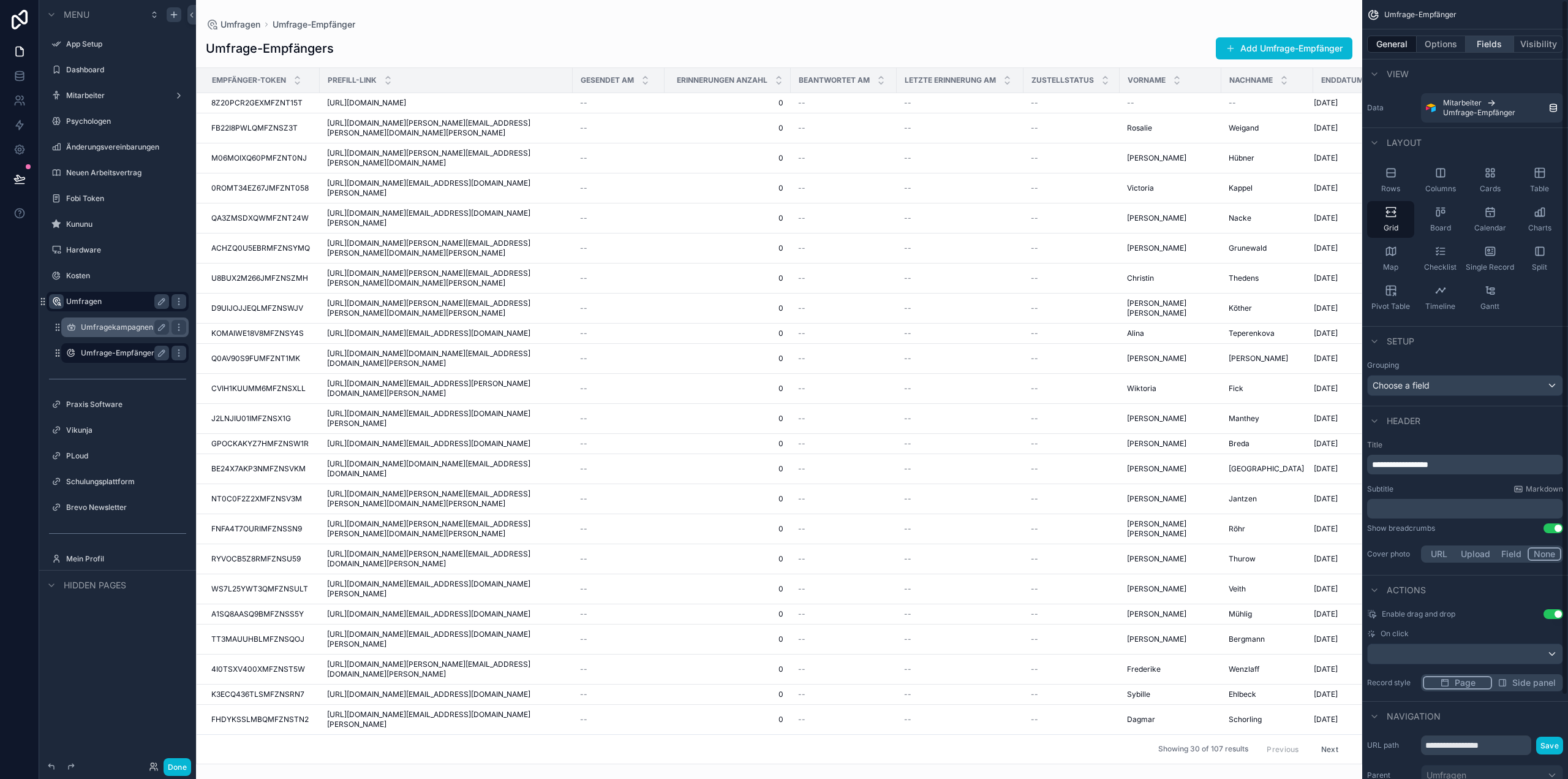
click at [1493, 44] on button "Fields" at bounding box center [1490, 44] width 49 height 17
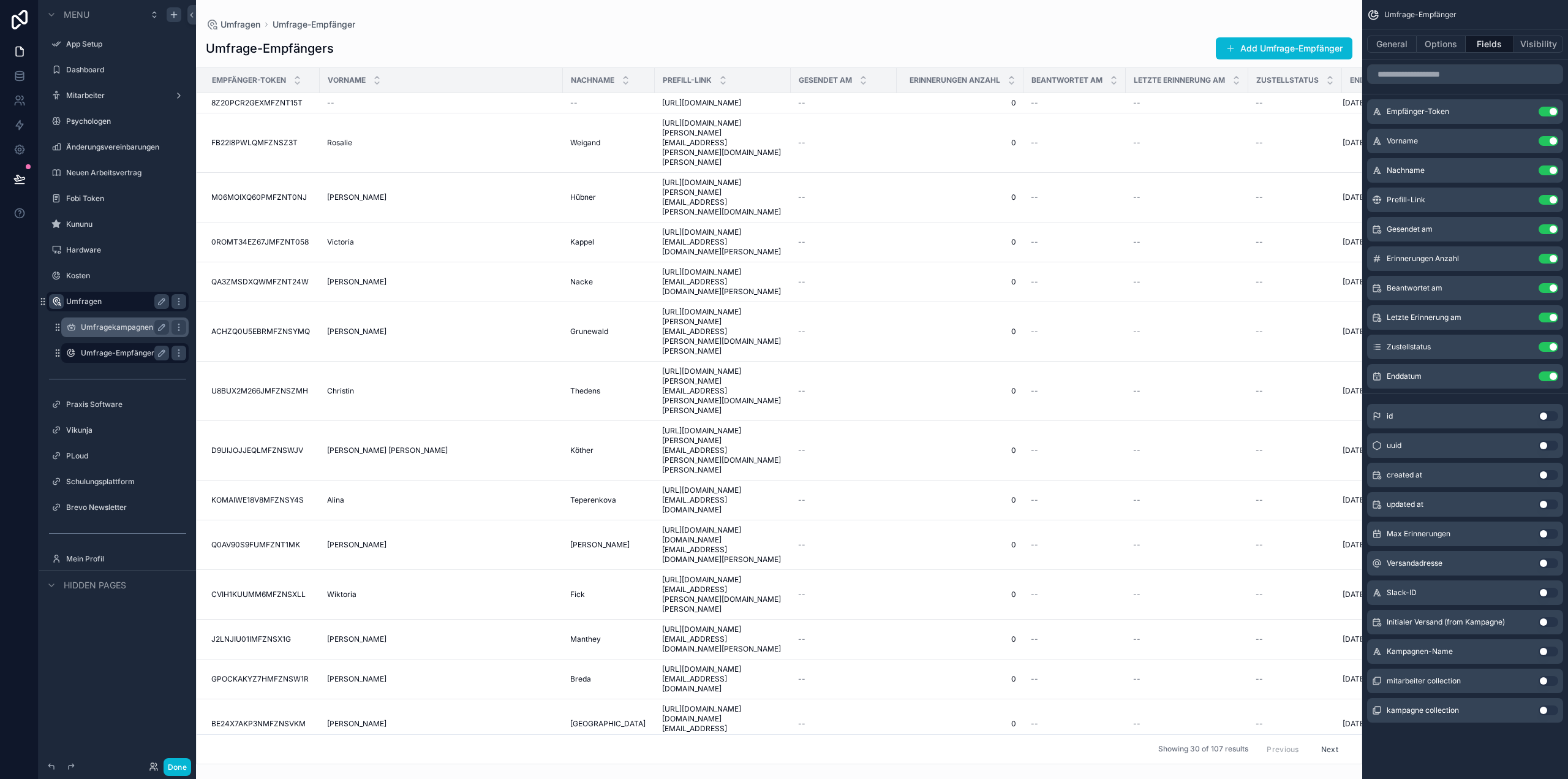
click at [398, 122] on div "scrollable content" at bounding box center [779, 389] width 1166 height 779
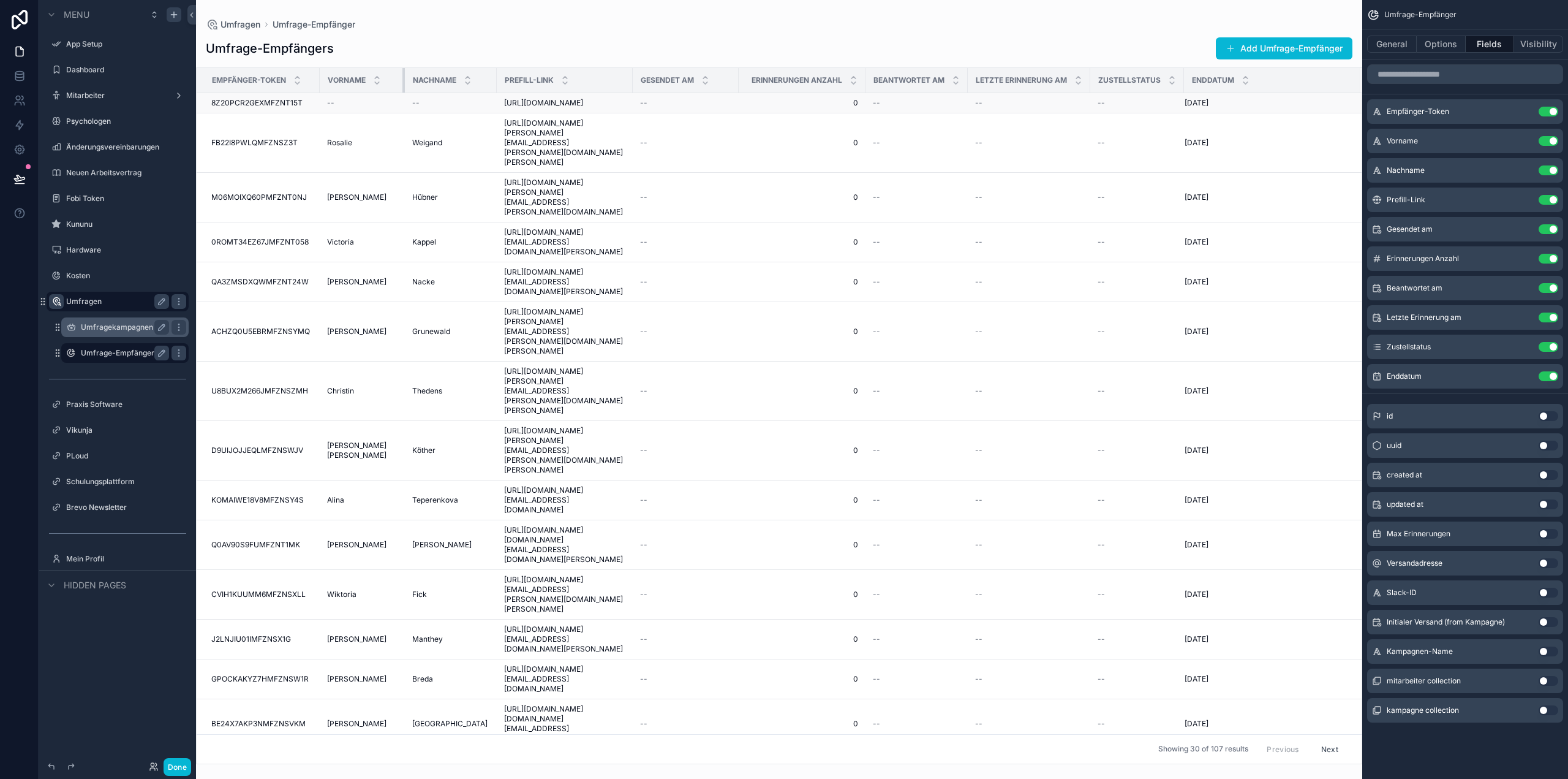
drag, startPoint x: 561, startPoint y: 73, endPoint x: 393, endPoint y: 99, distance: 170.0
click at [393, 99] on table "Empfänger-Token Vorname Nachname Prefill-Link Gesendet am Erinnerungen Anzahl B…" at bounding box center [779, 673] width 1165 height 1211
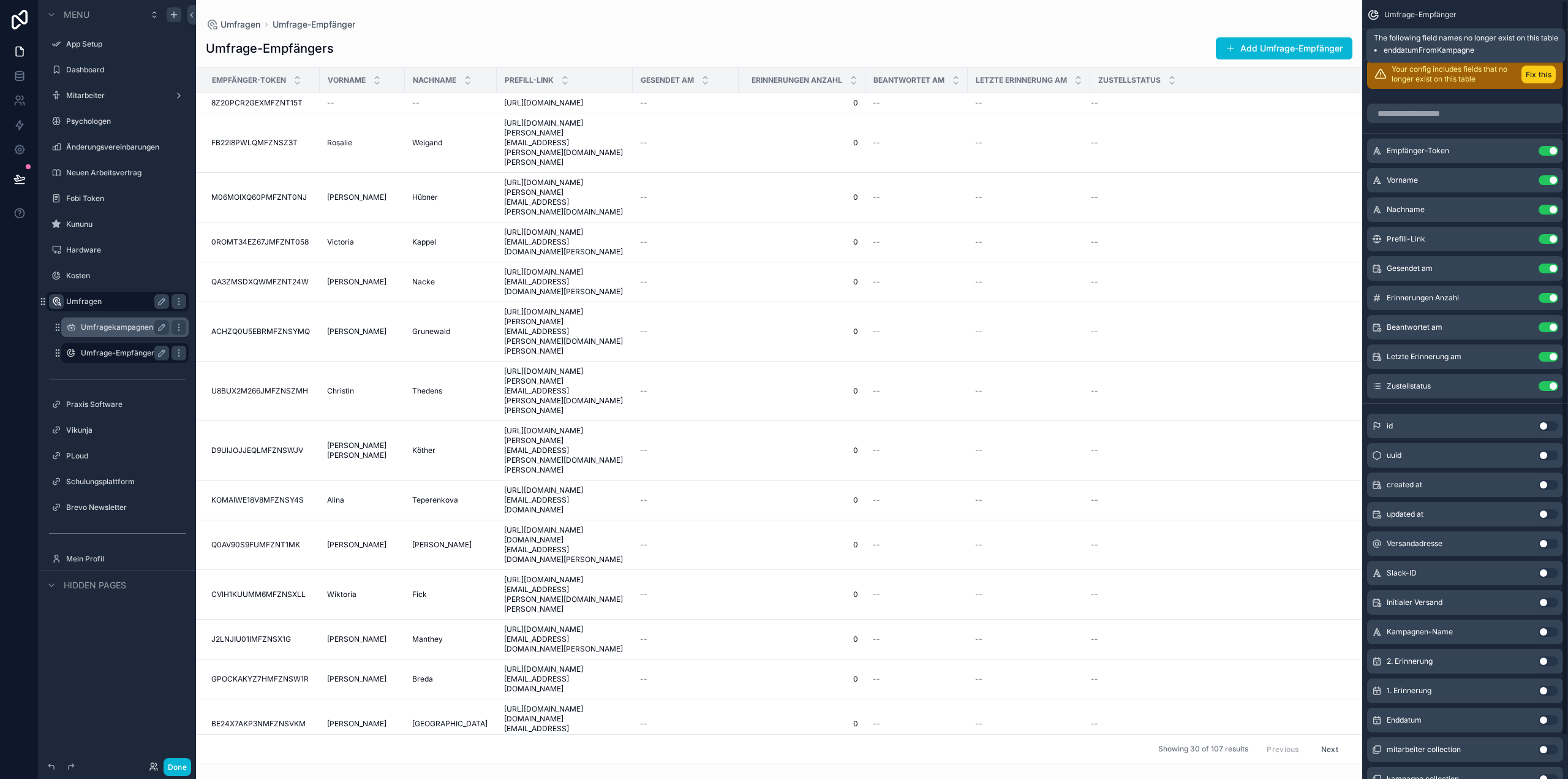
click at [1541, 79] on button "Fix this" at bounding box center [1538, 74] width 34 height 18
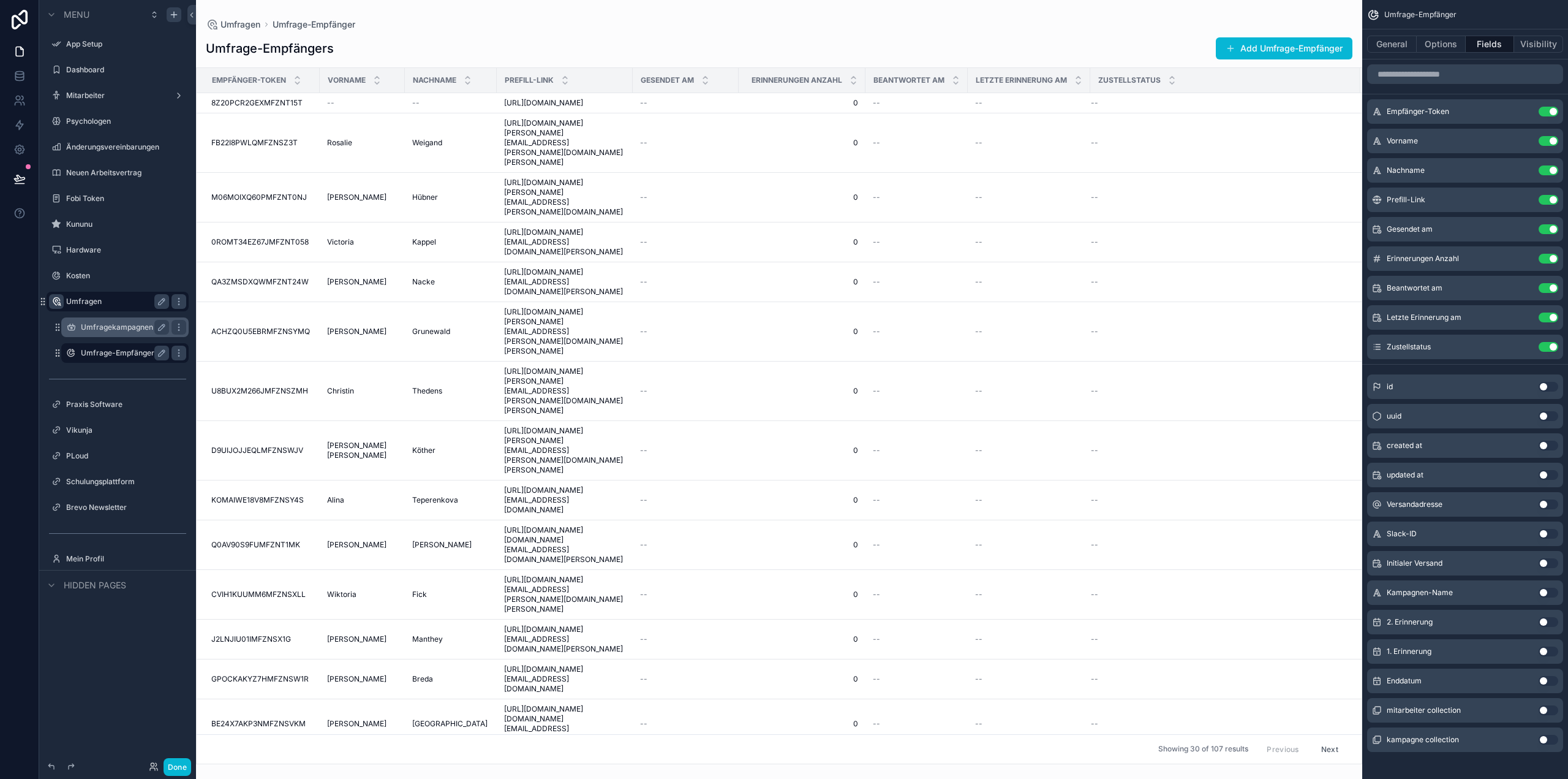
click at [1550, 683] on button "Use setting" at bounding box center [1549, 680] width 19 height 10
click at [1549, 680] on button "Use setting" at bounding box center [1549, 680] width 19 height 10
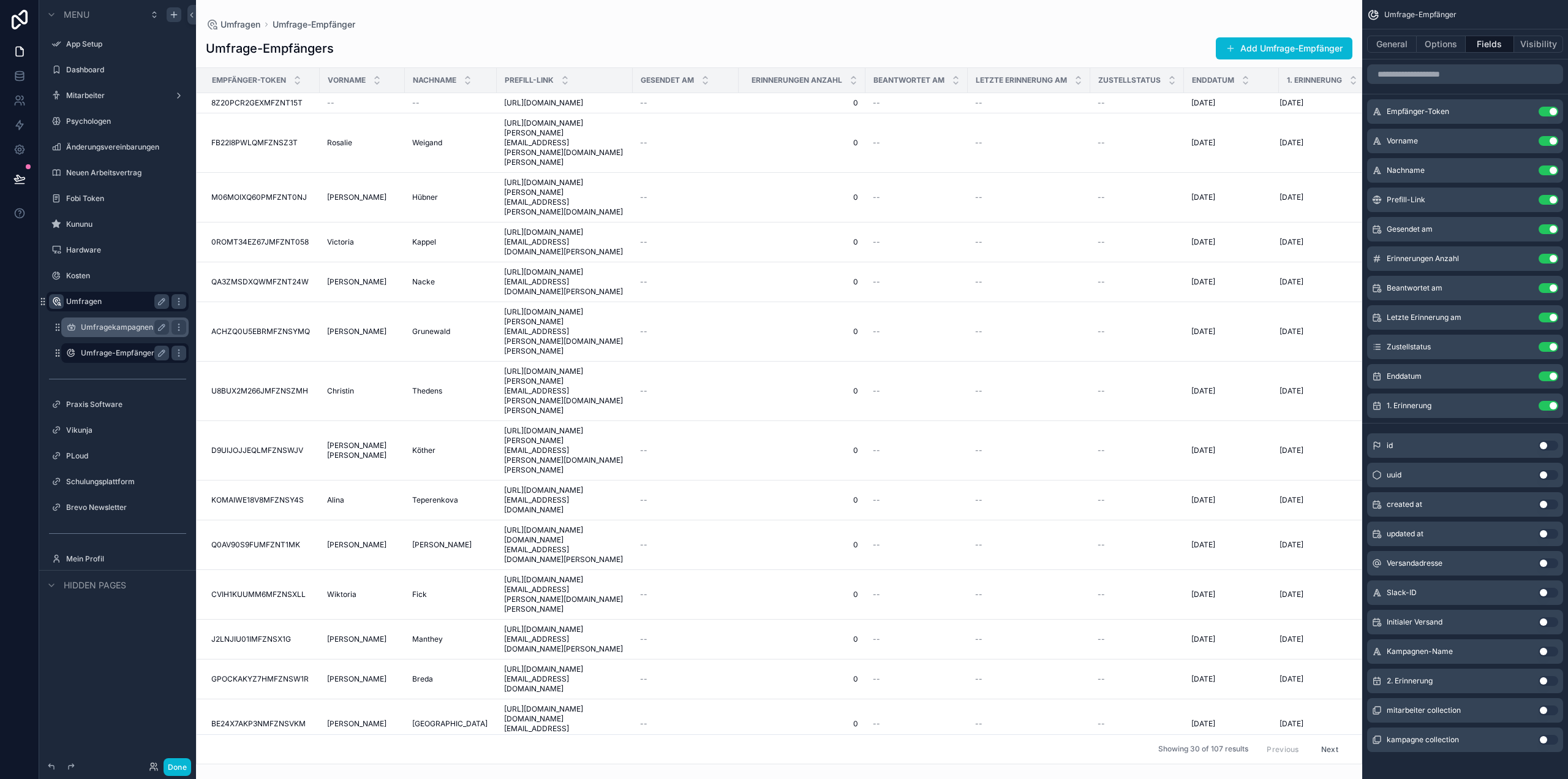
click at [1551, 681] on button "Use setting" at bounding box center [1549, 680] width 19 height 10
click at [1548, 590] on button "Use setting" at bounding box center [1549, 592] width 19 height 10
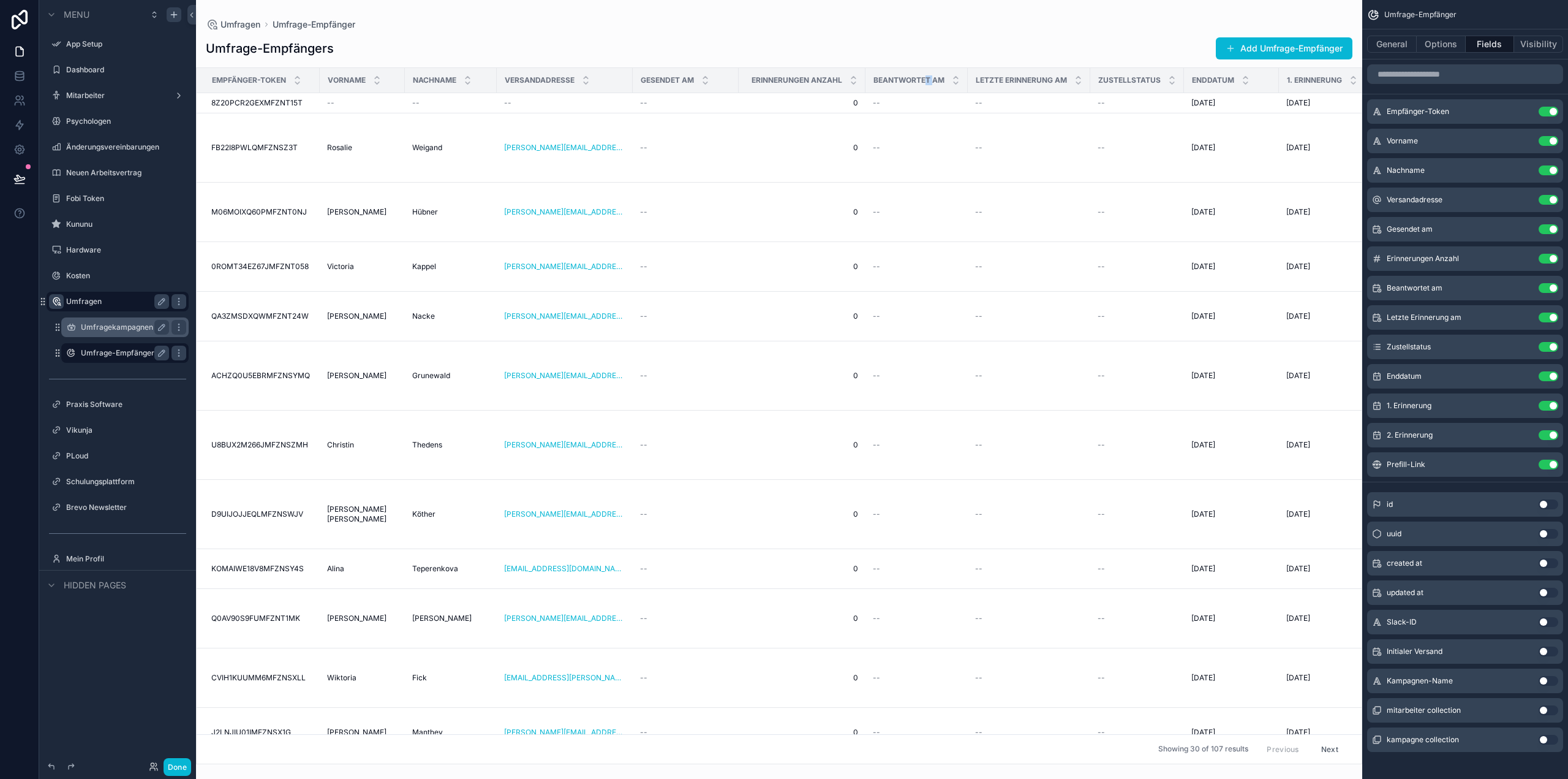
drag, startPoint x: 916, startPoint y: 80, endPoint x: 923, endPoint y: 81, distance: 7.1
click at [923, 81] on span "Beantwortet am" at bounding box center [909, 80] width 71 height 10
click at [1550, 256] on button "Use setting" at bounding box center [1549, 259] width 19 height 10
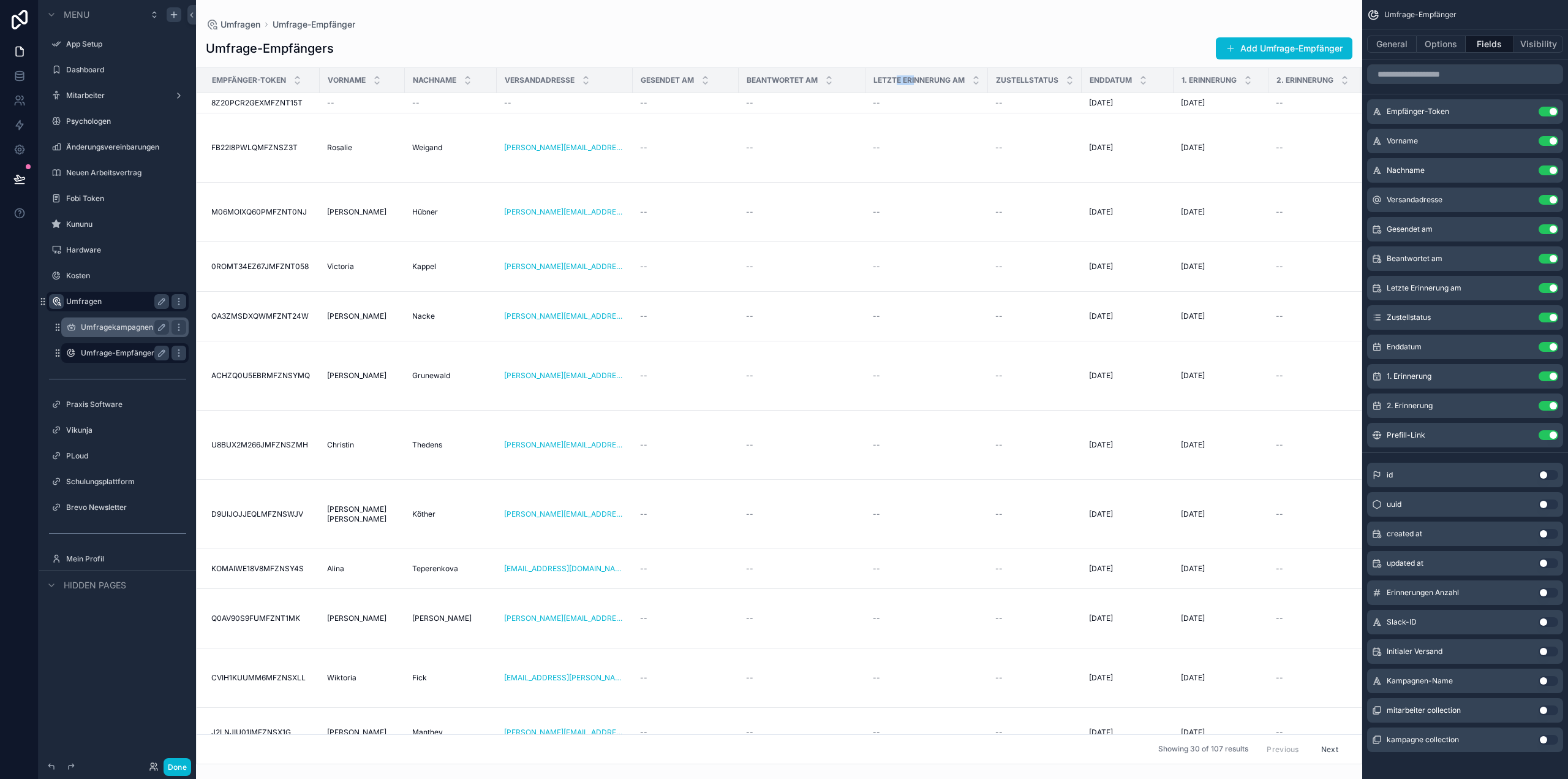
drag, startPoint x: 907, startPoint y: 77, endPoint x: 886, endPoint y: 75, distance: 21.1
click at [886, 75] on span "Letzte Erinnerung am" at bounding box center [919, 80] width 91 height 10
click at [1272, 113] on td "--" at bounding box center [1315, 103] width 92 height 20
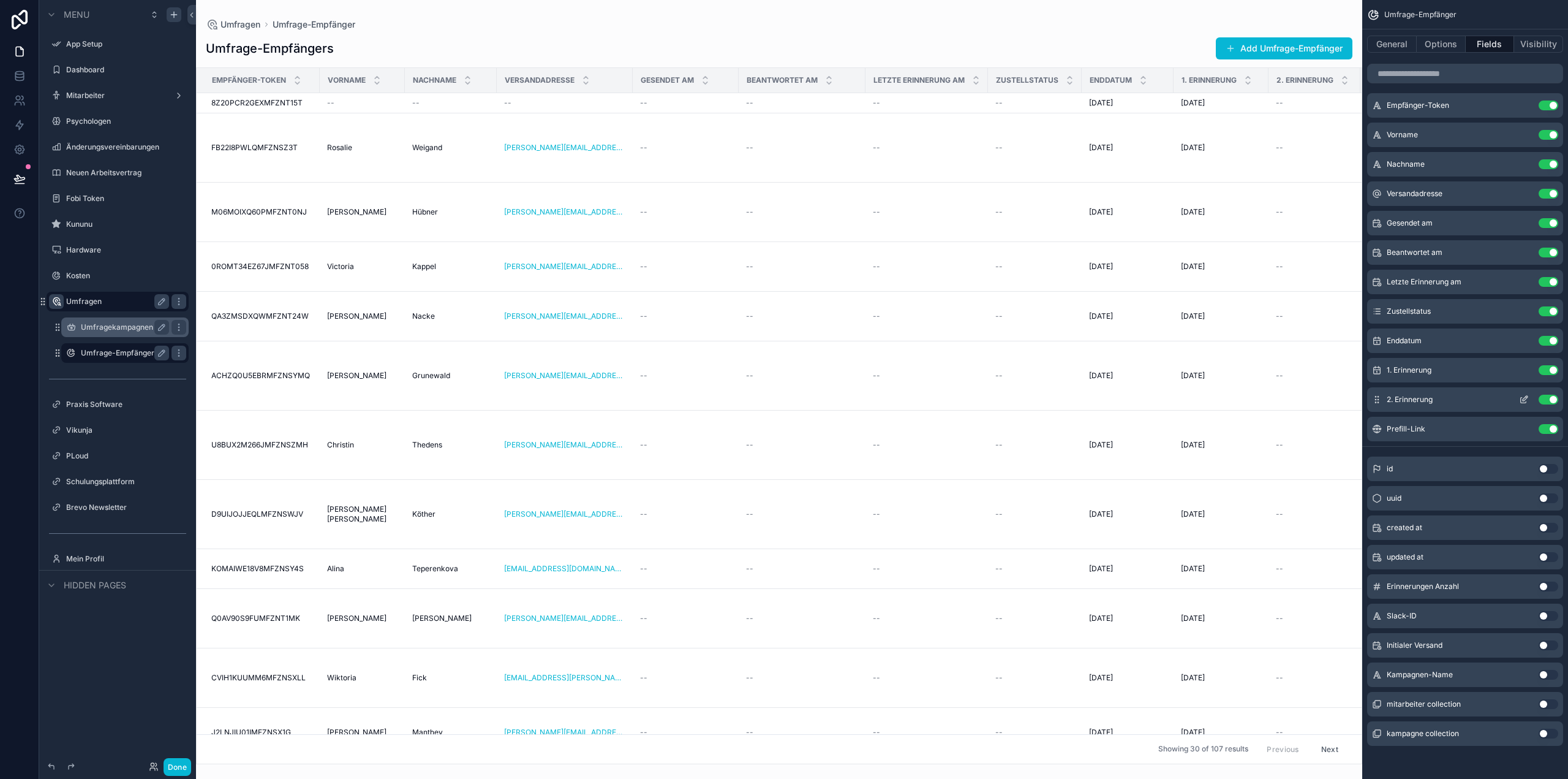
click at [1397, 396] on span "2. Erinnerung" at bounding box center [1410, 400] width 46 height 10
click at [109, 323] on label "Umfragekampagnen" at bounding box center [122, 327] width 83 height 10
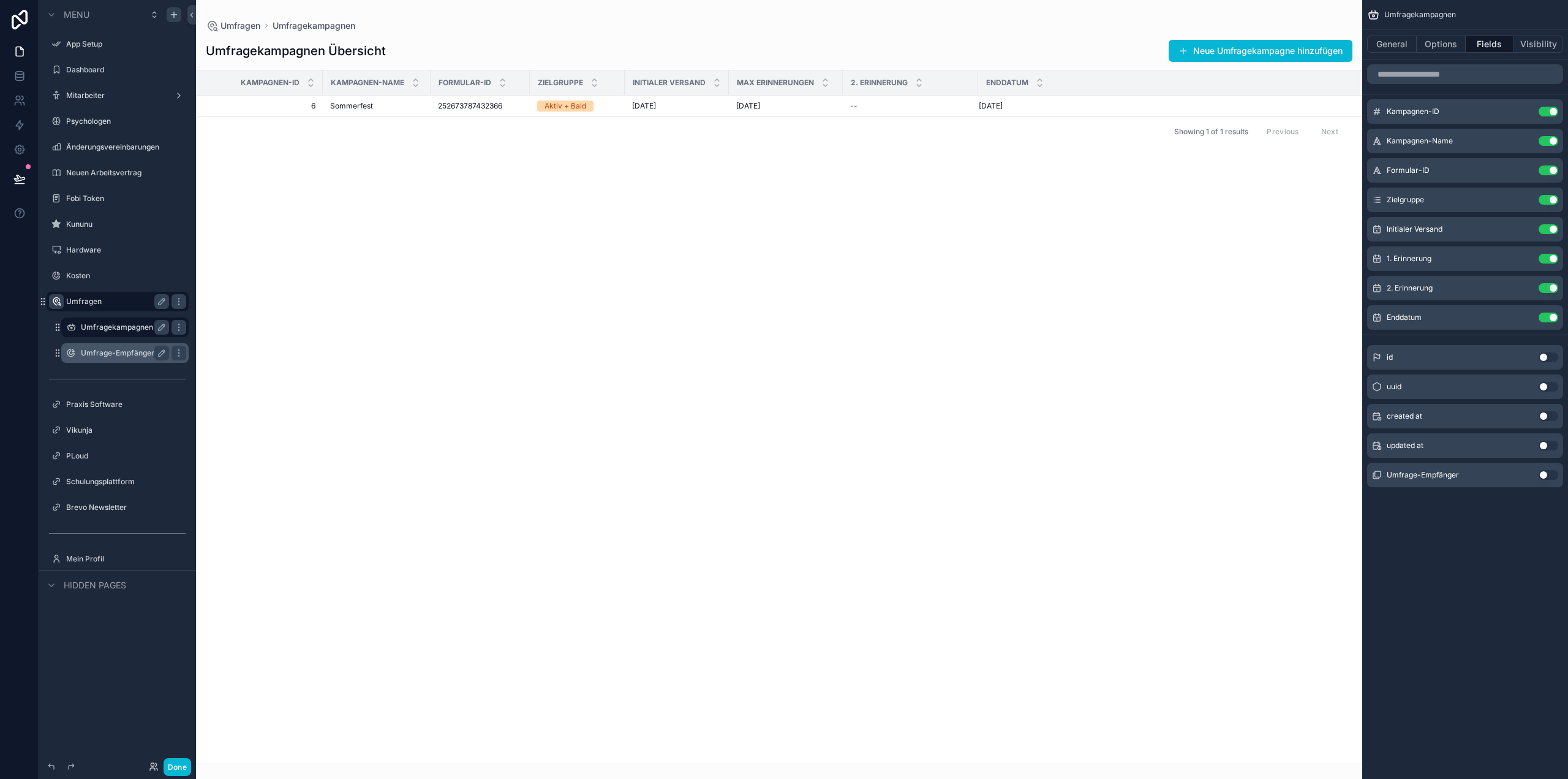
click at [110, 360] on div "Umfrage-Empfänger" at bounding box center [125, 353] width 88 height 15
click at [112, 354] on label "Umfrage-Empfänger" at bounding box center [122, 353] width 83 height 10
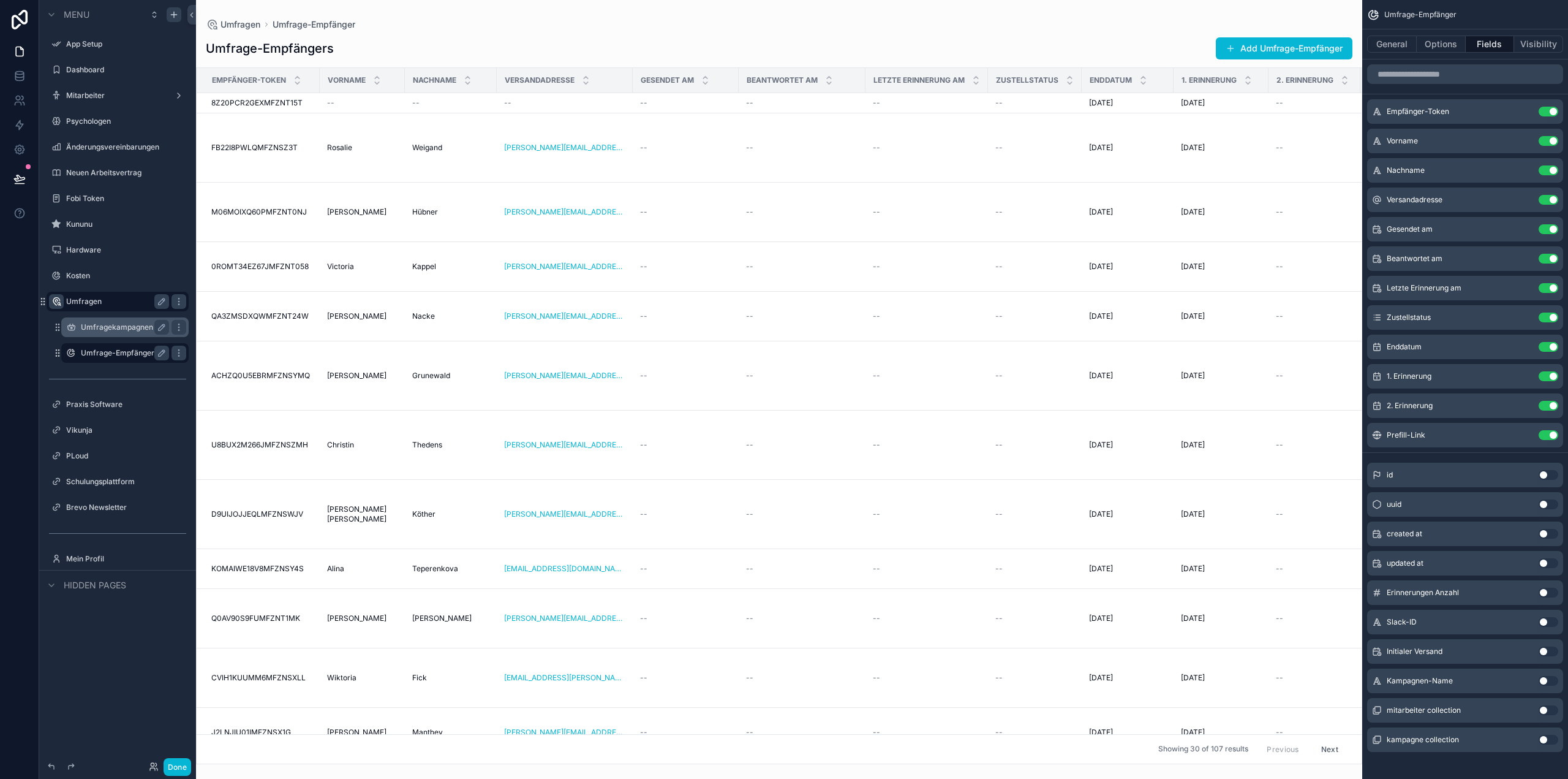
click at [1554, 646] on button "Use setting" at bounding box center [1549, 651] width 19 height 10
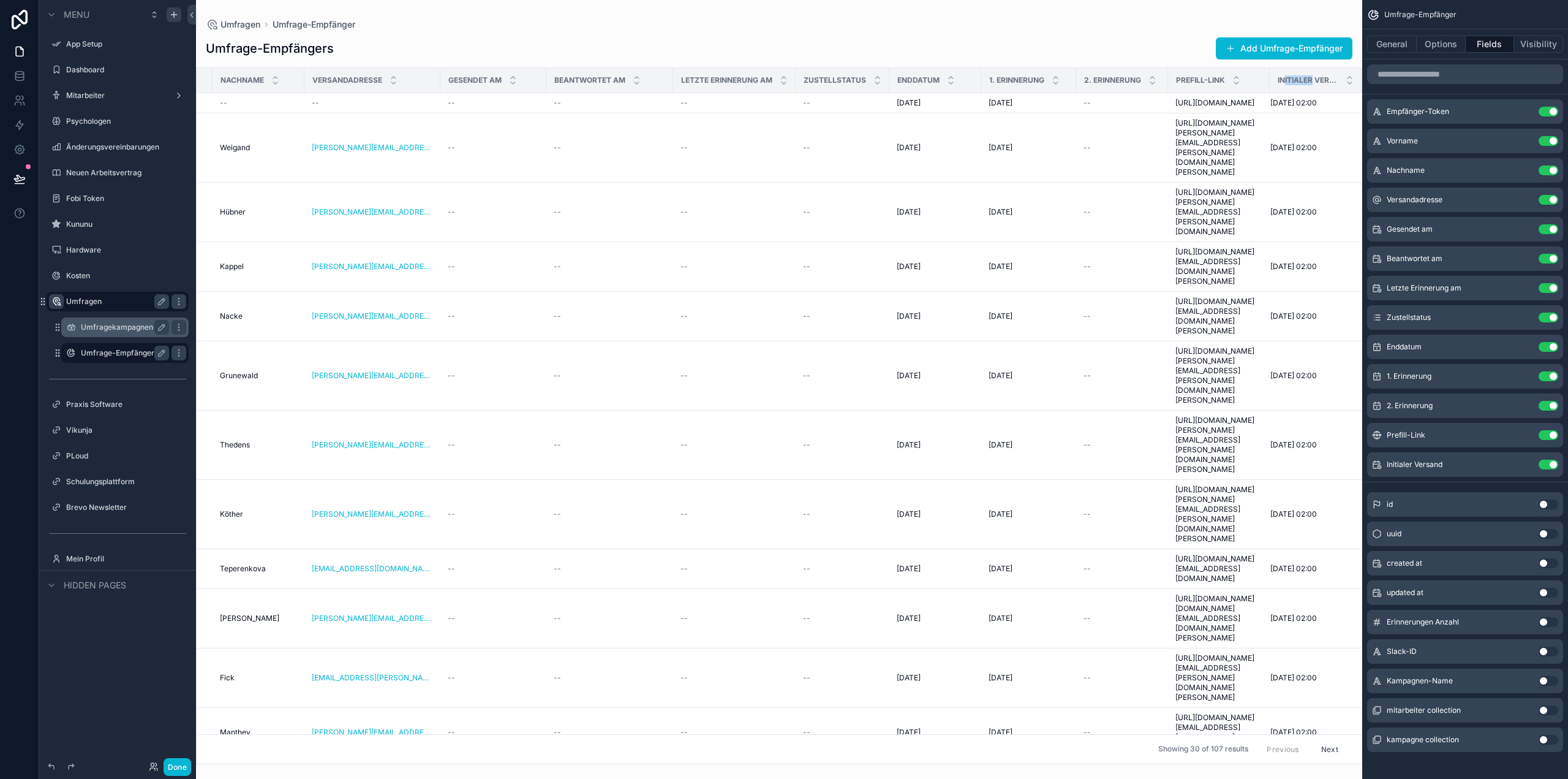
drag, startPoint x: 1303, startPoint y: 74, endPoint x: 1275, endPoint y: 78, distance: 28.3
click at [1275, 78] on div "Initialer Versand" at bounding box center [1316, 80] width 91 height 23
click at [1551, 680] on button "Use setting" at bounding box center [1549, 680] width 19 height 10
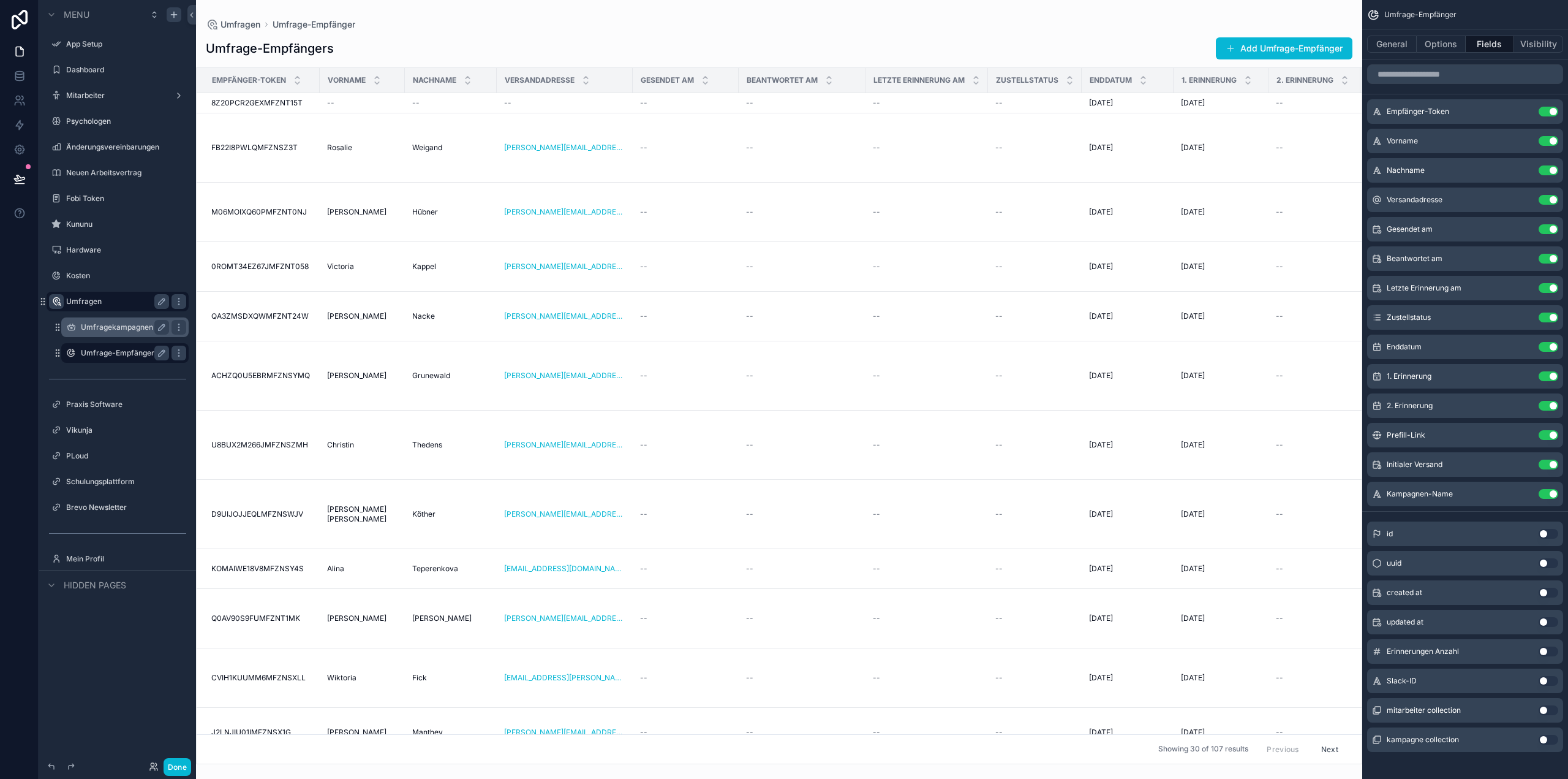
scroll to position [0, 297]
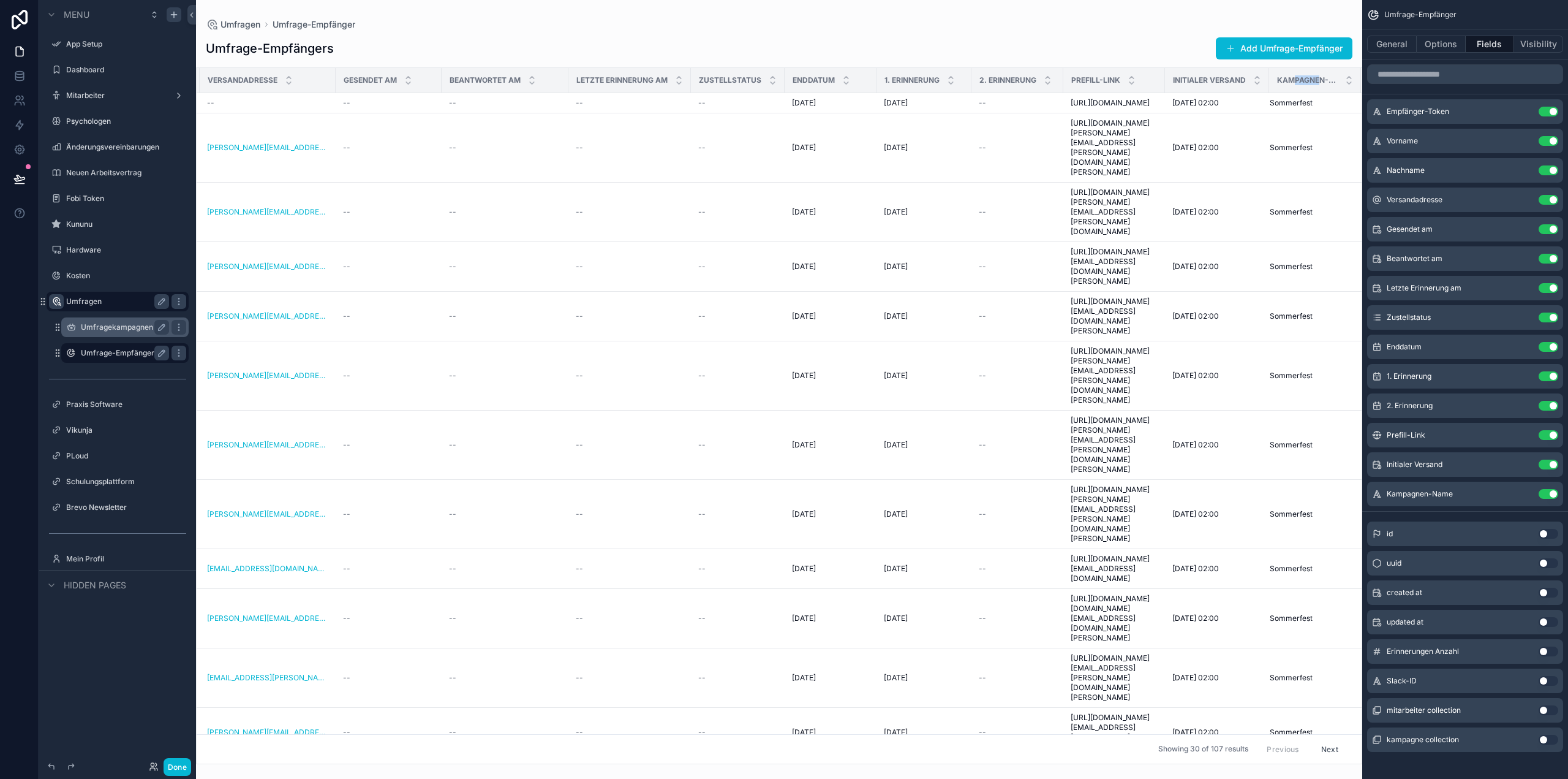
drag, startPoint x: 1285, startPoint y: 73, endPoint x: 1310, endPoint y: 82, distance: 26.6
click at [1310, 82] on div "Kampagnen-Name" at bounding box center [1315, 80] width 91 height 23
click at [1552, 651] on button "Use setting" at bounding box center [1549, 651] width 19 height 10
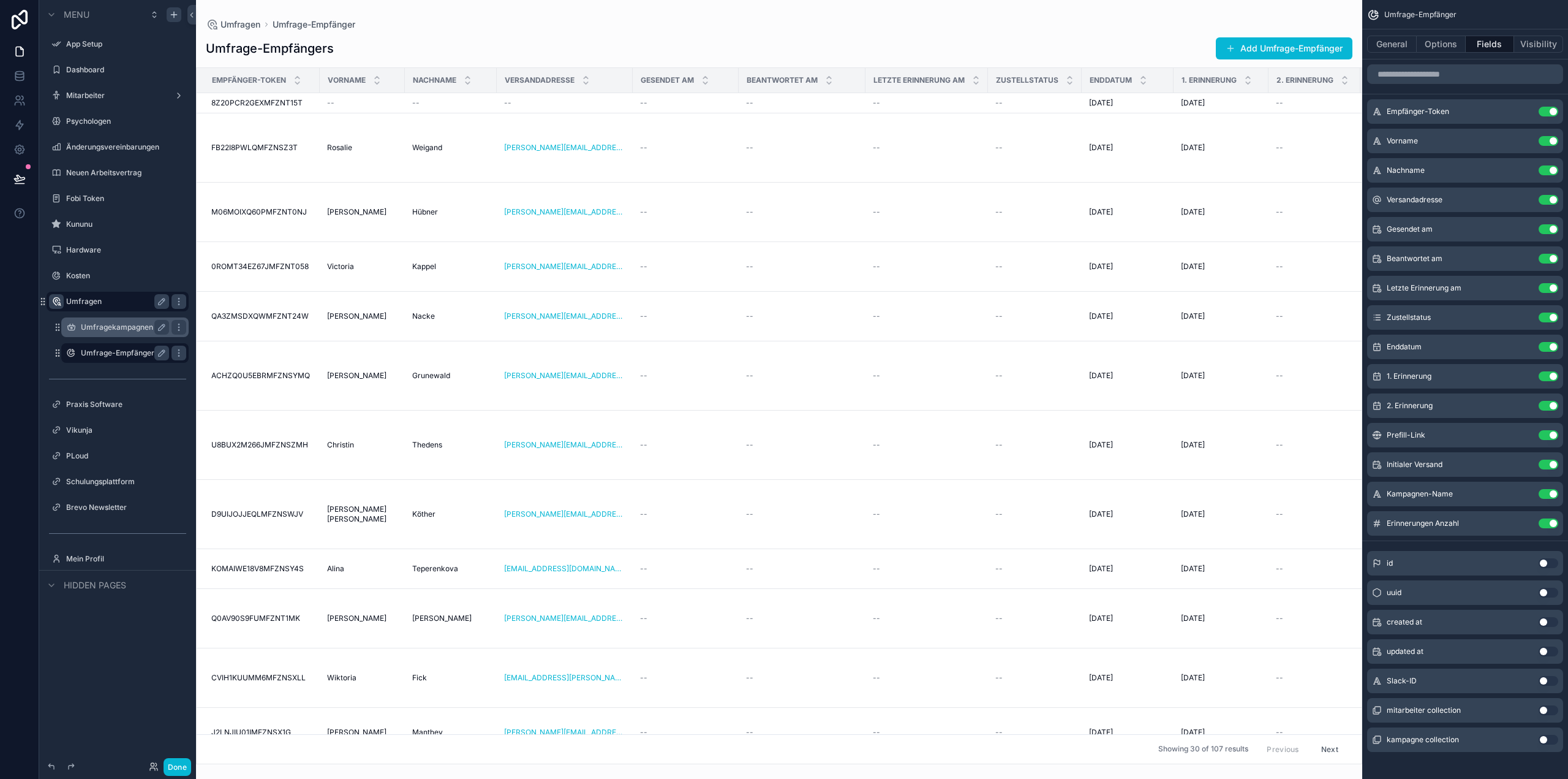
click at [1258, 752] on div "Showing 30 of 107 results Previous Next" at bounding box center [779, 748] width 1165 height 29
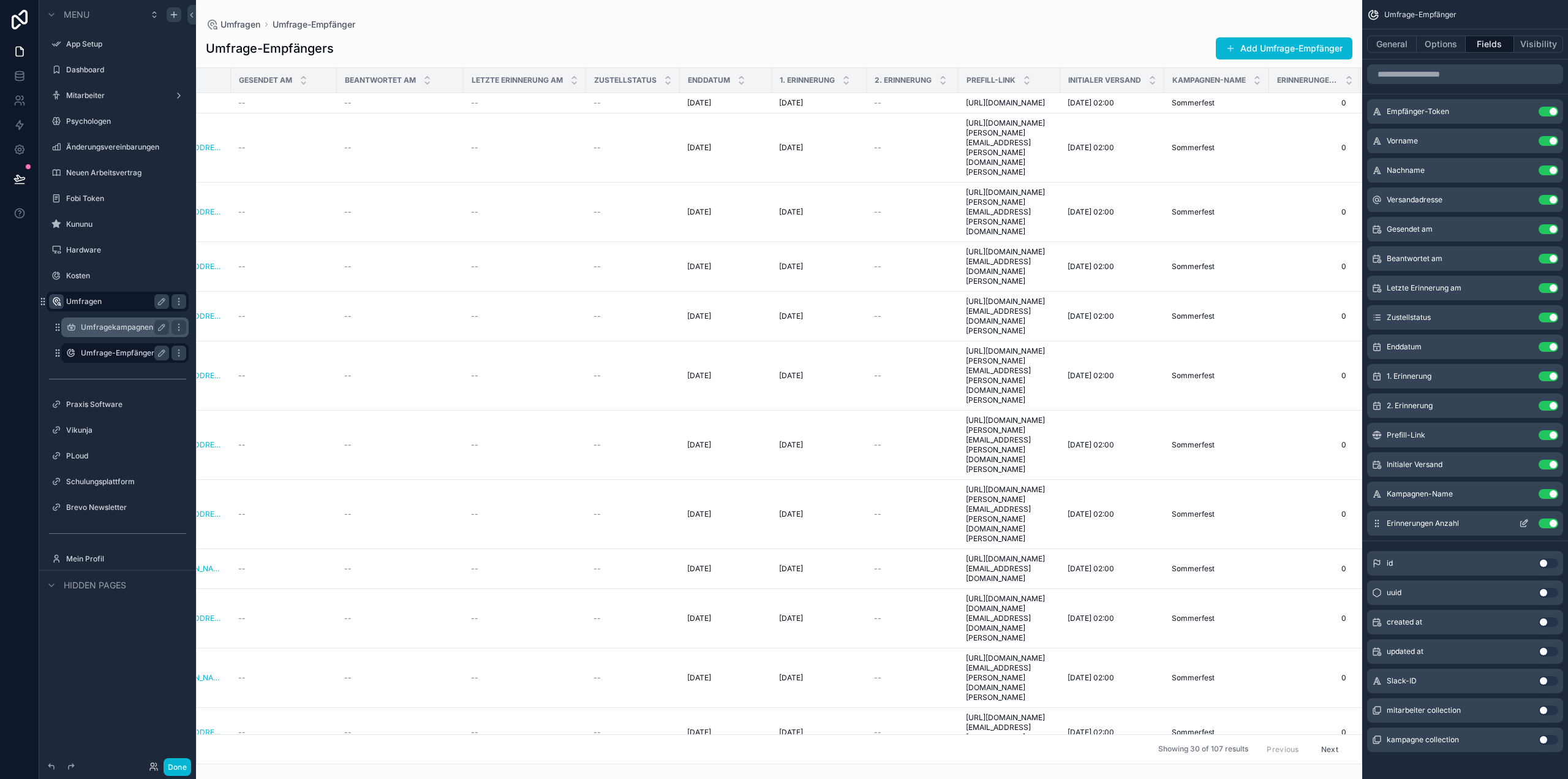
click at [1548, 523] on button "Use setting" at bounding box center [1549, 523] width 19 height 10
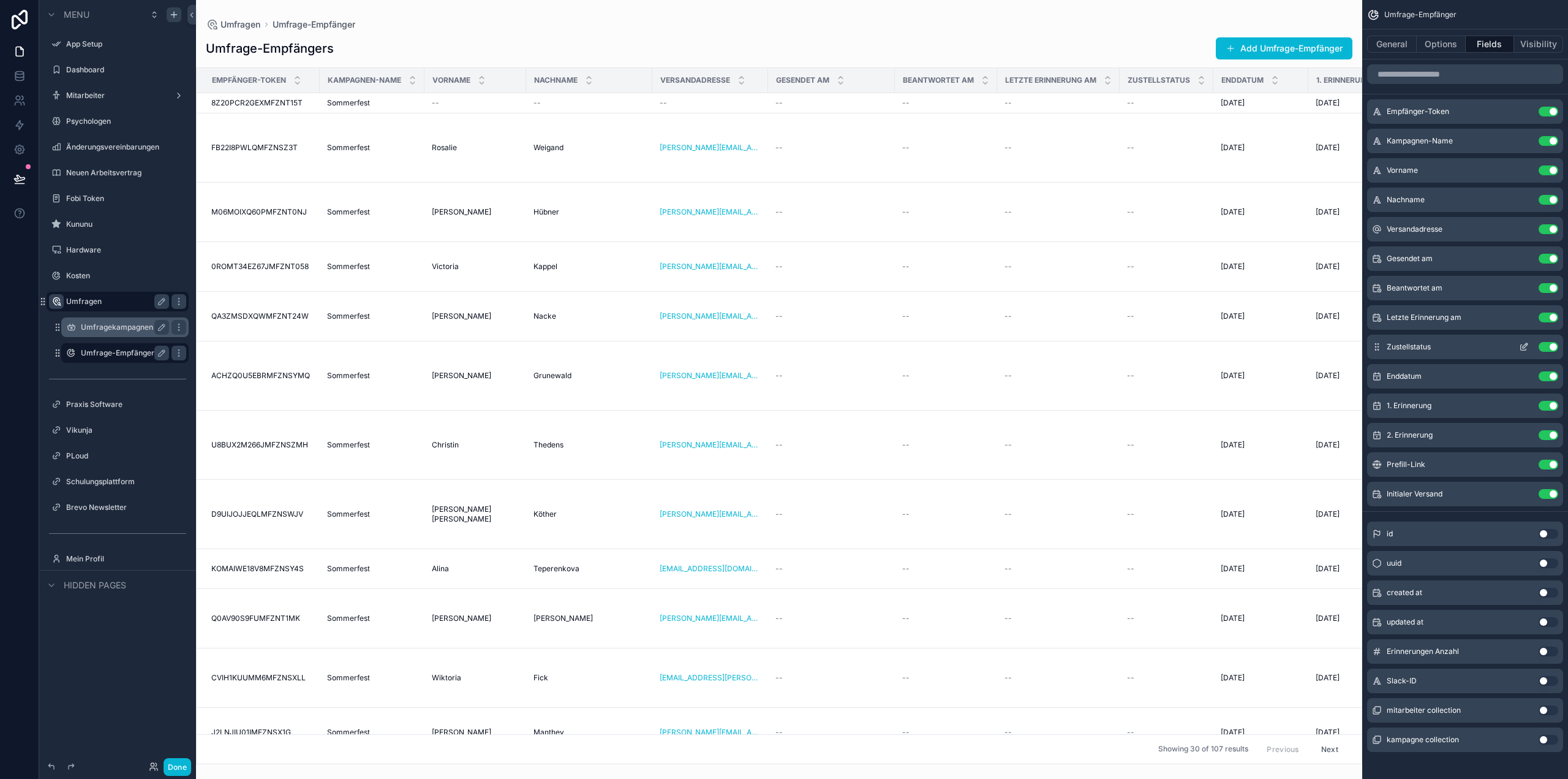
click at [1549, 345] on button "Use setting" at bounding box center [1549, 347] width 19 height 10
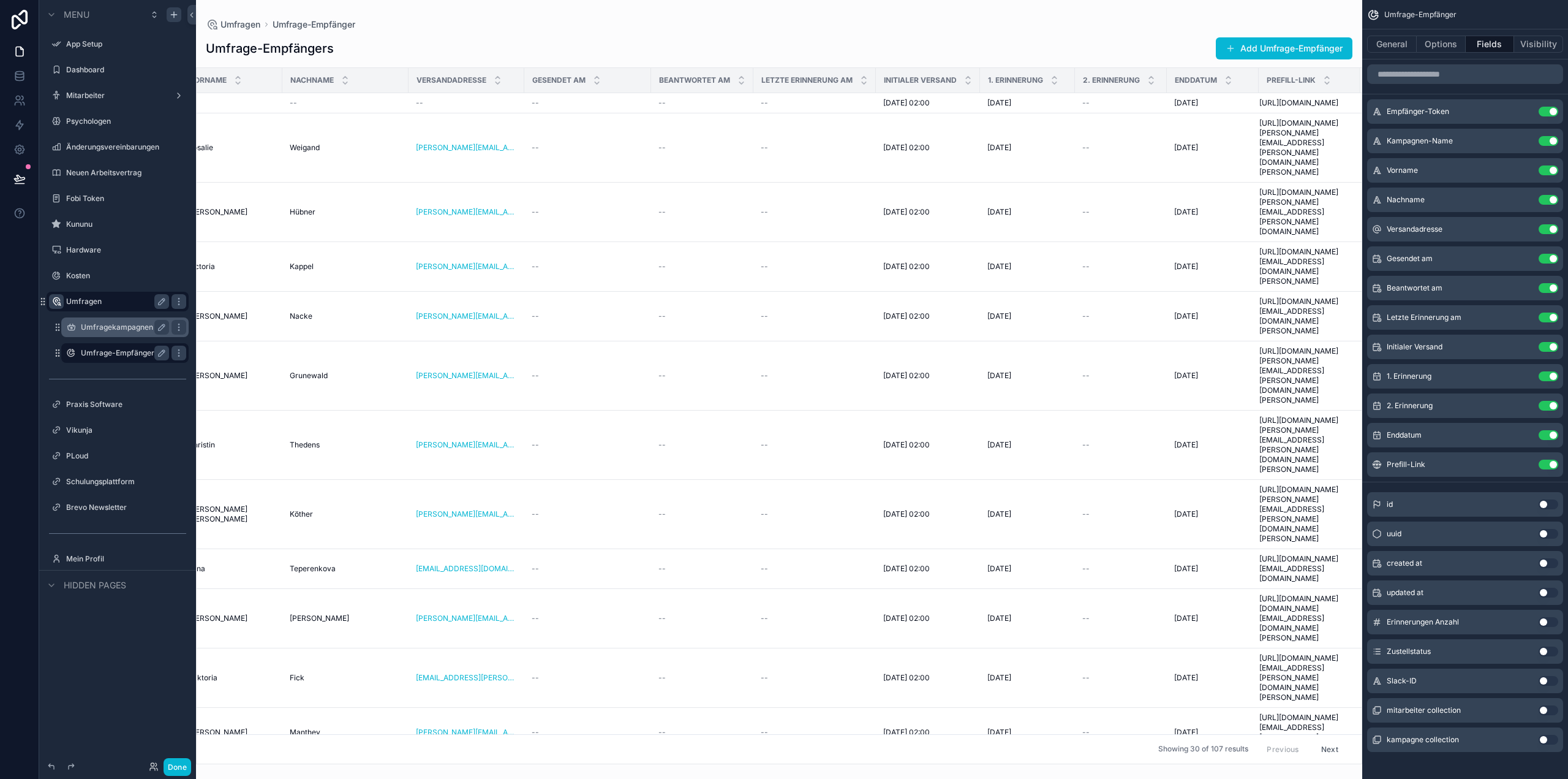
scroll to position [0, 0]
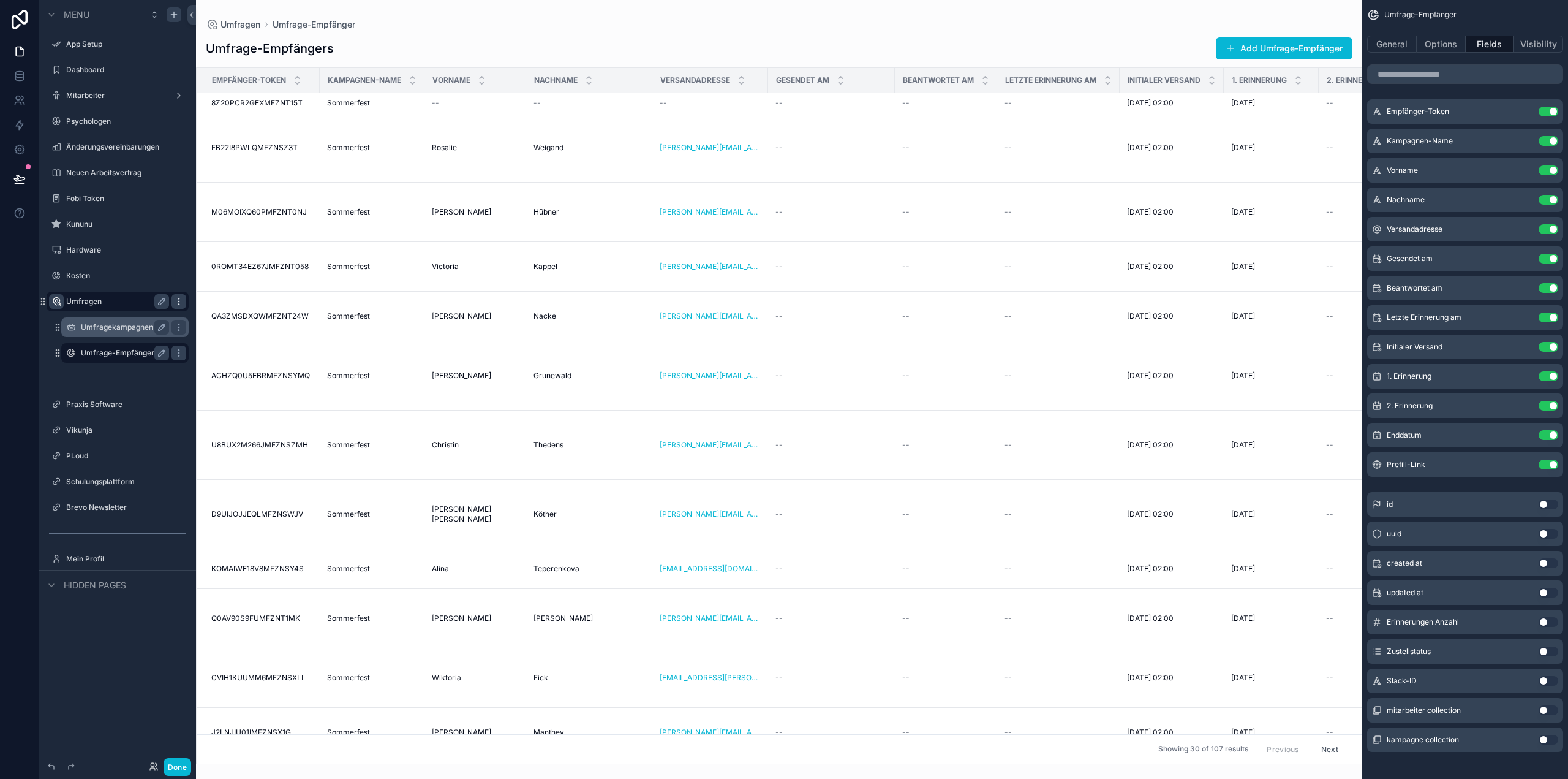
click at [182, 303] on icon "scrollable content" at bounding box center [179, 302] width 10 height 10
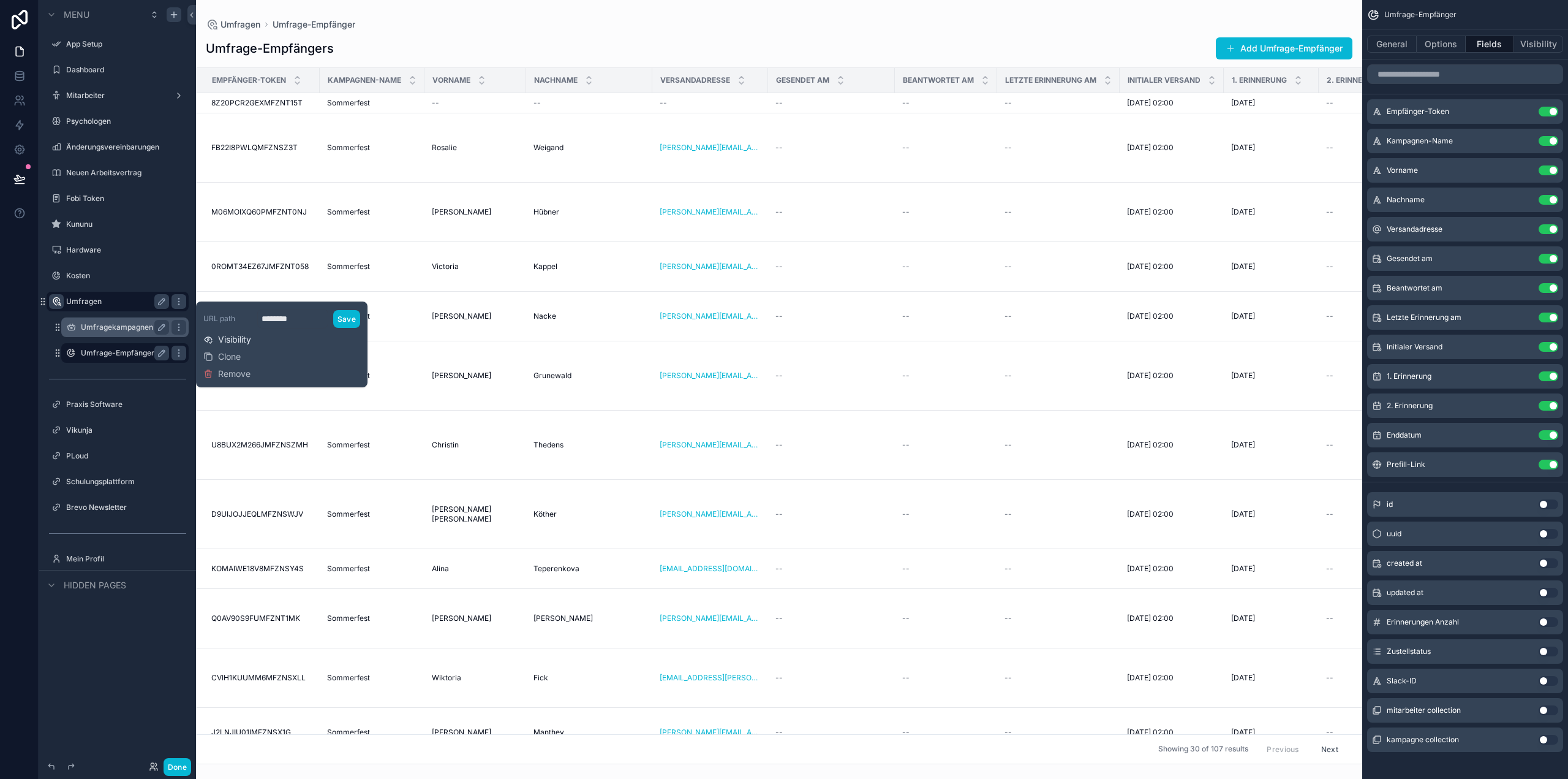
click at [229, 340] on span "Visibility" at bounding box center [235, 339] width 33 height 12
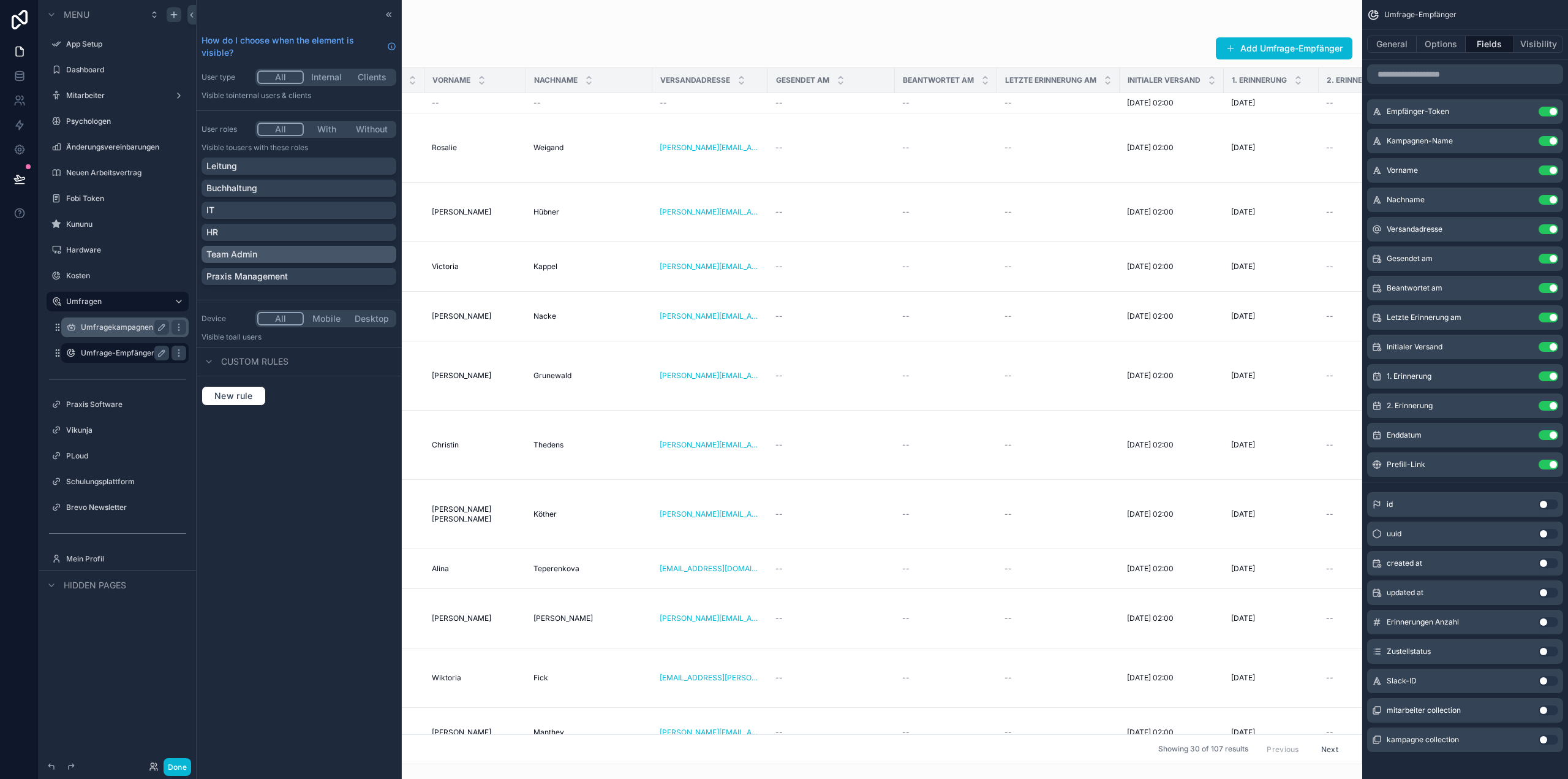
click at [274, 254] on div "Team Admin" at bounding box center [298, 254] width 185 height 12
click at [298, 236] on div "HR" at bounding box center [298, 231] width 185 height 12
click at [299, 277] on div "Praxis Management" at bounding box center [298, 276] width 185 height 12
drag, startPoint x: 178, startPoint y: 777, endPoint x: 181, endPoint y: 763, distance: 14.3
click at [181, 763] on div "Done" at bounding box center [117, 766] width 157 height 24
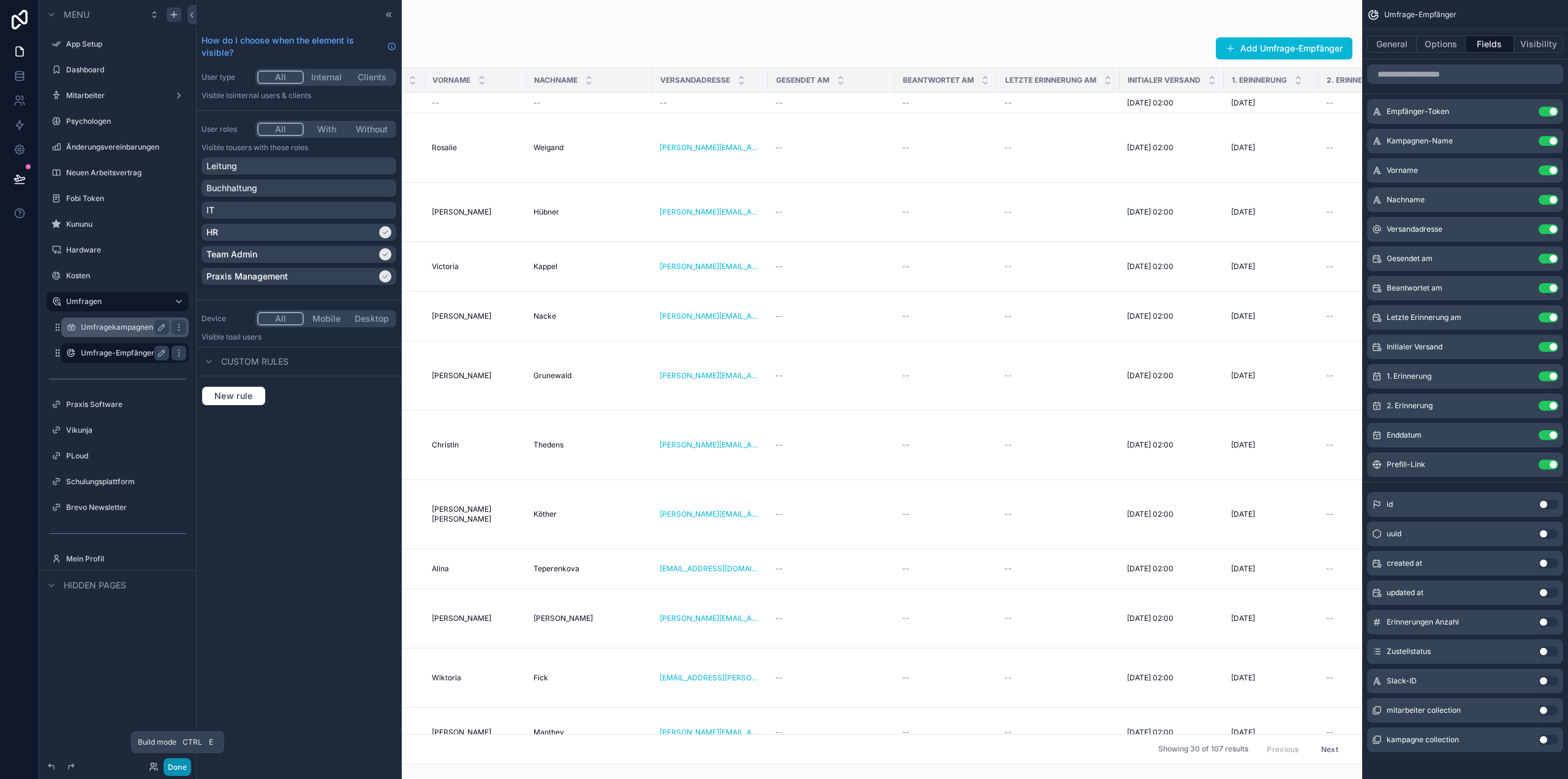
click at [181, 763] on button "Done" at bounding box center [177, 767] width 27 height 18
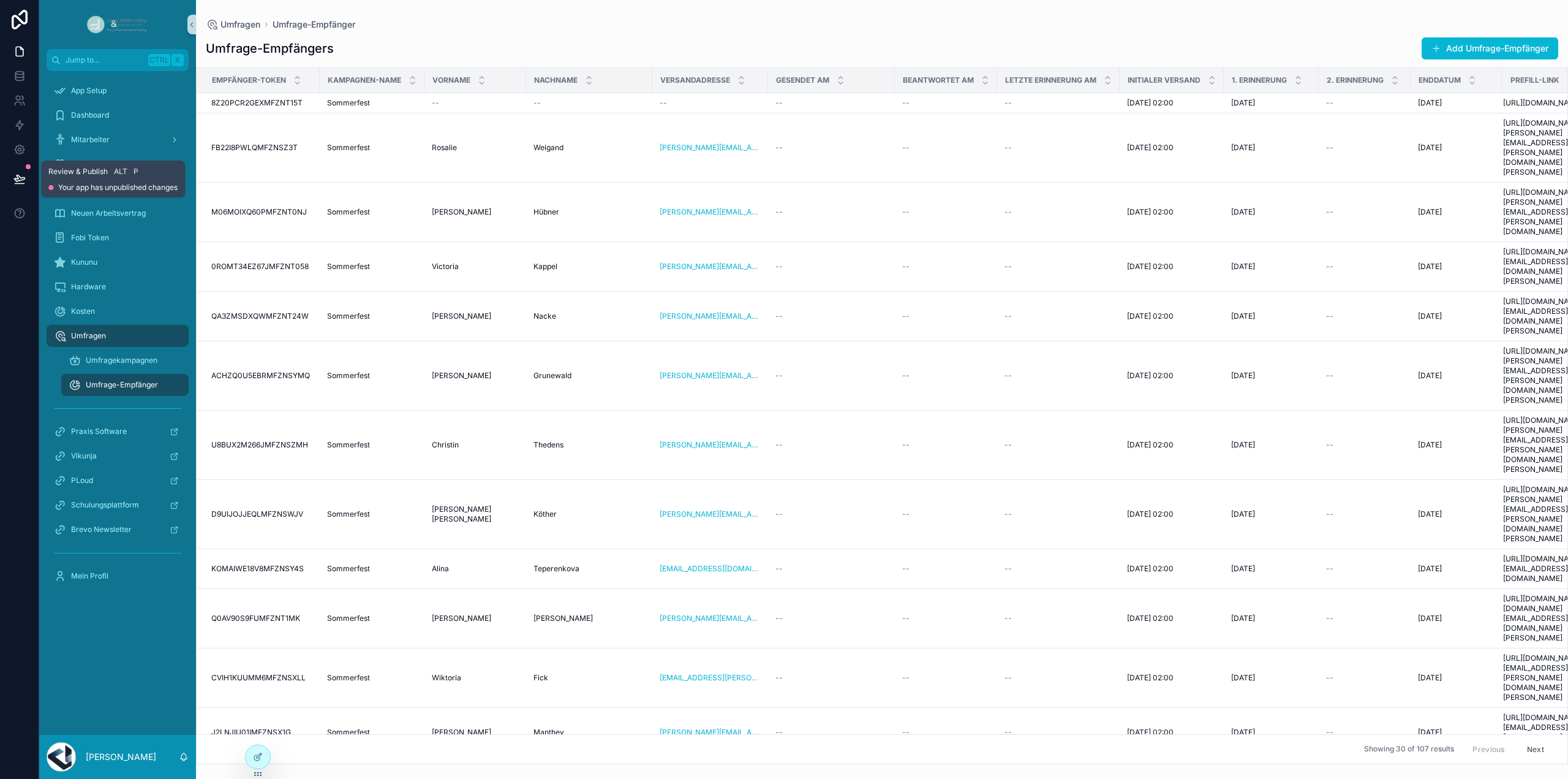
click at [16, 180] on icon at bounding box center [19, 179] width 12 height 12
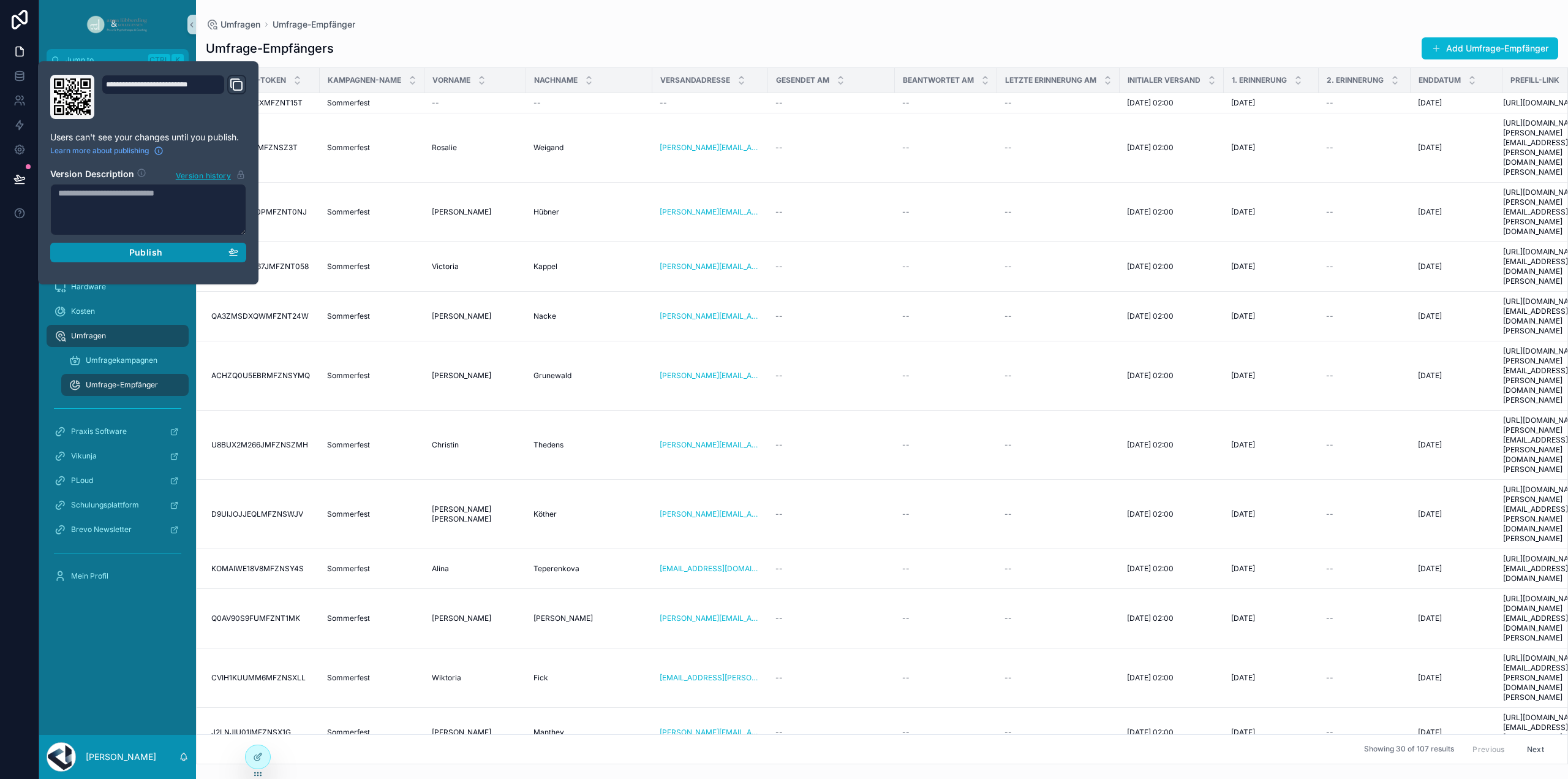
click at [147, 247] on span "Publish" at bounding box center [146, 252] width 33 height 11
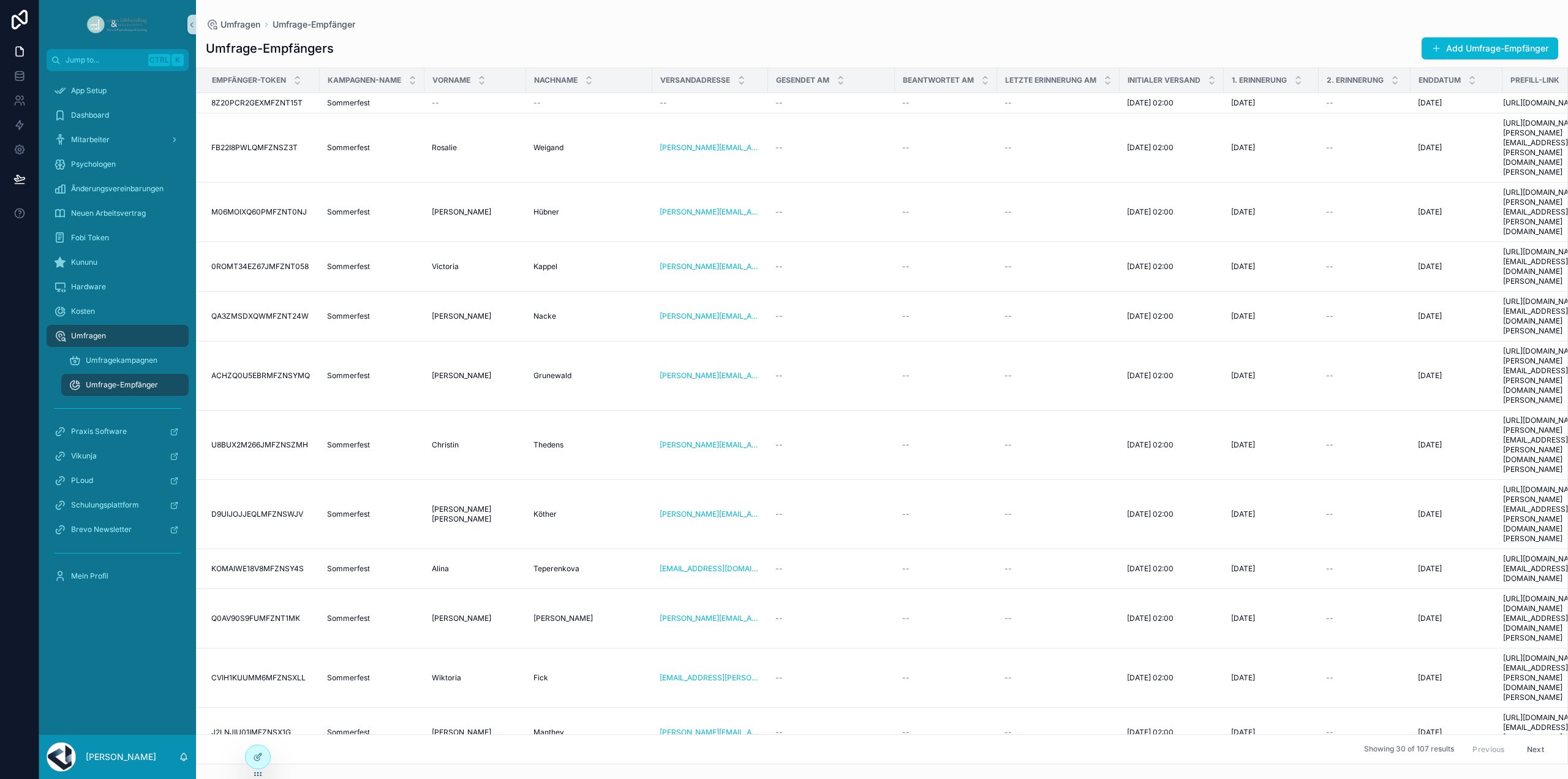
click at [137, 388] on span "Umfrage-Empfänger" at bounding box center [121, 385] width 72 height 10
click at [258, 756] on icon at bounding box center [259, 756] width 5 height 5
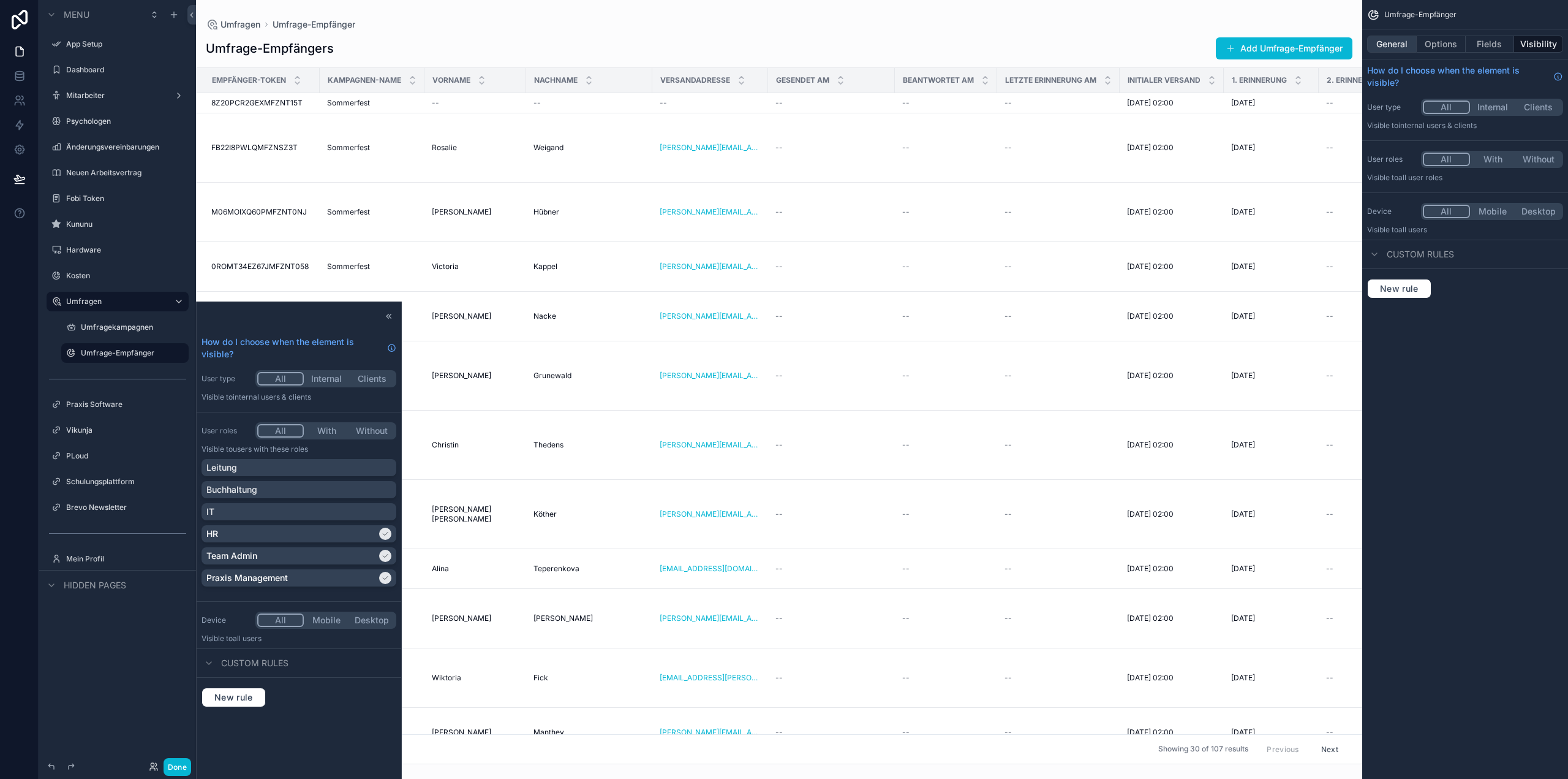
click at [1395, 37] on button "General" at bounding box center [1392, 44] width 49 height 17
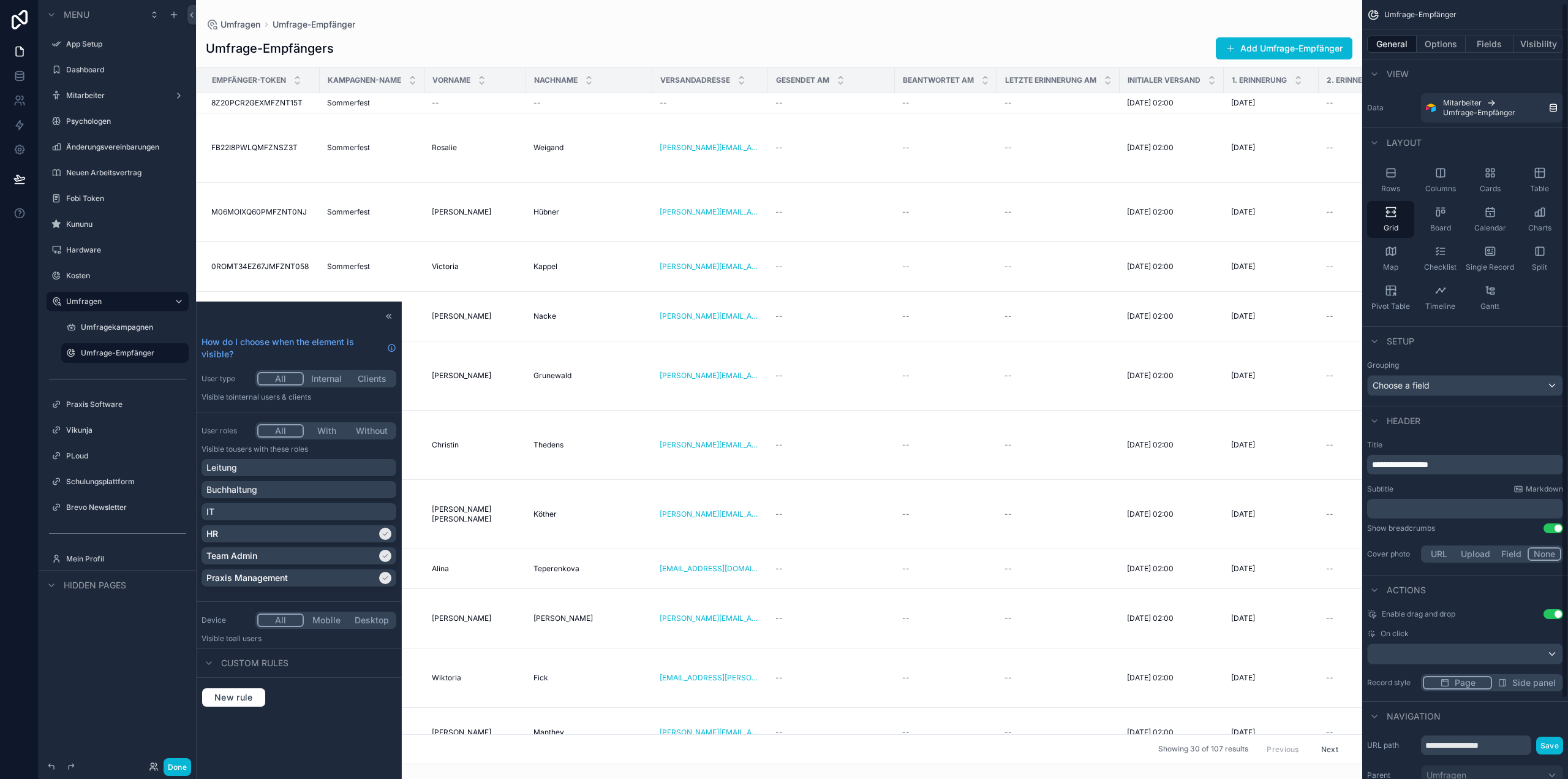
scroll to position [93, 0]
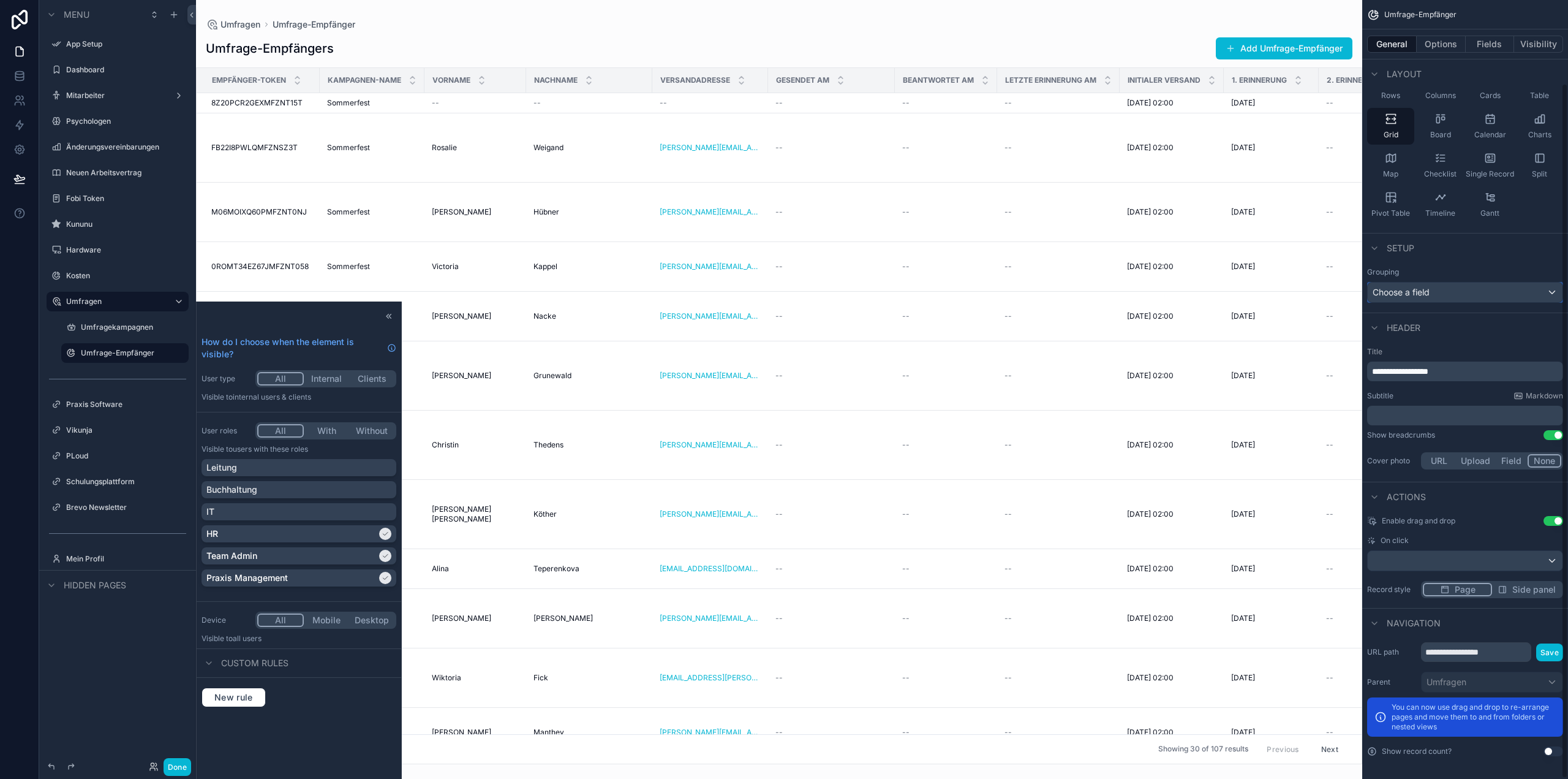
click at [1450, 284] on div "Choose a field" at bounding box center [1464, 292] width 195 height 19
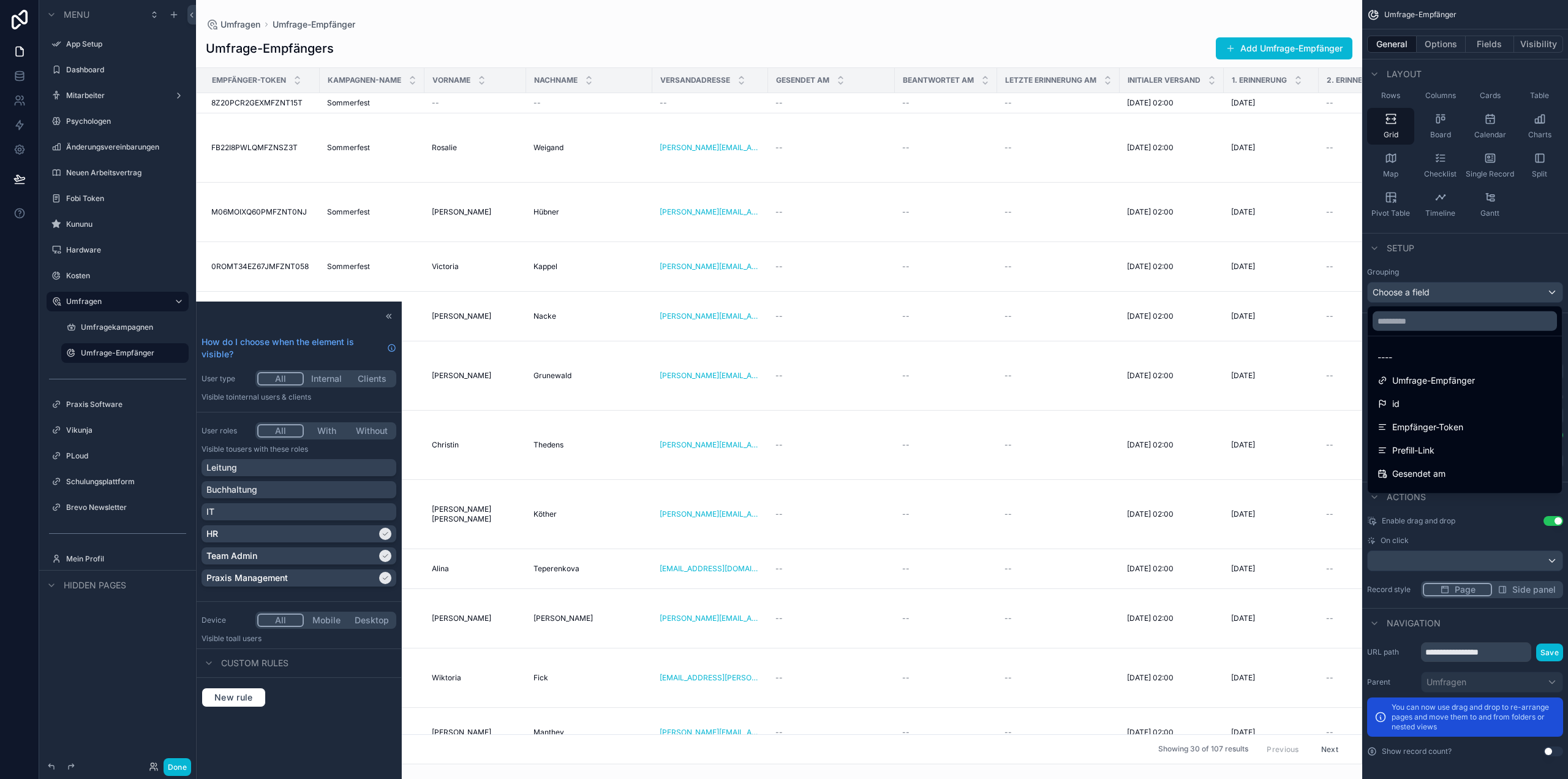
click at [1454, 291] on div "scrollable content" at bounding box center [784, 389] width 1568 height 779
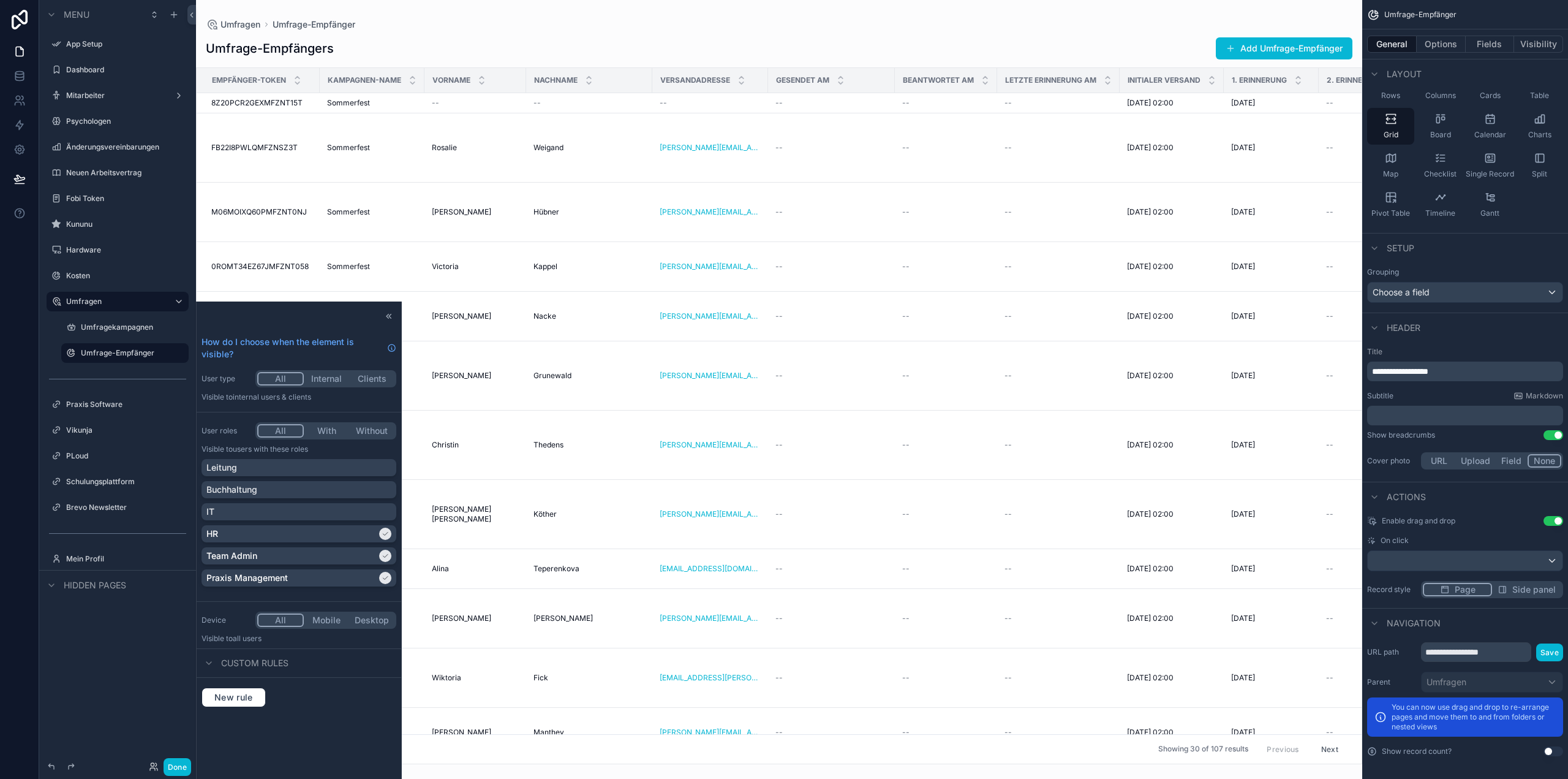
click at [1165, 762] on div "scrollable content" at bounding box center [779, 389] width 1166 height 779
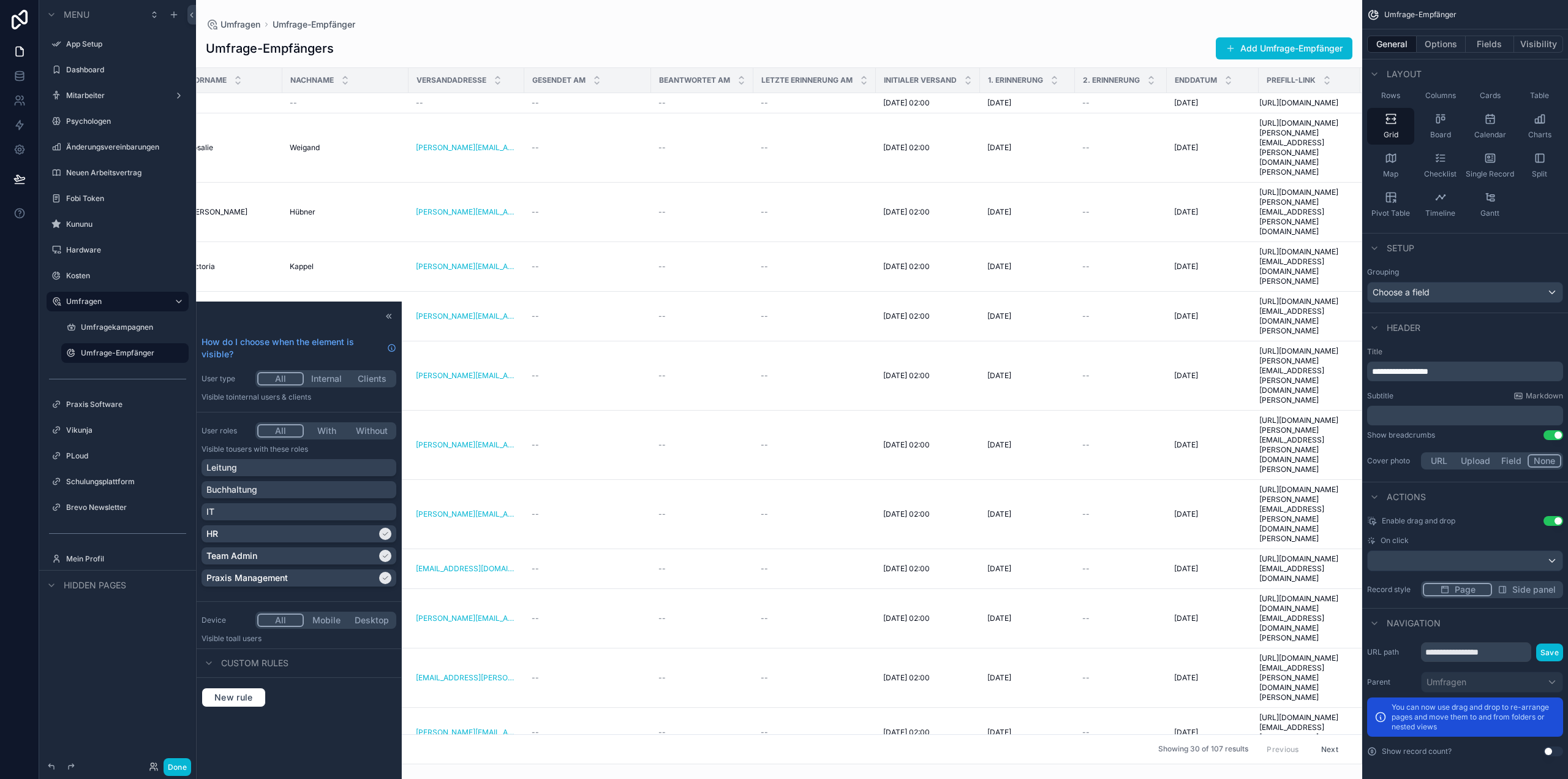
click at [1342, 77] on div "Prefill-Link" at bounding box center [1309, 80] width 100 height 23
click at [1274, 77] on span "Prefill-Link" at bounding box center [1291, 80] width 49 height 10
click at [1485, 44] on button "Fields" at bounding box center [1490, 44] width 49 height 17
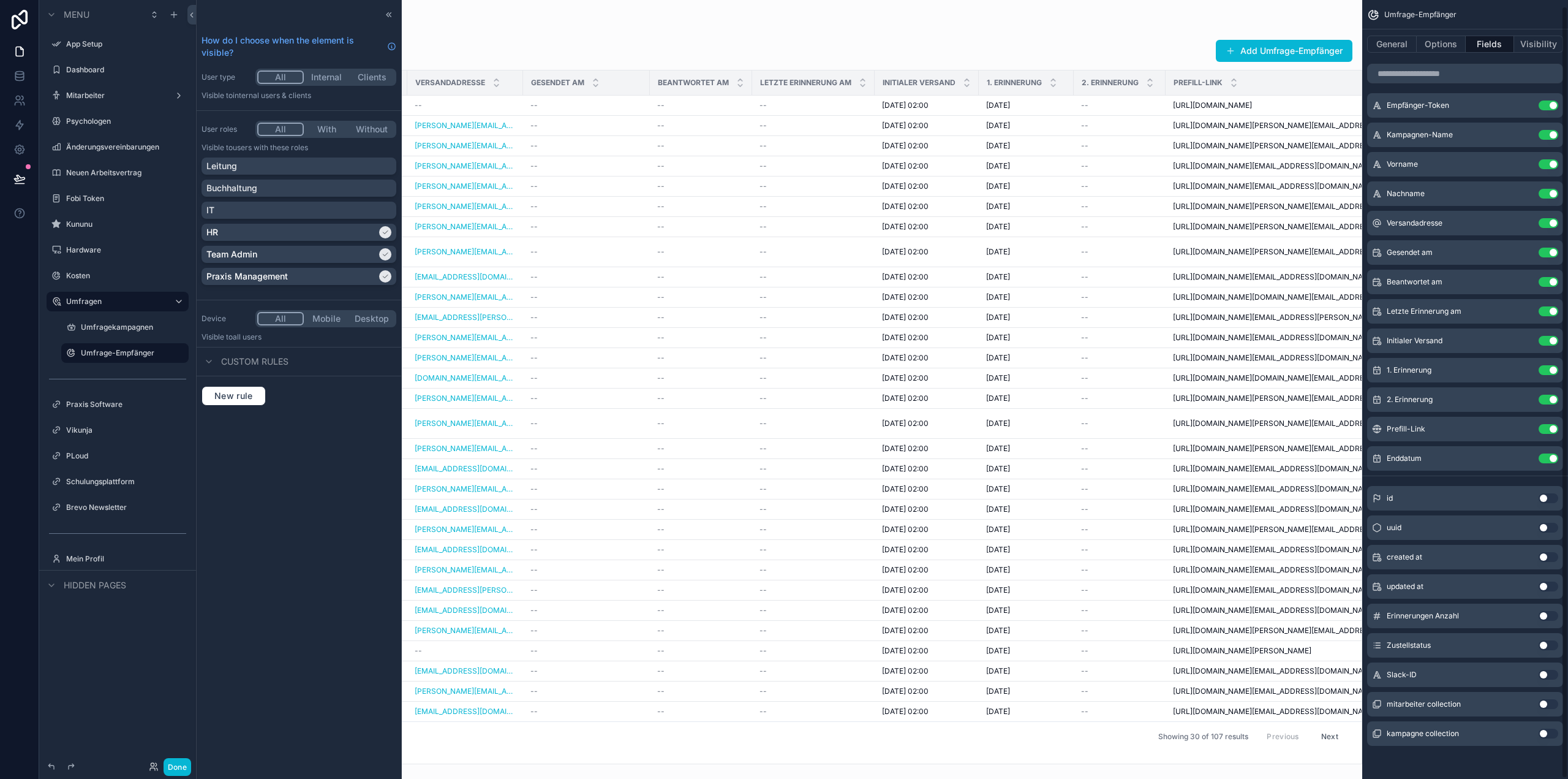
drag, startPoint x: 1257, startPoint y: 77, endPoint x: 1567, endPoint y: 70, distance: 310.1
click at [1567, 70] on div "Jump to... Ctrl K App Setup Dashboard Mitarbeiter Psychologen Änderungsvereinba…" at bounding box center [881, 389] width 1372 height 779
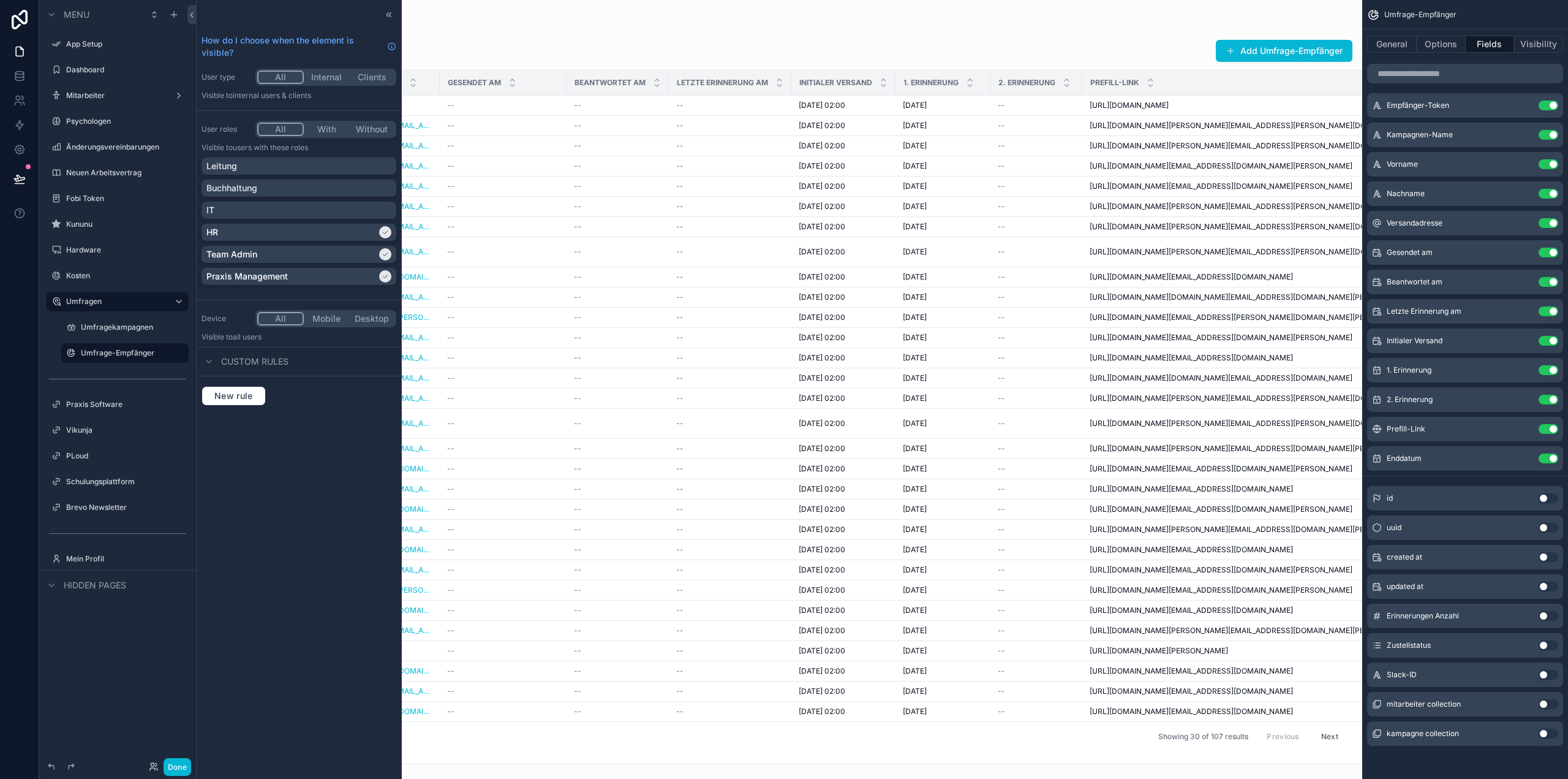
scroll to position [0, 555]
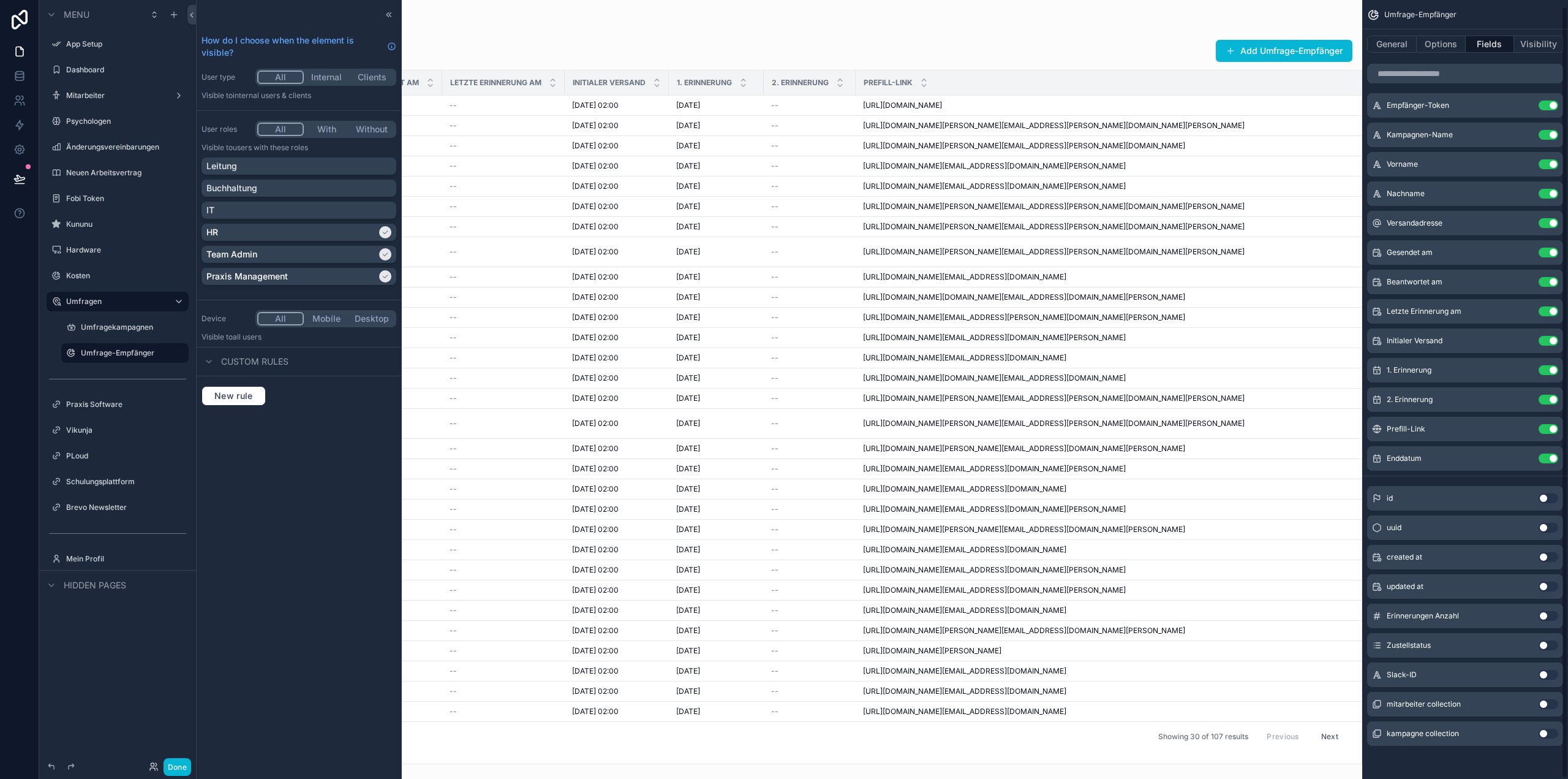
drag, startPoint x: 1258, startPoint y: 78, endPoint x: 1567, endPoint y: 61, distance: 309.5
click at [1567, 61] on div "Jump to... Ctrl K App Setup Dashboard Mitarbeiter Psychologen Änderungsvereinba…" at bounding box center [881, 389] width 1372 height 779
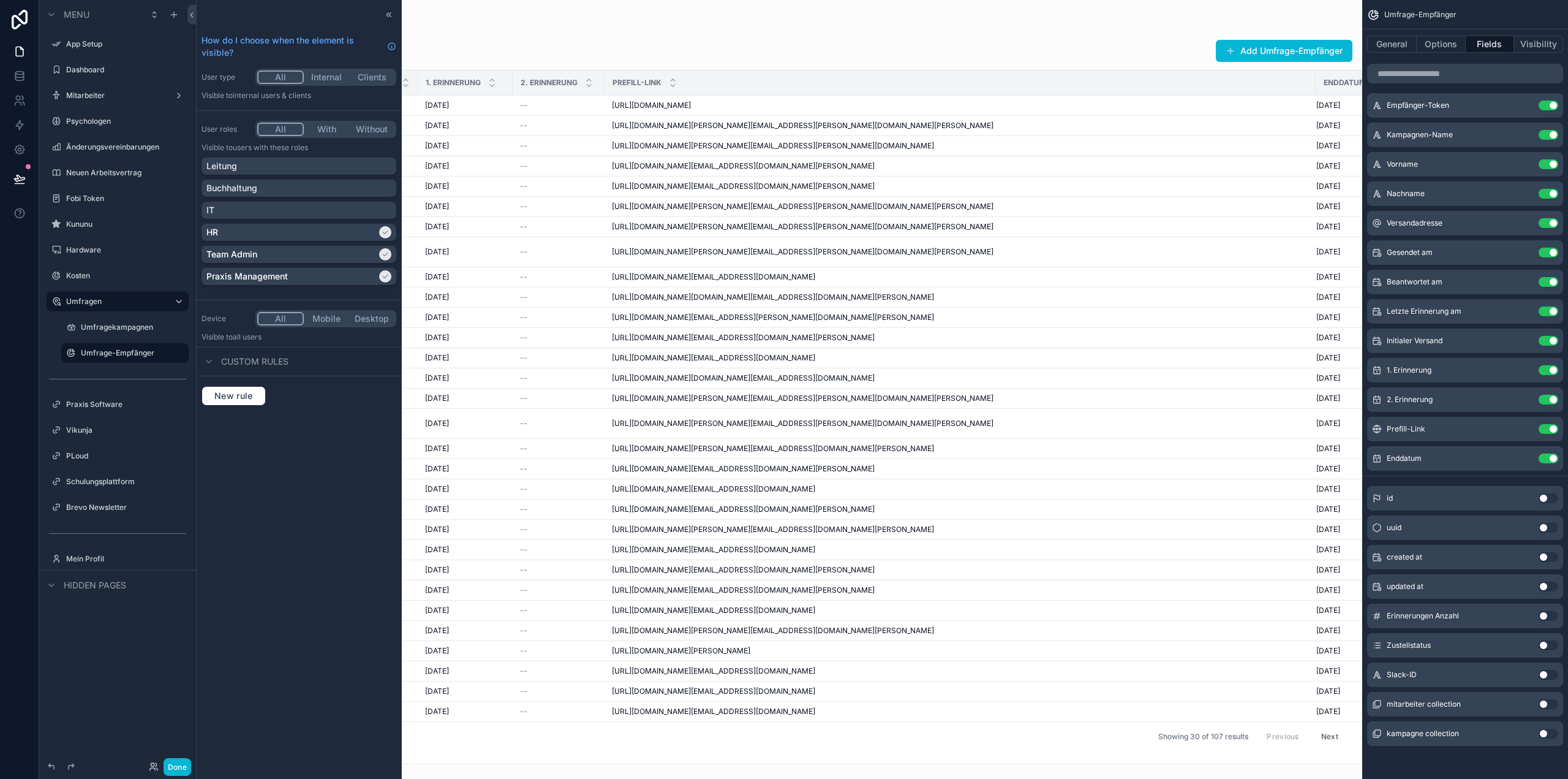
scroll to position [0, 850]
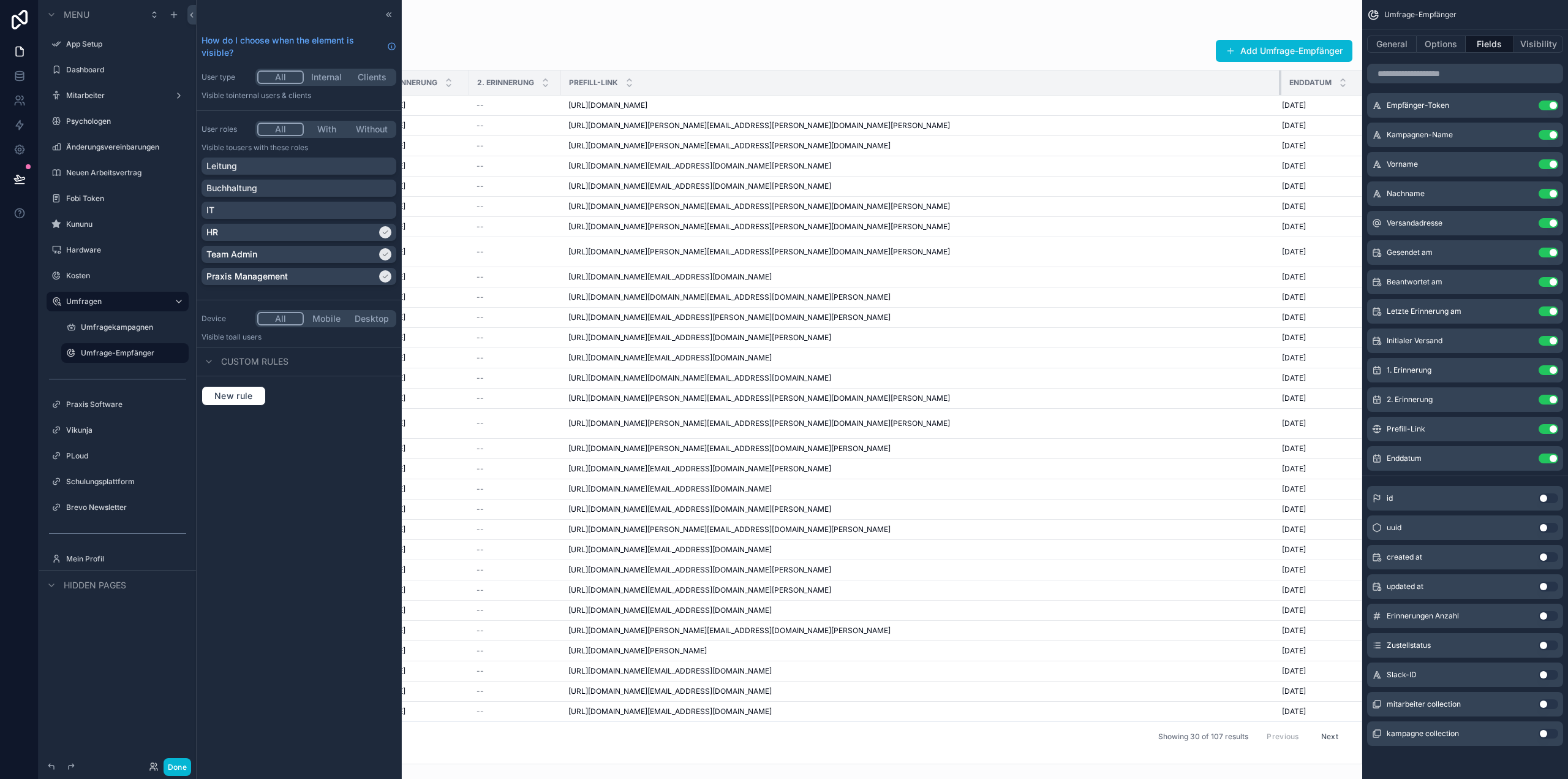
drag, startPoint x: 1267, startPoint y: 77, endPoint x: 1276, endPoint y: 78, distance: 9.1
click at [1276, 78] on tr "Empfänger-Token Kampagnen-Name Vorname Nachname Versandadresse Gesendet am Bean…" at bounding box center [361, 83] width 2027 height 25
drag, startPoint x: 1307, startPoint y: 82, endPoint x: 1292, endPoint y: 79, distance: 15.3
click at [1292, 79] on span "Enddatum" at bounding box center [1310, 83] width 42 height 10
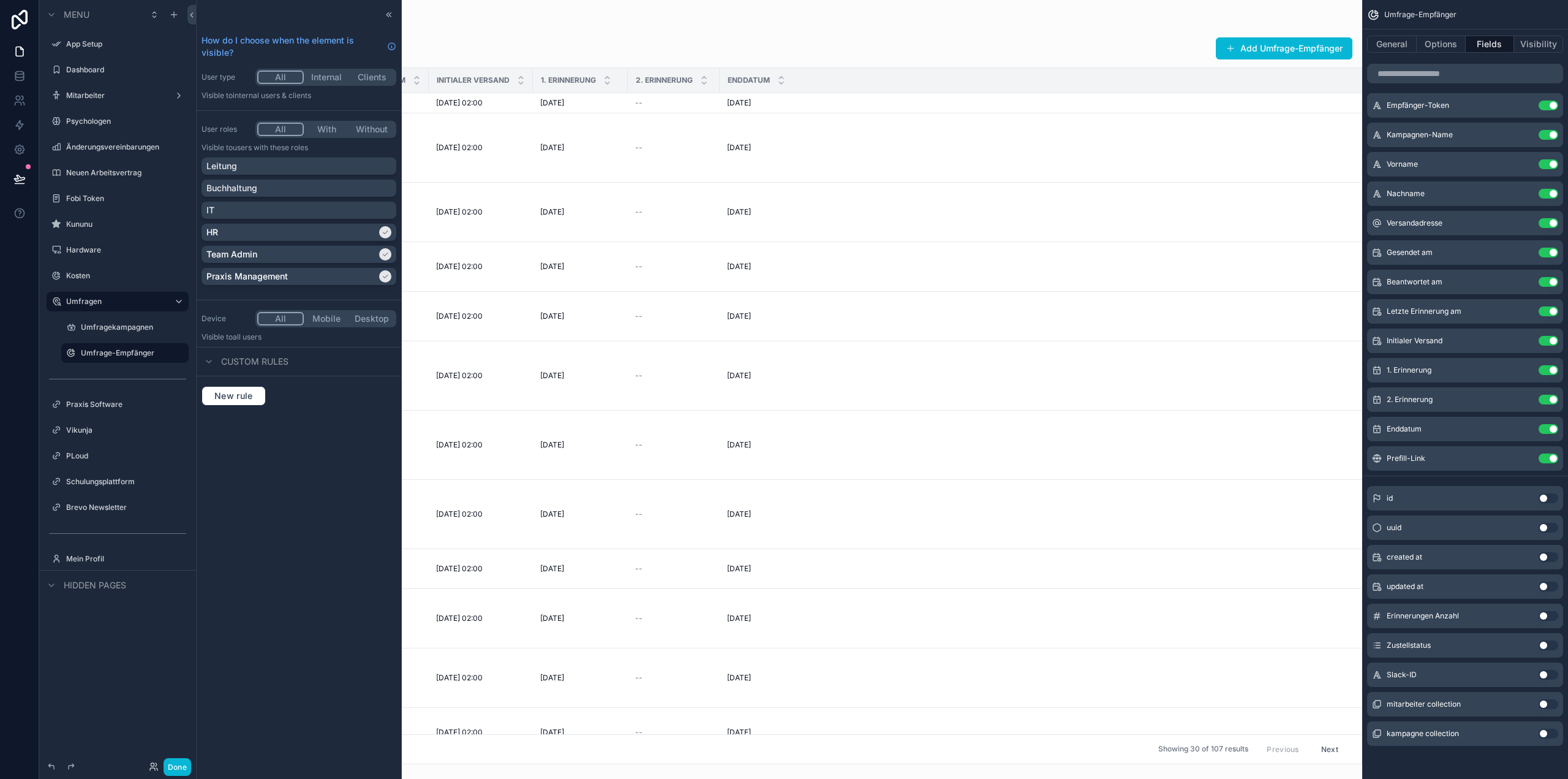
scroll to position [0, 873]
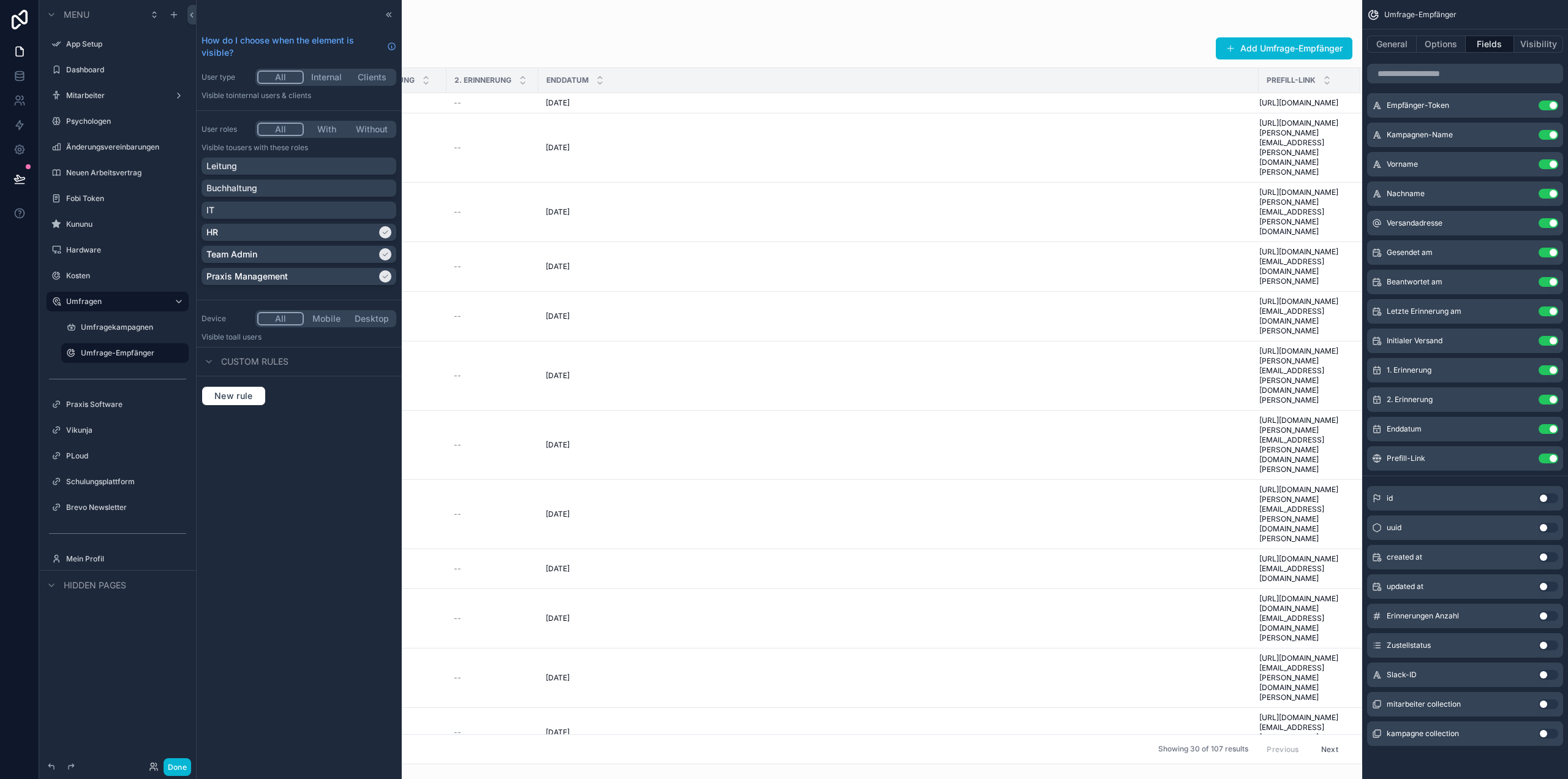
drag, startPoint x: 1347, startPoint y: 76, endPoint x: 1342, endPoint y: 68, distance: 9.4
click at [1342, 68] on th "Prefill-Link" at bounding box center [1309, 80] width 102 height 25
drag, startPoint x: 1331, startPoint y: 74, endPoint x: 1323, endPoint y: 82, distance: 11.3
click at [1323, 82] on div "Prefill-Link" at bounding box center [1309, 80] width 100 height 23
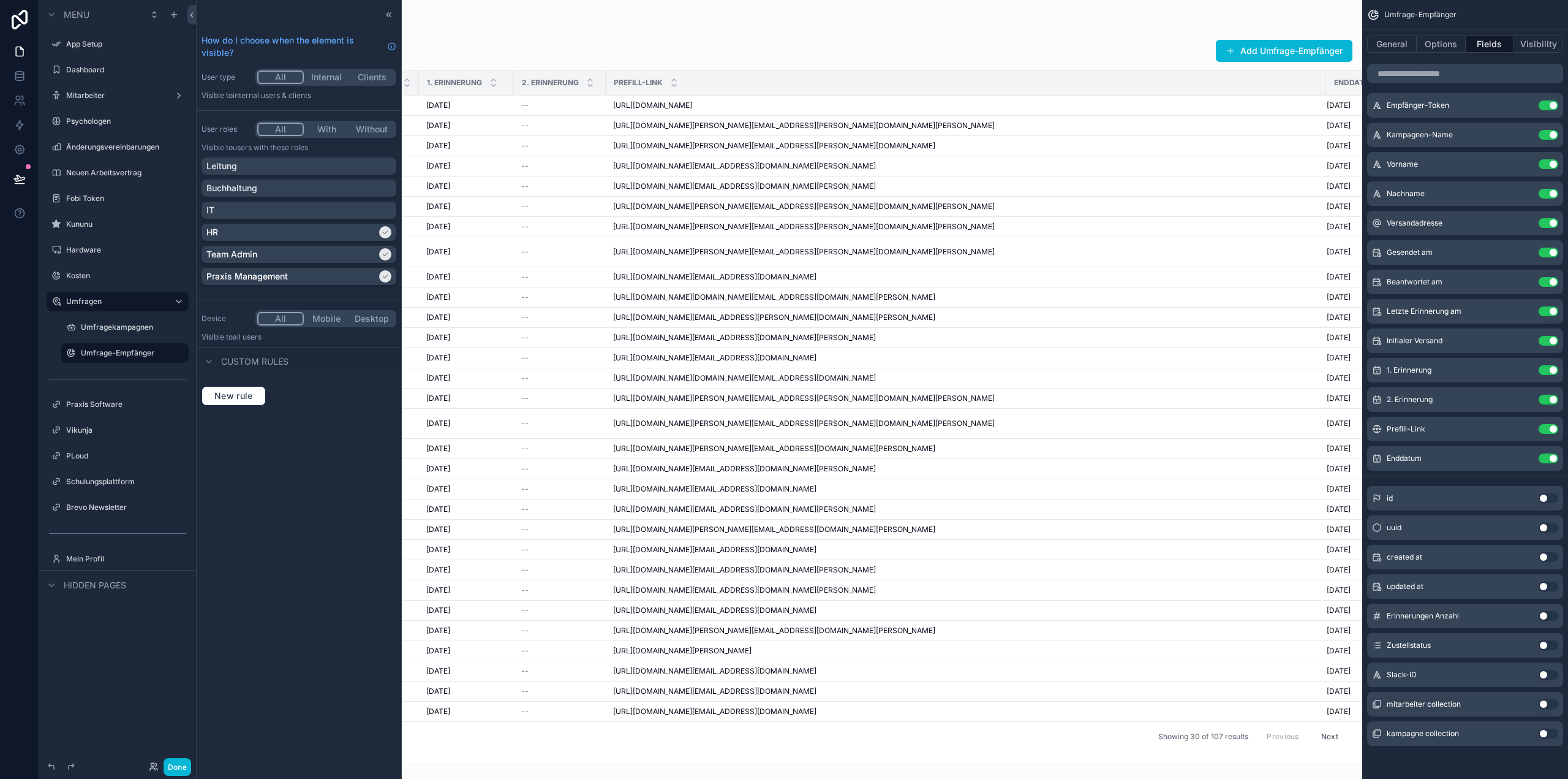
scroll to position [0, 854]
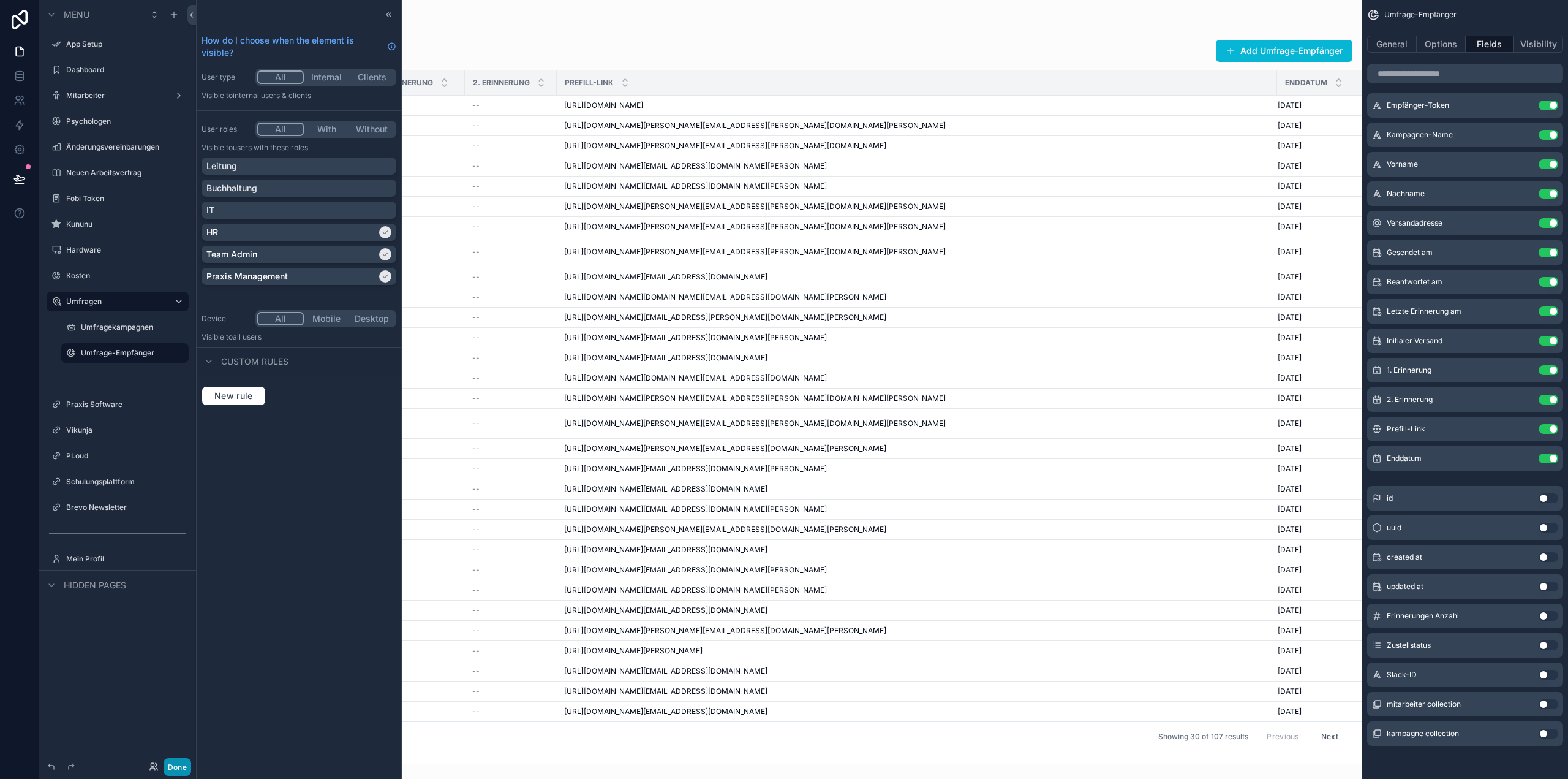
click at [173, 768] on button "Done" at bounding box center [177, 767] width 27 height 18
